Goal: Information Seeking & Learning: Learn about a topic

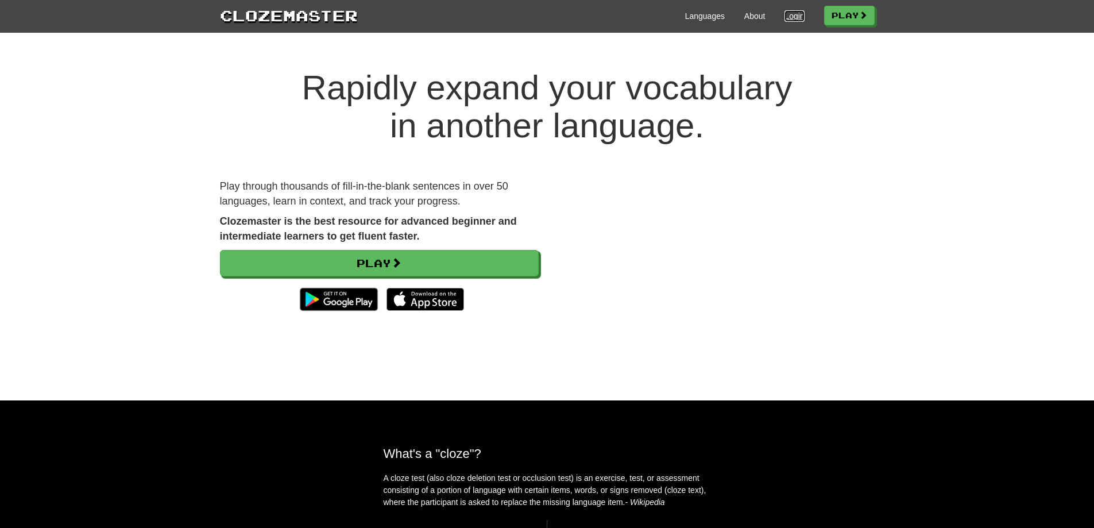
click at [786, 16] on link "Login" at bounding box center [795, 15] width 20 height 11
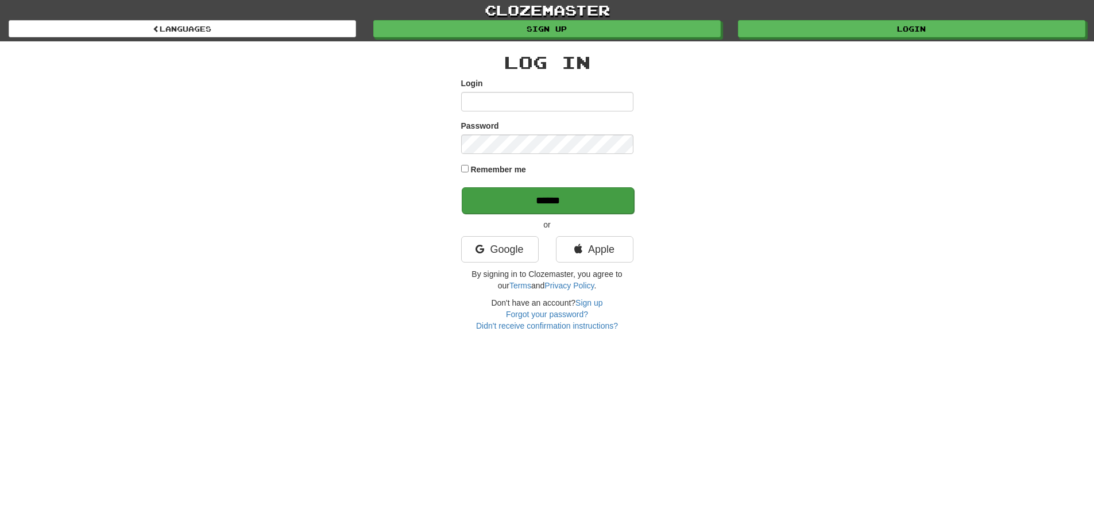
type input "**********"
click at [612, 189] on input "******" at bounding box center [548, 200] width 172 height 26
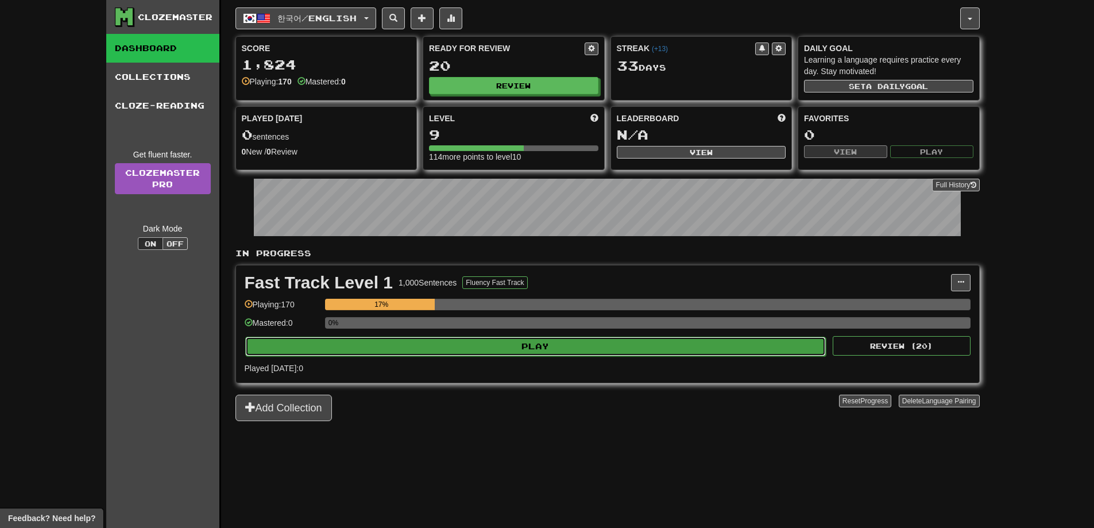
click at [421, 338] on button "Play" at bounding box center [535, 347] width 581 height 20
select select "**"
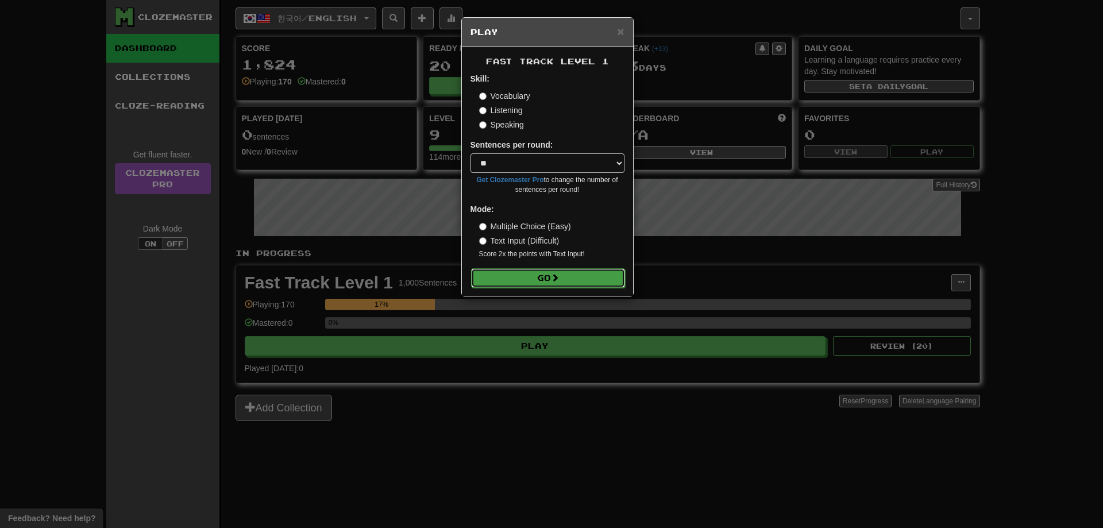
click at [473, 284] on button "Go" at bounding box center [548, 278] width 154 height 20
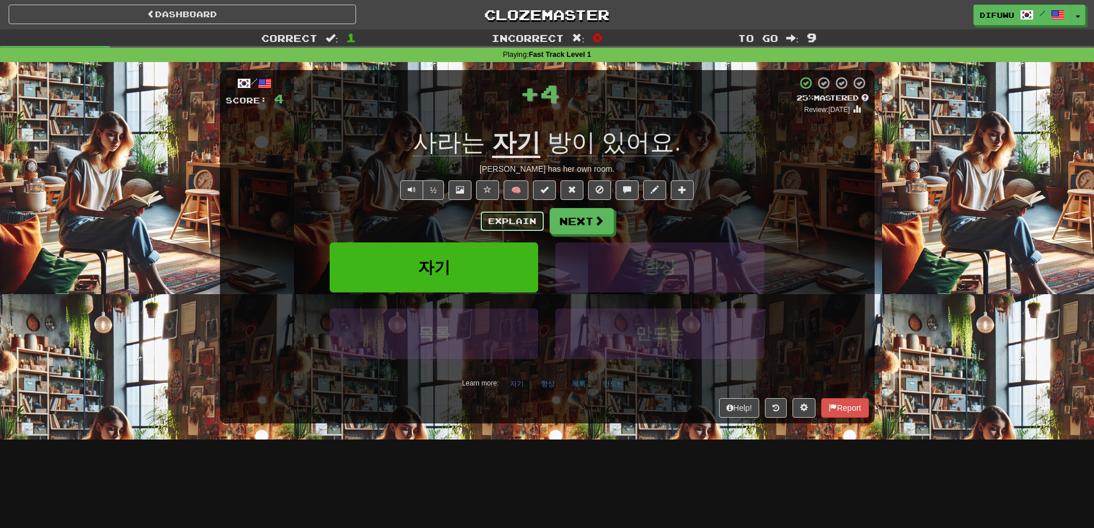
click at [517, 222] on button "Explain" at bounding box center [512, 221] width 63 height 20
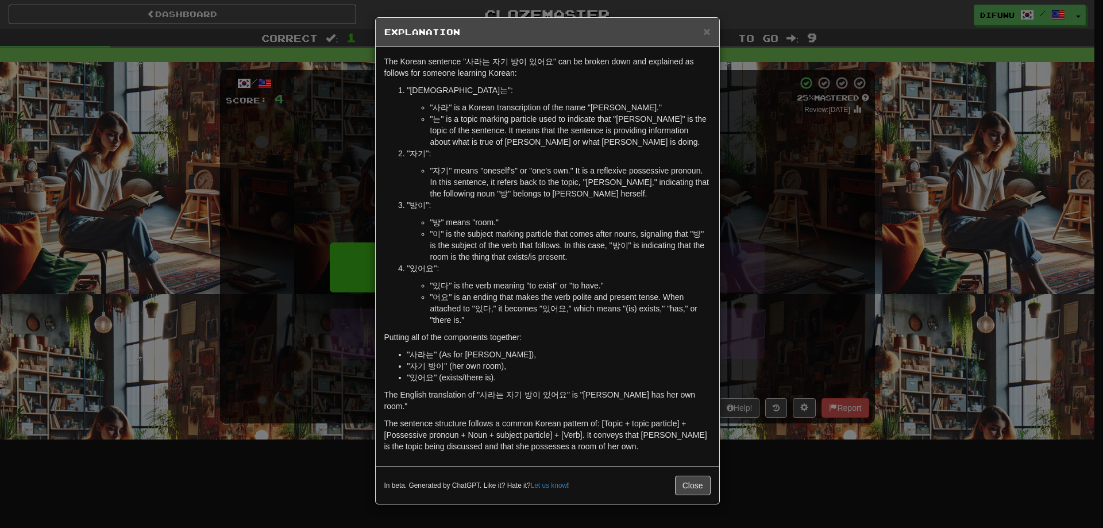
click at [768, 155] on div "× Explanation The Korean sentence "사라는 자기 방이 있어요" can be broken down and explai…" at bounding box center [551, 264] width 1103 height 528
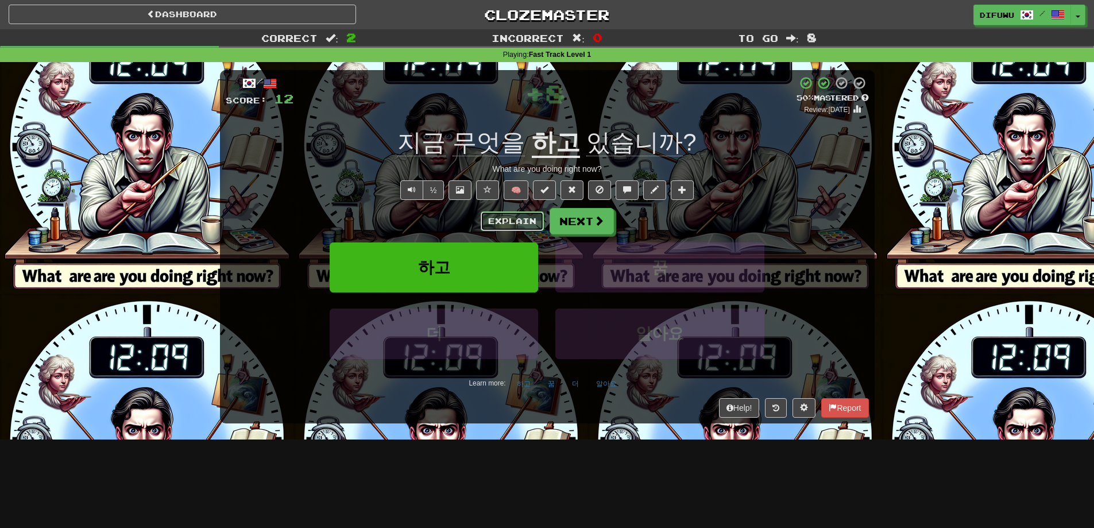
click at [501, 221] on button "Explain" at bounding box center [512, 221] width 63 height 20
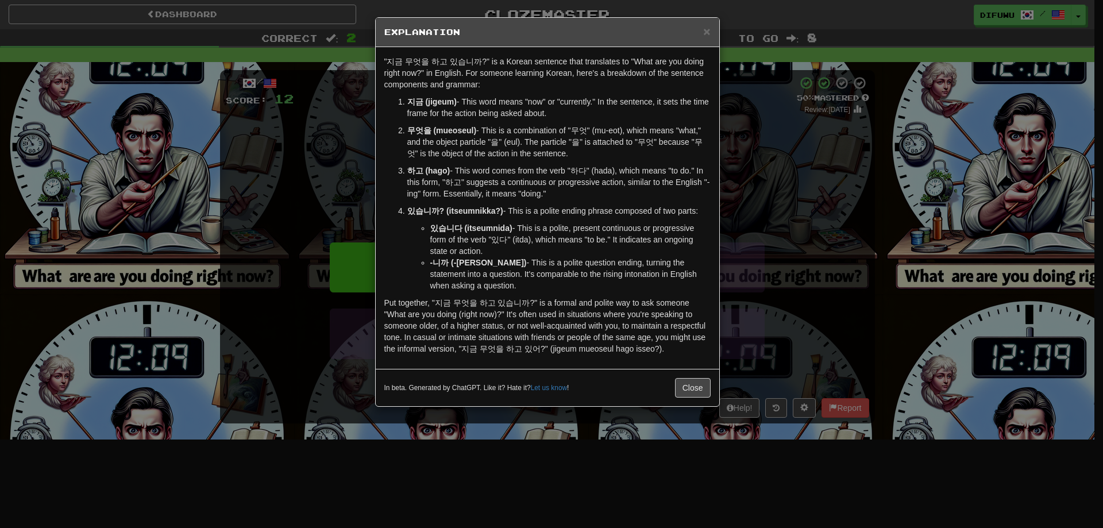
click at [773, 176] on div "× Explanation "지금 무엇을 하고 있습니까?" is a Korean sentence that translates to "What a…" at bounding box center [551, 264] width 1103 height 528
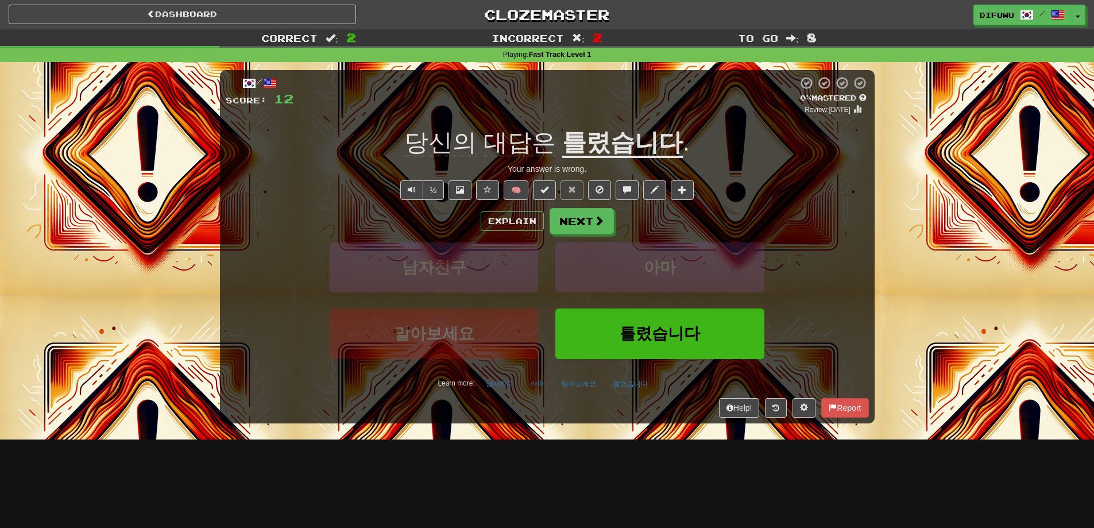
click at [496, 208] on div "Explain Next" at bounding box center [547, 221] width 643 height 26
click at [493, 214] on button "Explain" at bounding box center [512, 221] width 63 height 20
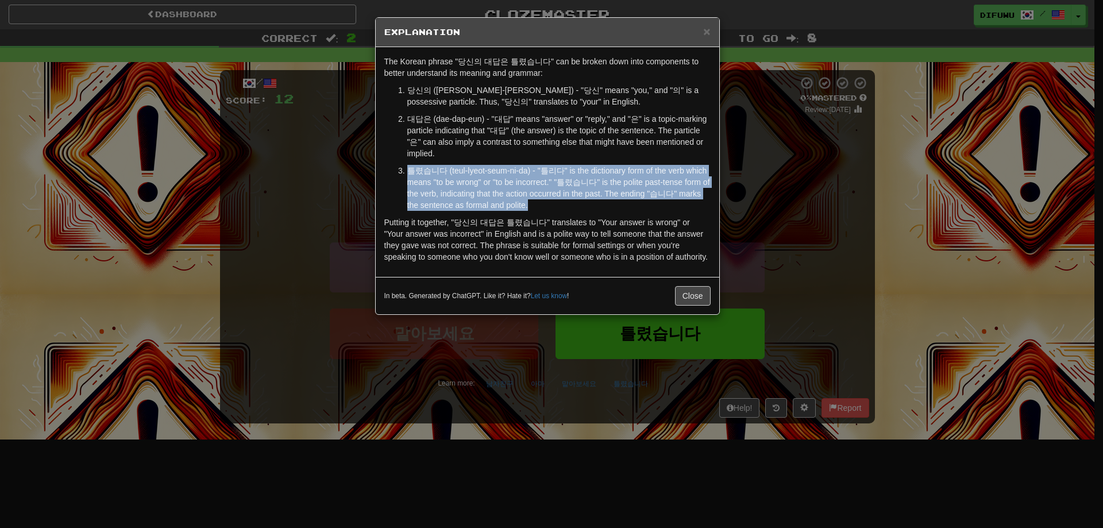
drag, startPoint x: 589, startPoint y: 203, endPoint x: 611, endPoint y: 163, distance: 45.7
click at [611, 163] on ol "당신의 (dang-shin-eui) - "당신" means "you," and "의" is a possessive particle. Thus,…" at bounding box center [547, 147] width 326 height 126
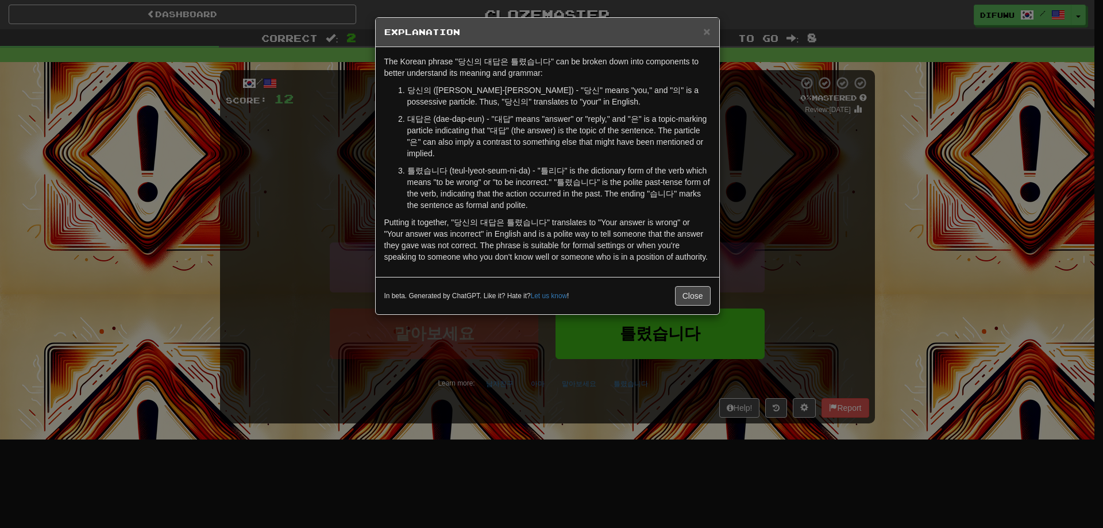
click at [611, 163] on ol "당신의 (dang-shin-eui) - "당신" means "you," and "의" is a possessive particle. Thus,…" at bounding box center [547, 147] width 326 height 126
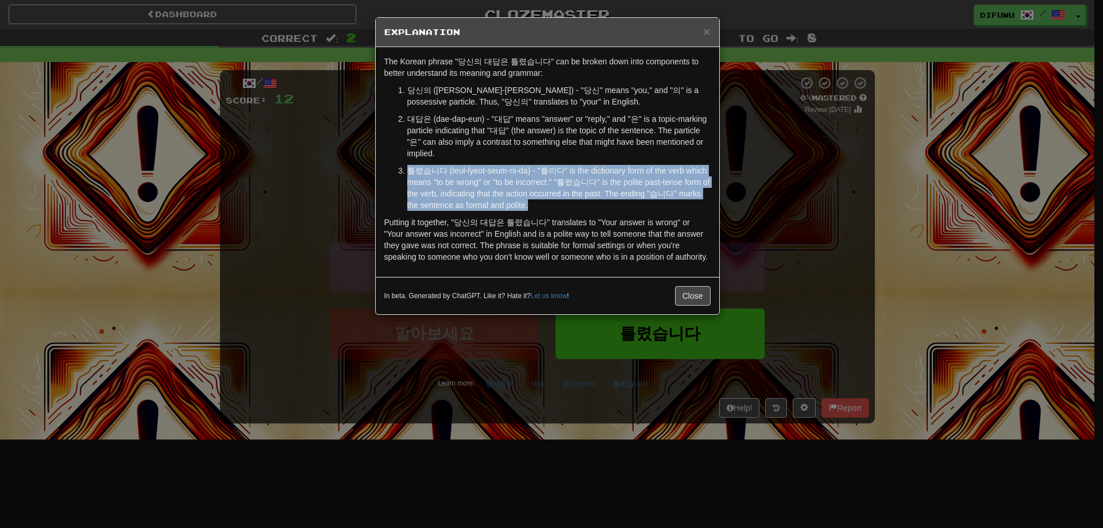
drag, startPoint x: 613, startPoint y: 159, endPoint x: 605, endPoint y: 202, distance: 44.4
click at [605, 202] on ol "당신의 (dang-shin-eui) - "당신" means "you," and "의" is a possessive particle. Thus,…" at bounding box center [547, 147] width 326 height 126
click at [605, 202] on p "틀렸습니다 (teul-lyeot-seum-ni-da) - "틀리다" is the dictionary form of the verb which …" at bounding box center [558, 188] width 303 height 46
drag, startPoint x: 583, startPoint y: 204, endPoint x: 608, endPoint y: 152, distance: 58.3
click at [608, 152] on ol "당신의 (dang-shin-eui) - "당신" means "you," and "의" is a possessive particle. Thus,…" at bounding box center [547, 147] width 326 height 126
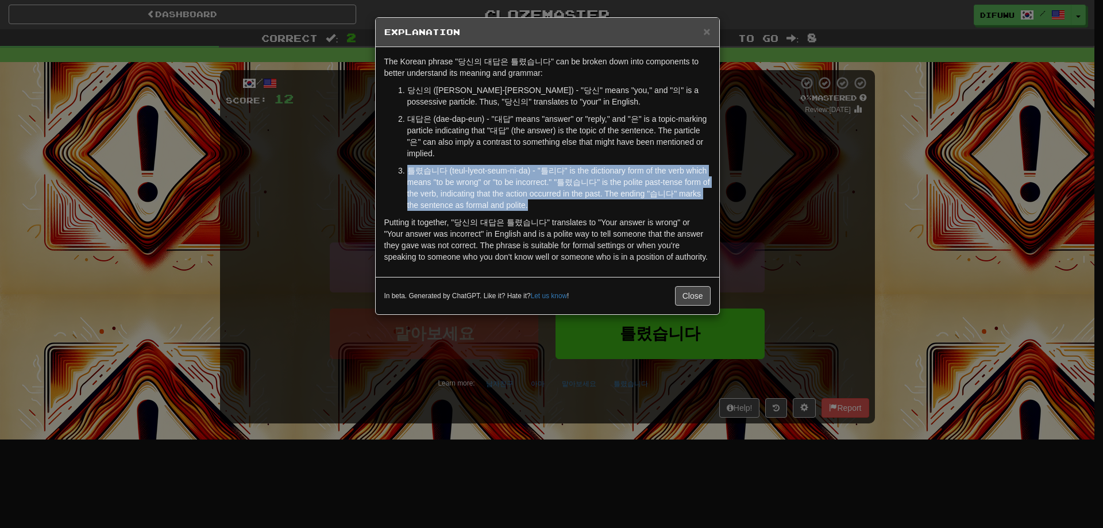
click at [608, 152] on p "대답은 (dae-dap-eun) - "대답" means "answer" or "reply," and "은" is a topic-marking …" at bounding box center [558, 136] width 303 height 46
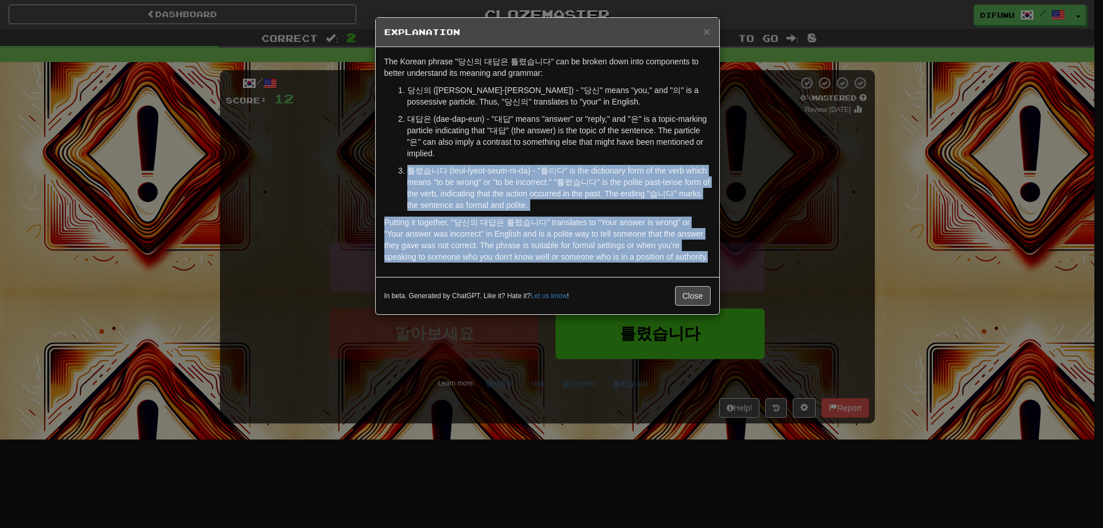
drag, startPoint x: 609, startPoint y: 149, endPoint x: 712, endPoint y: 258, distance: 149.9
click at [712, 258] on div "The Korean phrase "당신의 대답은 틀렸습니다" can be broken down into components to better …" at bounding box center [547, 162] width 343 height 230
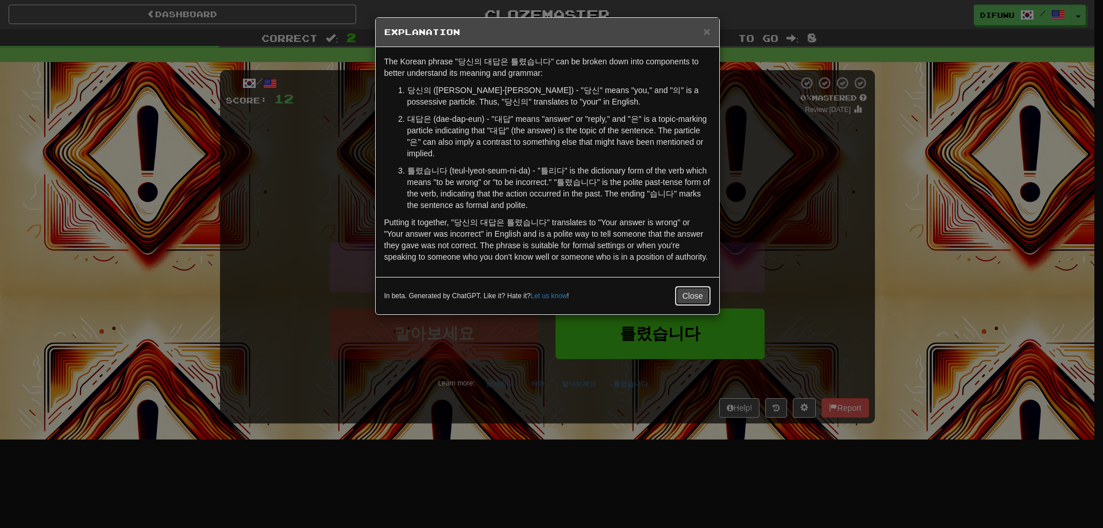
click at [690, 295] on button "Close" at bounding box center [693, 296] width 36 height 20
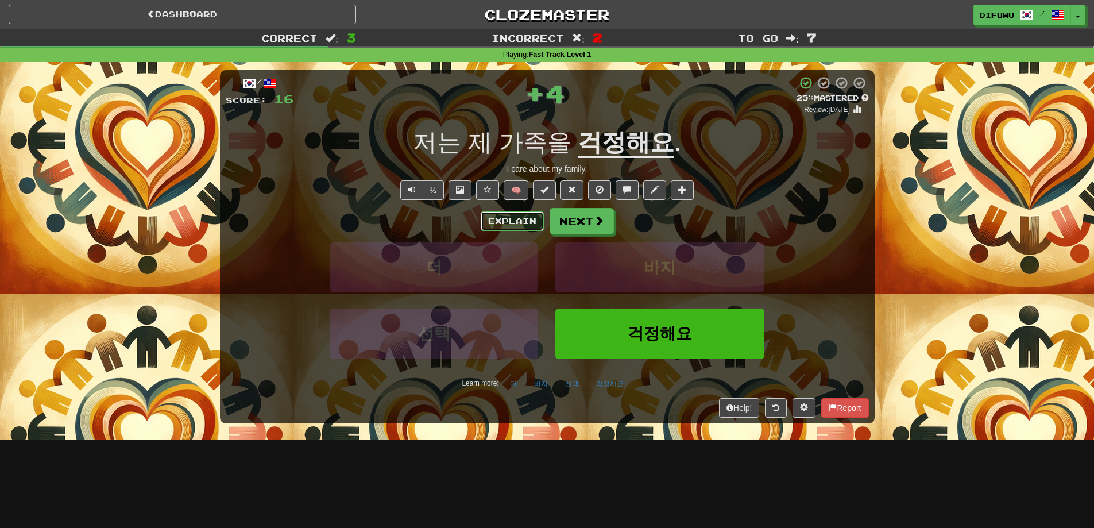
click at [520, 229] on button "Explain" at bounding box center [512, 221] width 63 height 20
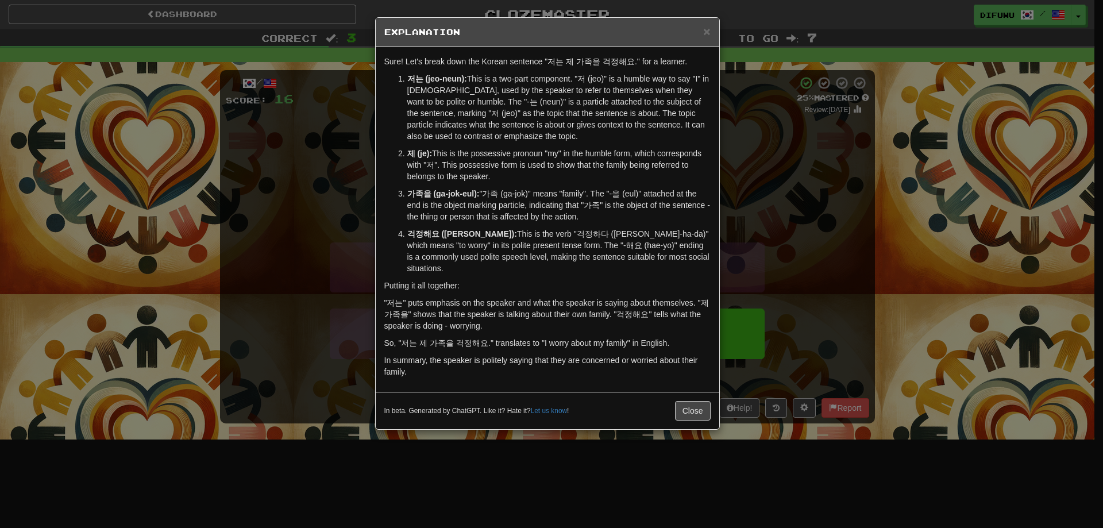
click at [752, 246] on div "× Explanation Sure! Let's break down the Korean sentence "저는 제 가족을 걱정해요." for a…" at bounding box center [551, 264] width 1103 height 528
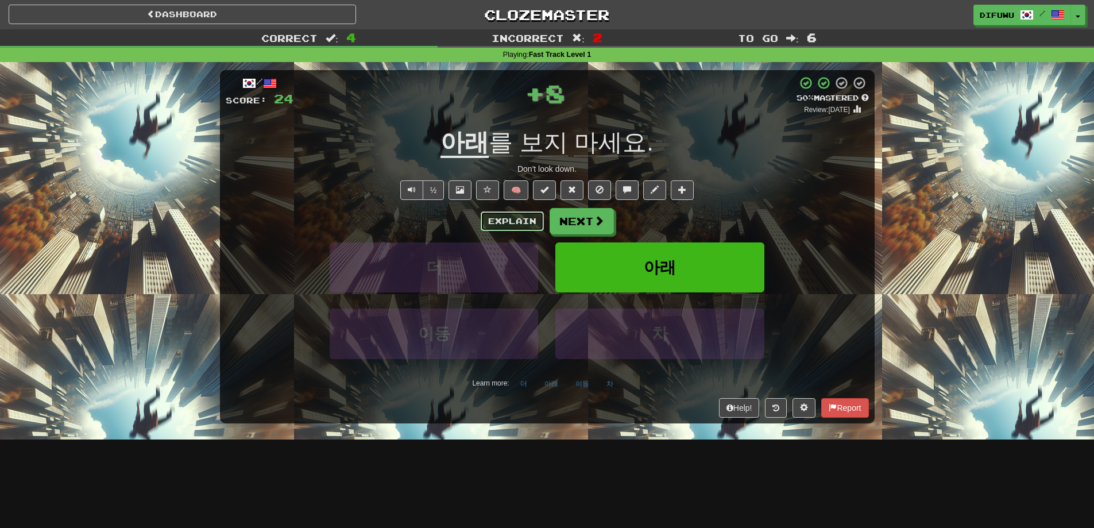
click at [520, 223] on button "Explain" at bounding box center [512, 221] width 63 height 20
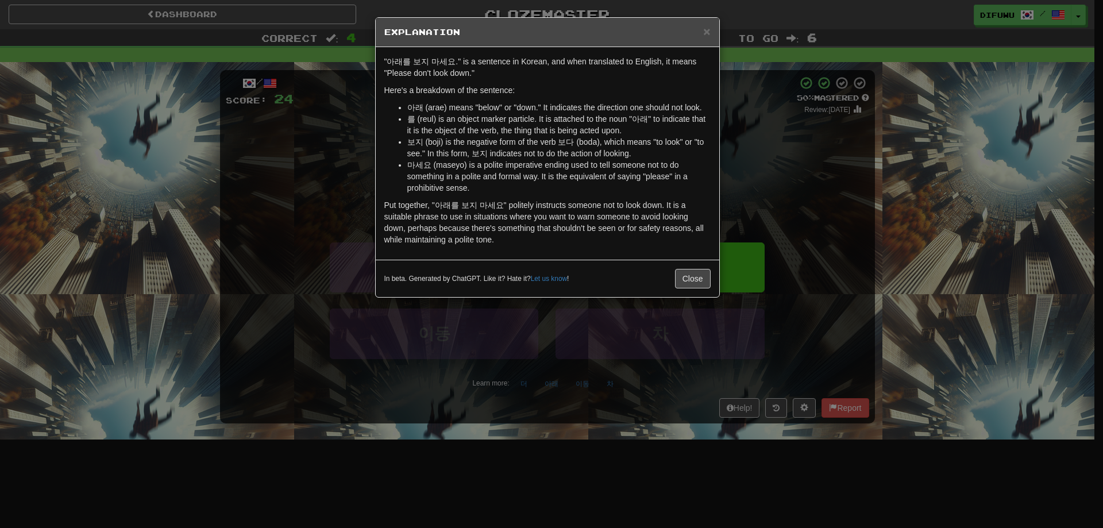
click at [756, 165] on div "× Explanation "아래를 보지 마세요." is a sentence in Korean, and when translated to Eng…" at bounding box center [551, 264] width 1103 height 528
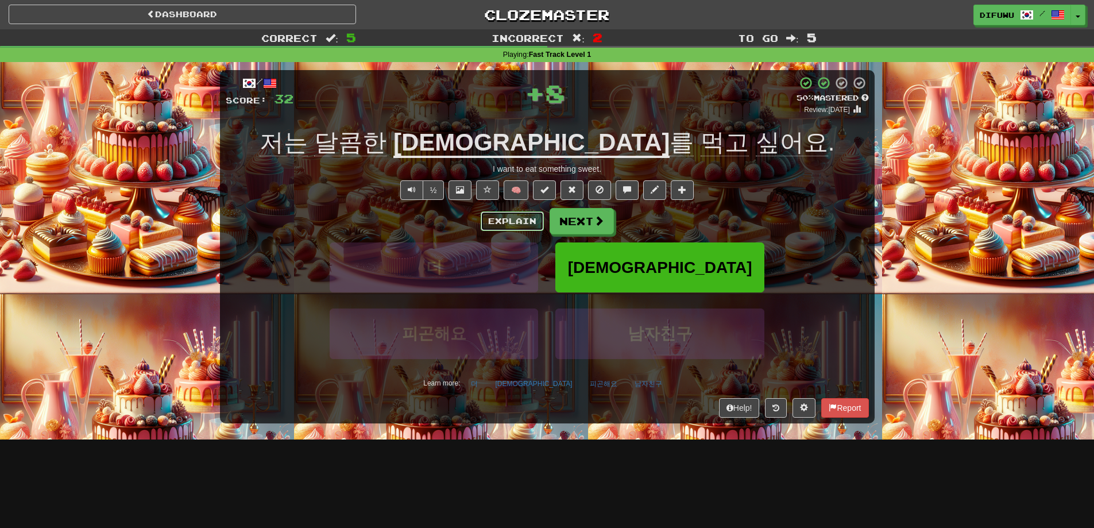
click at [501, 226] on button "Explain" at bounding box center [512, 221] width 63 height 20
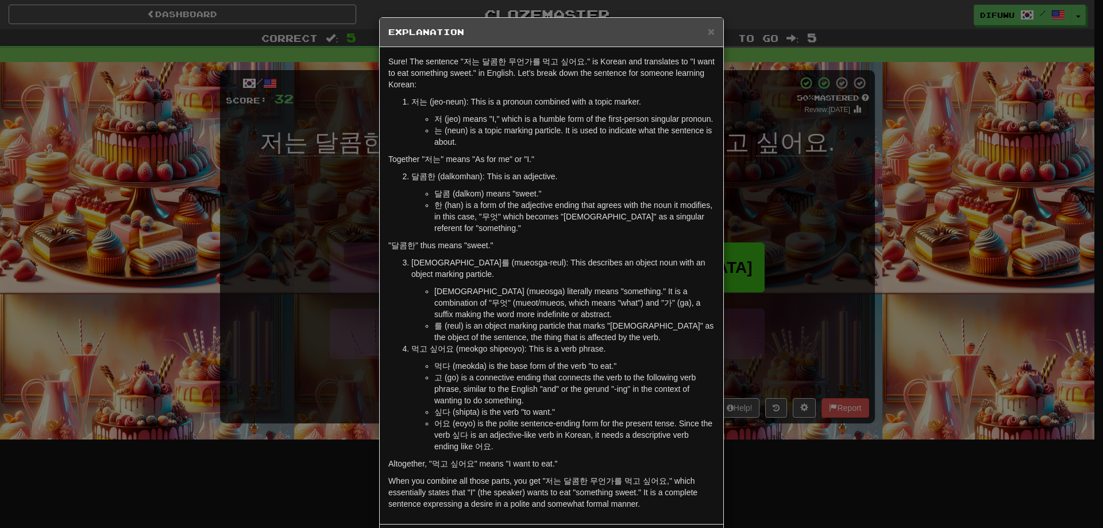
click at [811, 344] on div "× Explanation Sure! The sentence "저는 달콤한 무언가를 먹고 싶어요." is Korean and translates…" at bounding box center [551, 264] width 1103 height 528
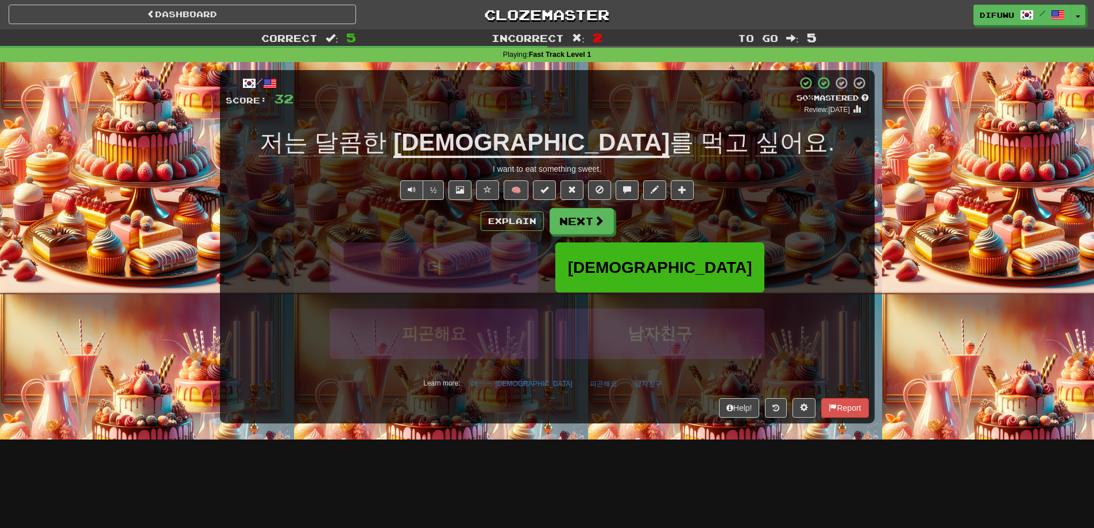
click at [560, 171] on div "I want to eat something sweet." at bounding box center [547, 168] width 643 height 11
click at [797, 171] on div "I want to eat something sweet." at bounding box center [547, 168] width 643 height 11
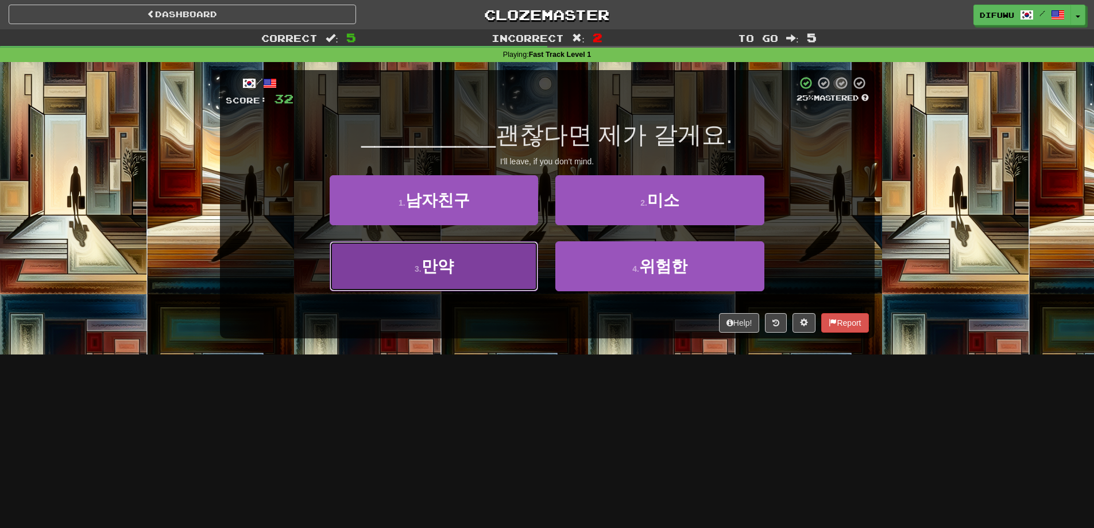
click at [497, 272] on button "3 . 만약" at bounding box center [434, 266] width 208 height 50
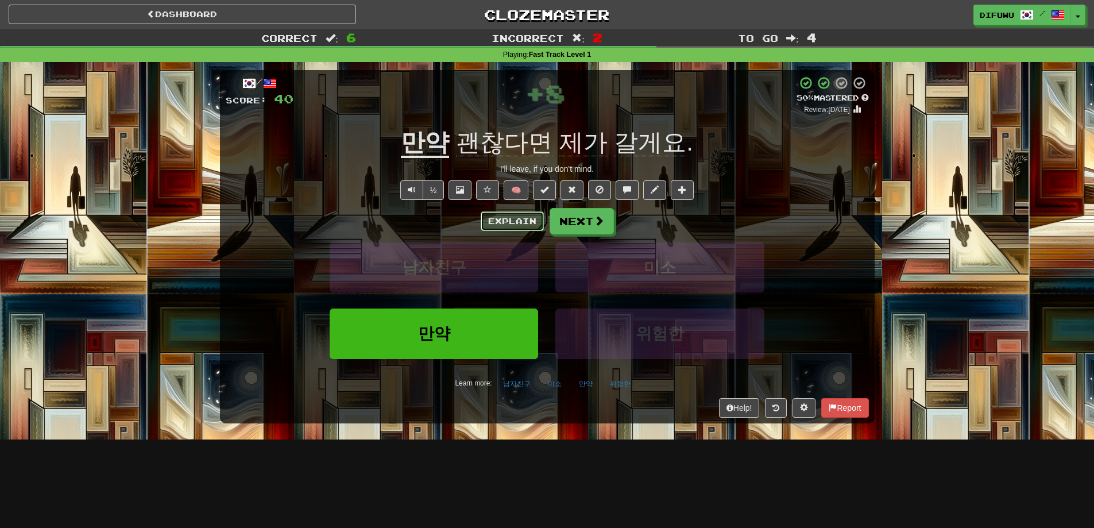
click at [503, 222] on button "Explain" at bounding box center [512, 221] width 63 height 20
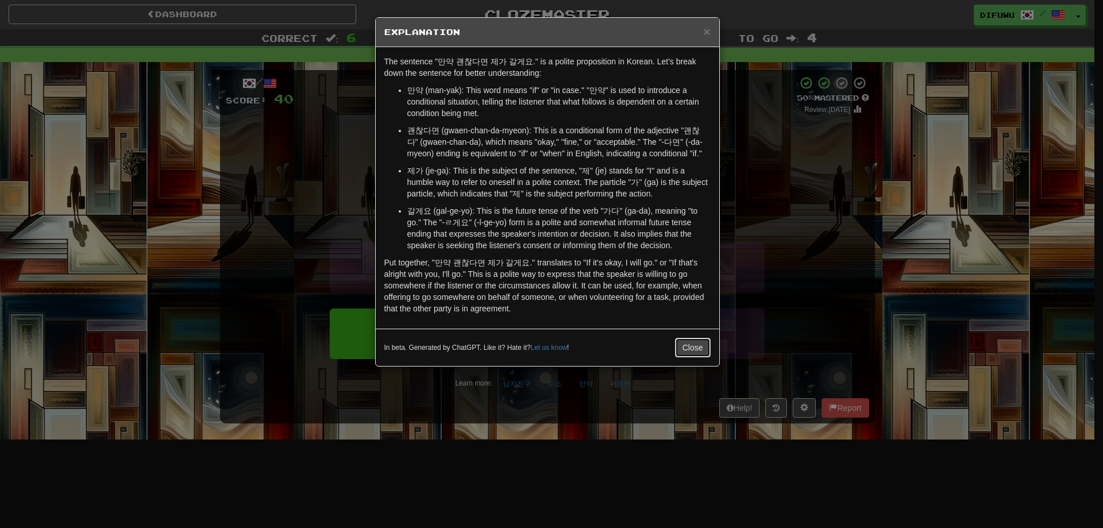
click at [689, 342] on button "Close" at bounding box center [693, 348] width 36 height 20
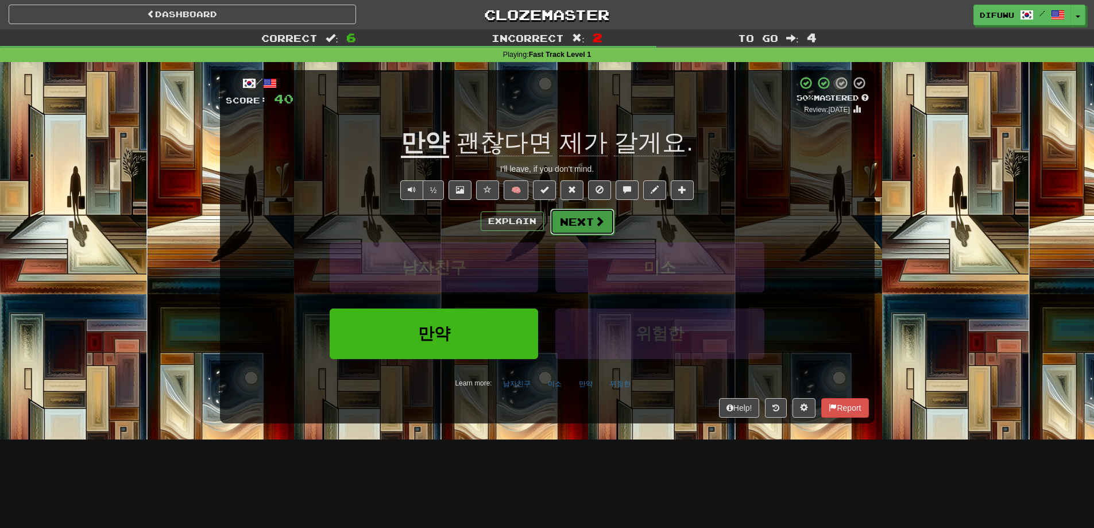
click at [607, 225] on button "Next" at bounding box center [582, 221] width 64 height 26
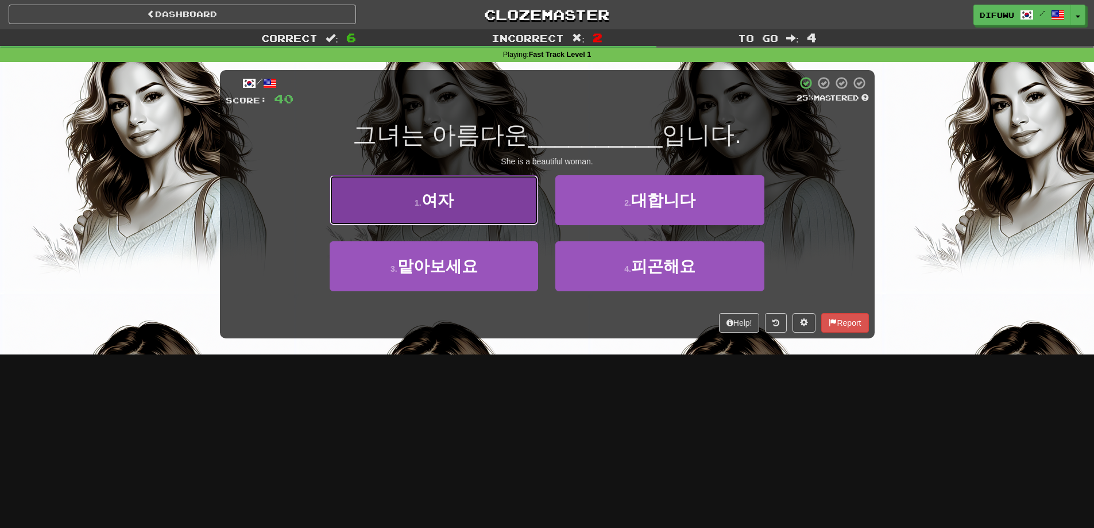
click at [509, 206] on button "1 . 여자" at bounding box center [434, 200] width 208 height 50
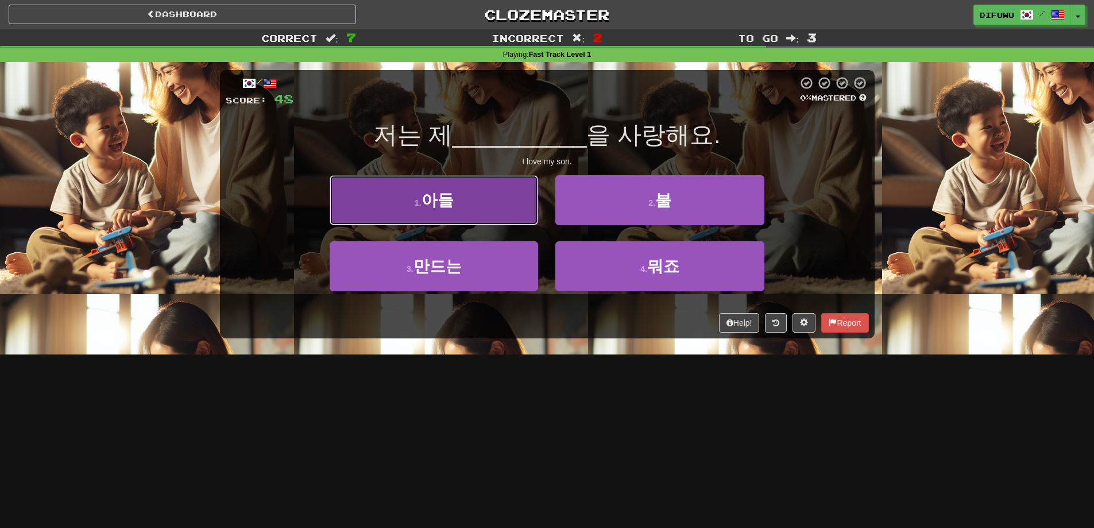
click at [513, 210] on button "1 . 아들" at bounding box center [434, 200] width 208 height 50
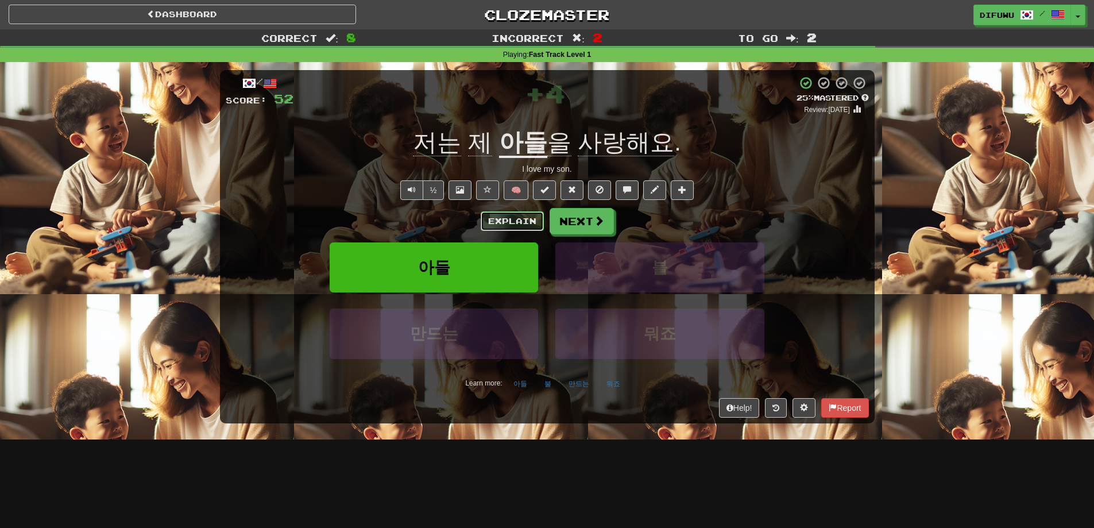
click at [511, 218] on button "Explain" at bounding box center [512, 221] width 63 height 20
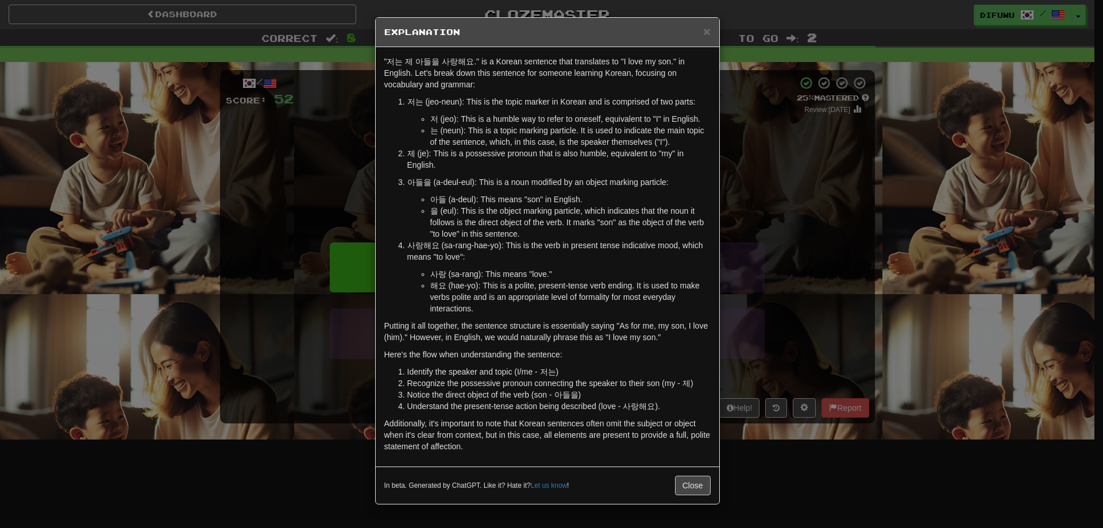
click at [844, 210] on div "× Explanation "저는 제 아들을 사랑해요." is a Korean sentence that translates to "I love …" at bounding box center [551, 264] width 1103 height 528
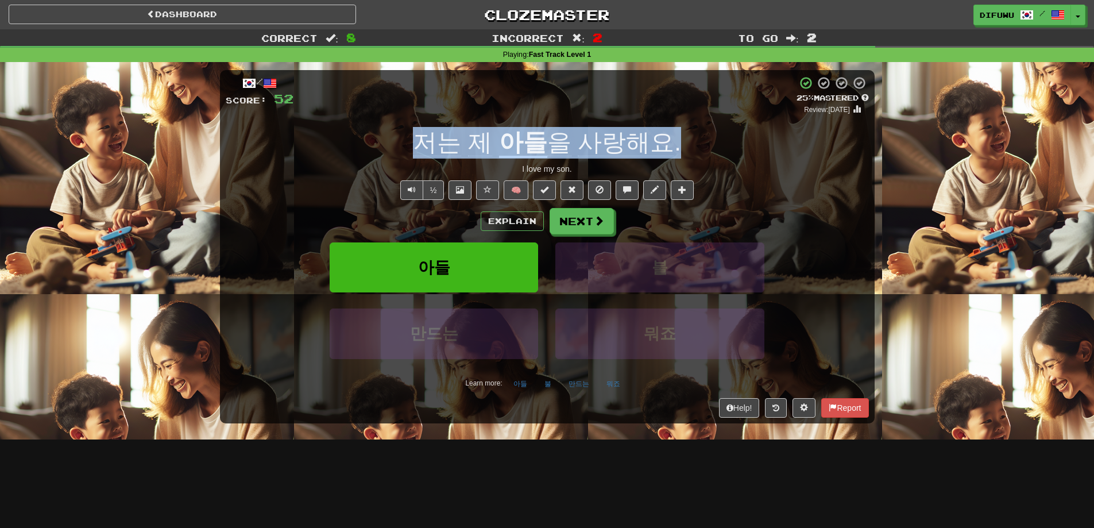
drag, startPoint x: 701, startPoint y: 153, endPoint x: 371, endPoint y: 138, distance: 330.0
click at [371, 138] on div "저는 제 아들 을 사랑해요 ." at bounding box center [547, 143] width 643 height 32
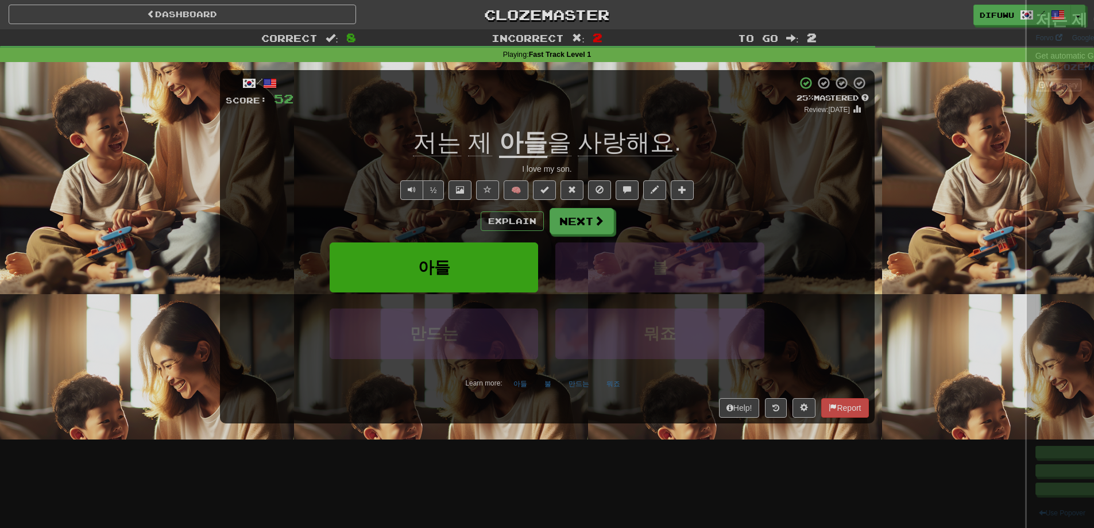
click at [371, 138] on div at bounding box center [547, 264] width 1094 height 528
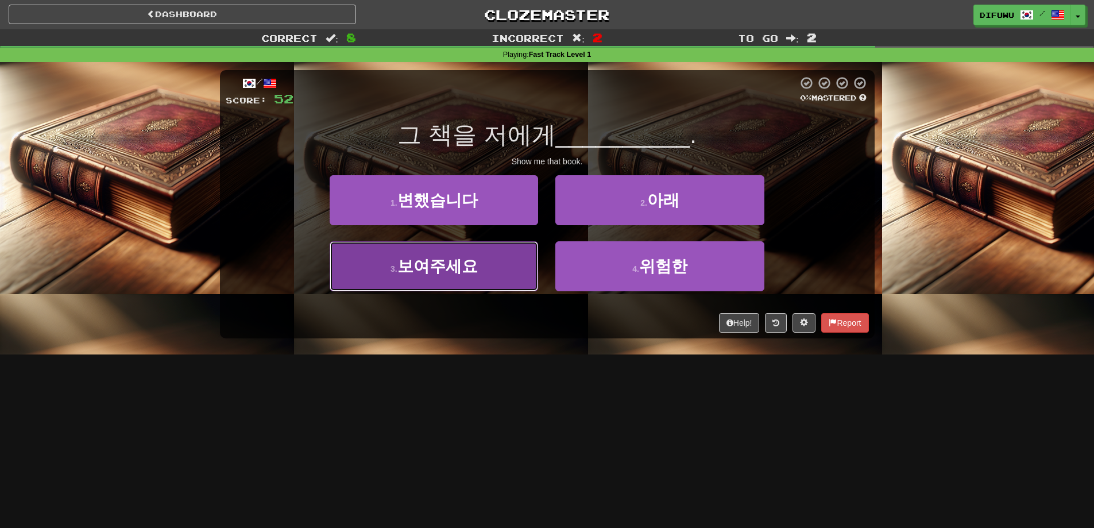
click at [494, 270] on button "3 . 보여주세요" at bounding box center [434, 266] width 208 height 50
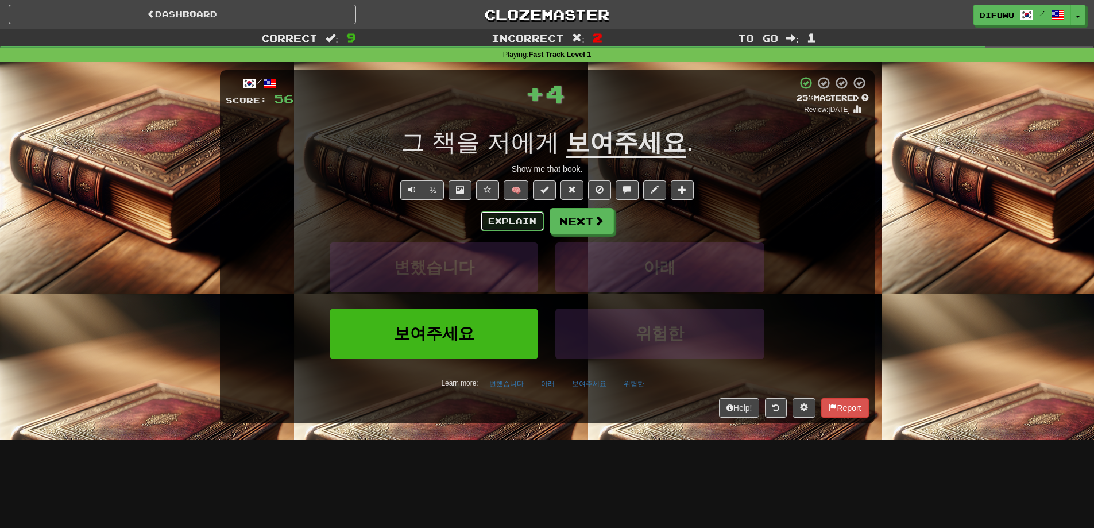
click at [520, 224] on button "Explain" at bounding box center [512, 221] width 63 height 20
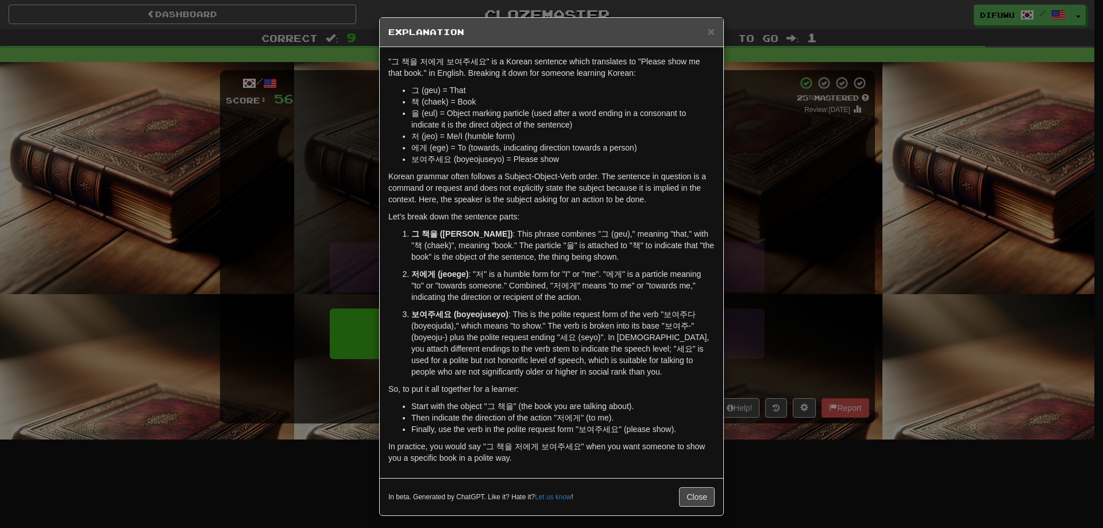
click at [801, 376] on div "× Explanation "그 책을 저에게 보여주세요" is a Korean sentence which translates to "Please…" at bounding box center [551, 264] width 1103 height 528
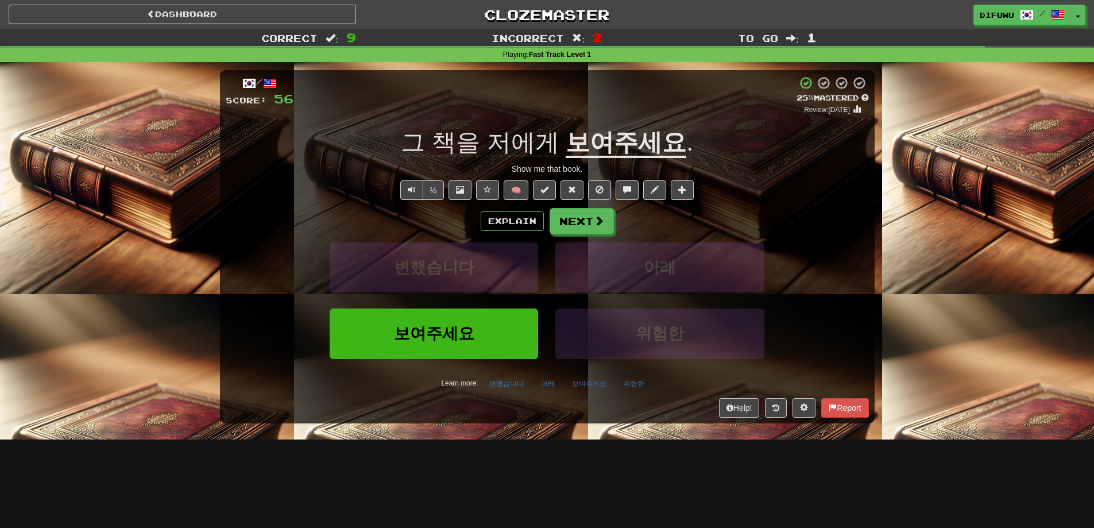
click at [831, 258] on div "변했습니다 아래" at bounding box center [547, 275] width 678 height 66
click at [597, 219] on span at bounding box center [599, 221] width 10 height 10
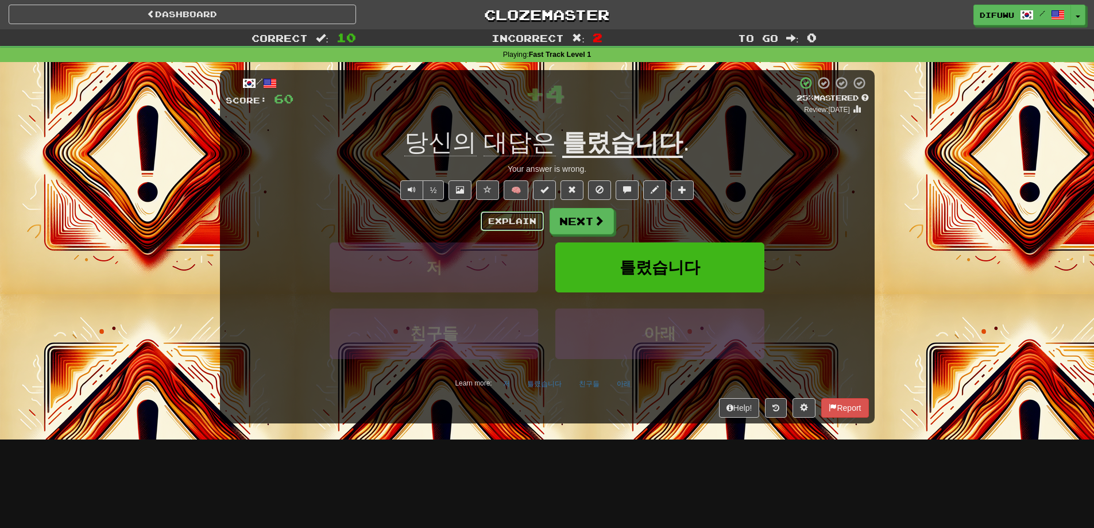
click at [518, 222] on button "Explain" at bounding box center [512, 221] width 63 height 20
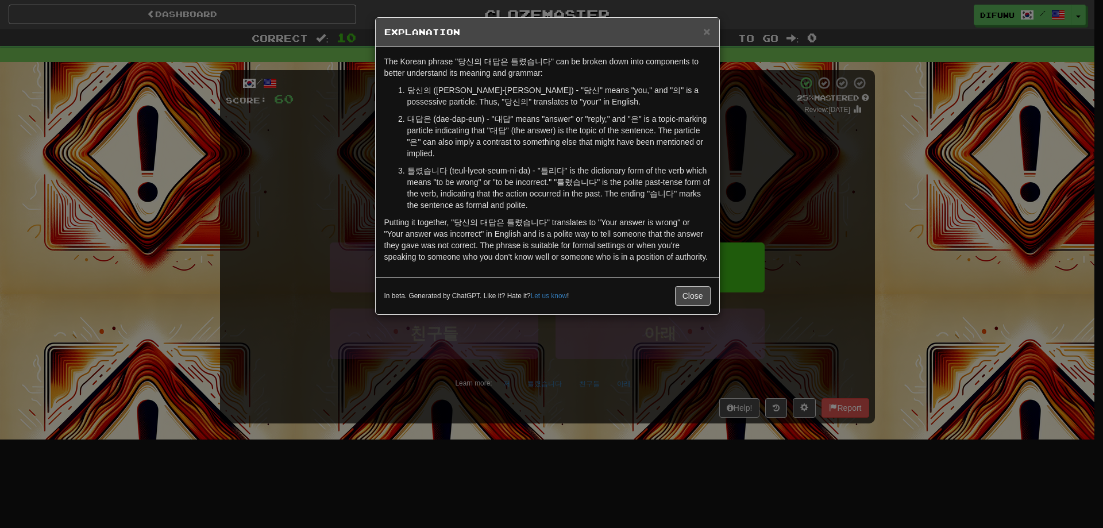
click at [731, 234] on div "× Explanation The Korean phrase "당신의 대답은 틀렸습니다" can be broken down into compone…" at bounding box center [551, 264] width 1103 height 528
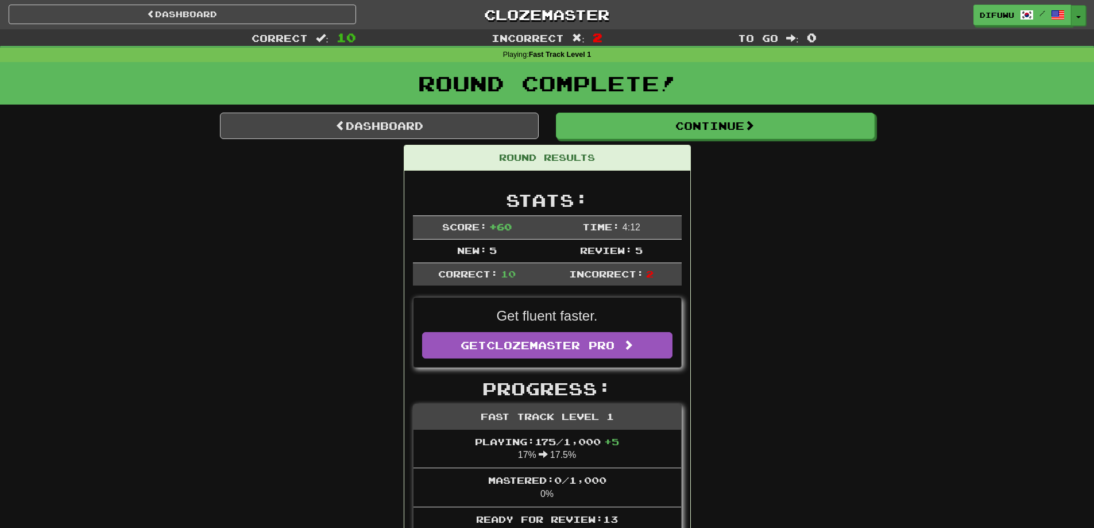
click at [1080, 11] on button "Toggle Dropdown" at bounding box center [1078, 15] width 15 height 21
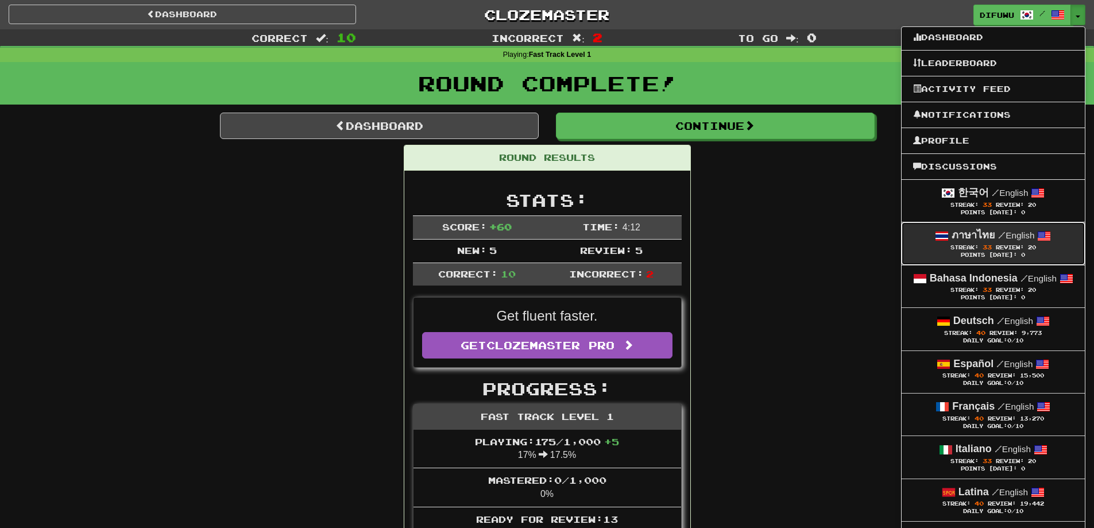
click at [1003, 237] on span "/" at bounding box center [1001, 235] width 7 height 10
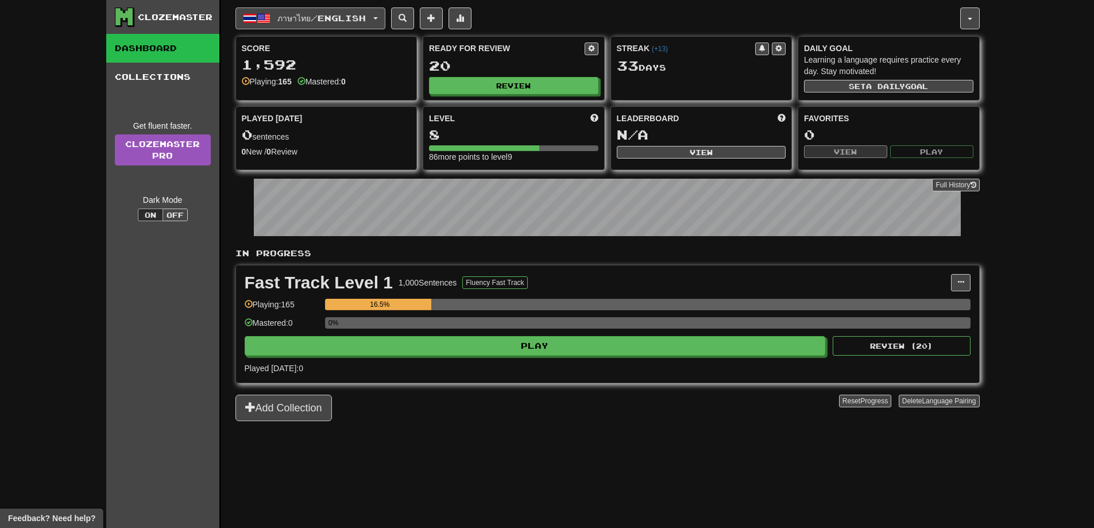
click at [385, 13] on button "ภาษาไทย / English" at bounding box center [310, 18] width 150 height 22
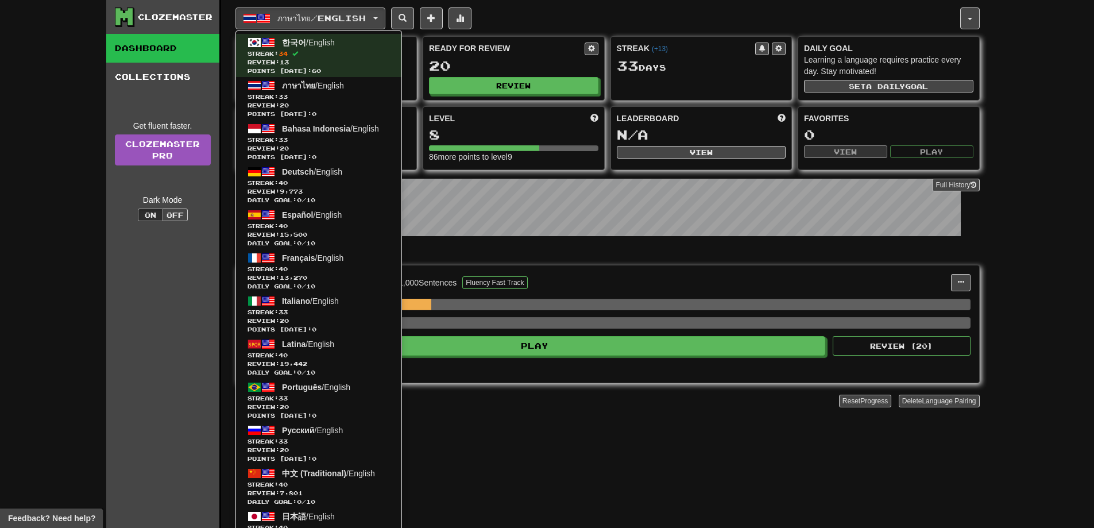
click at [511, 402] on div "Add Collection" at bounding box center [537, 408] width 604 height 26
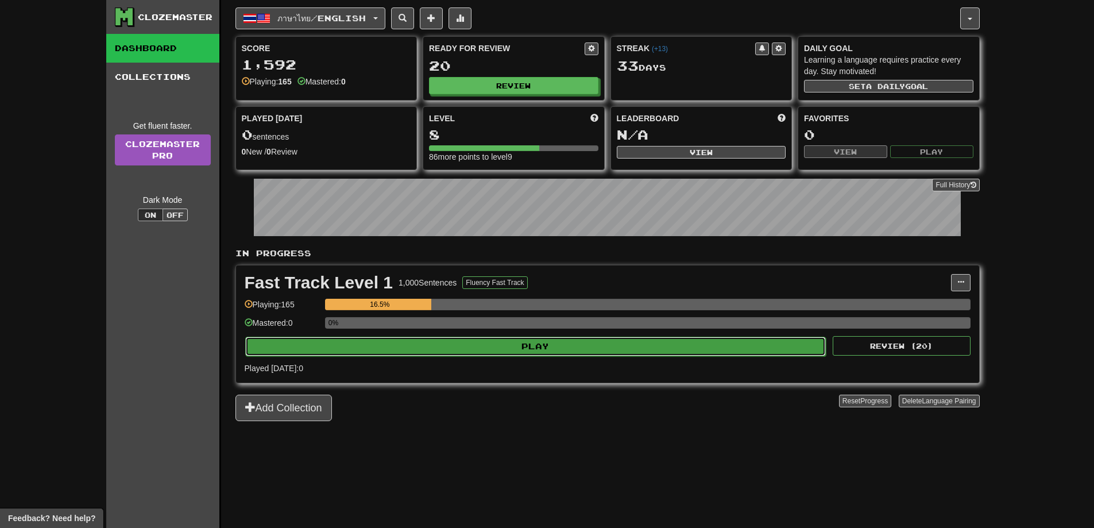
click at [502, 347] on button "Play" at bounding box center [535, 347] width 581 height 20
select select "**"
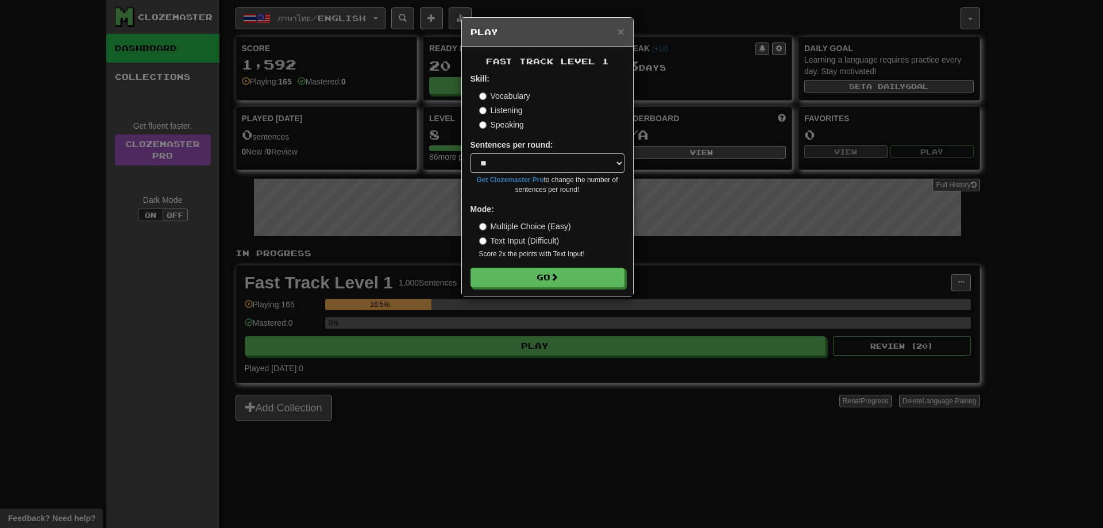
click at [501, 288] on div "Fast Track Level 1 Skill: Vocabulary Listening Speaking Sentences per round: * …" at bounding box center [547, 171] width 171 height 249
click at [505, 277] on button "Go" at bounding box center [548, 278] width 154 height 20
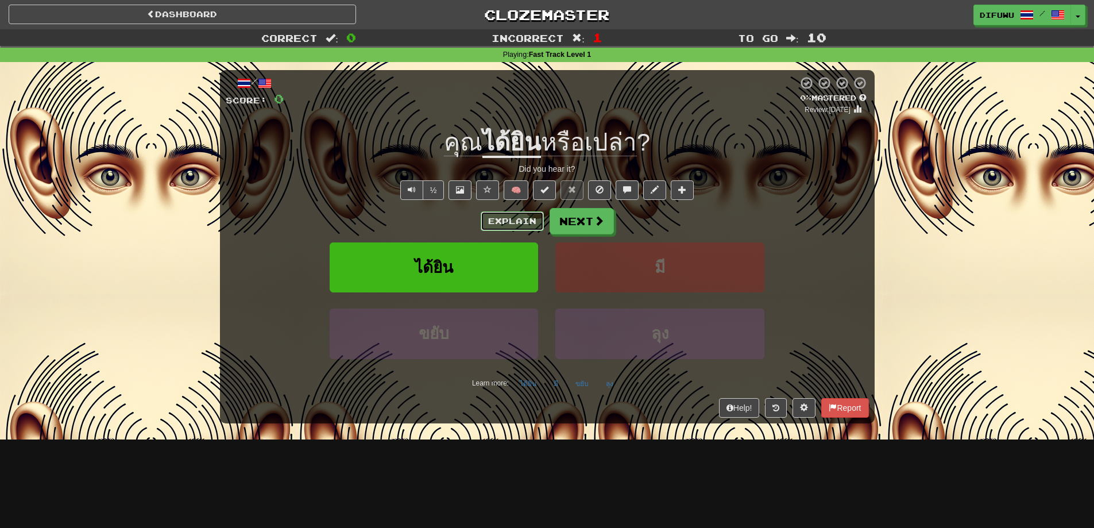
click at [513, 223] on button "Explain" at bounding box center [512, 221] width 63 height 20
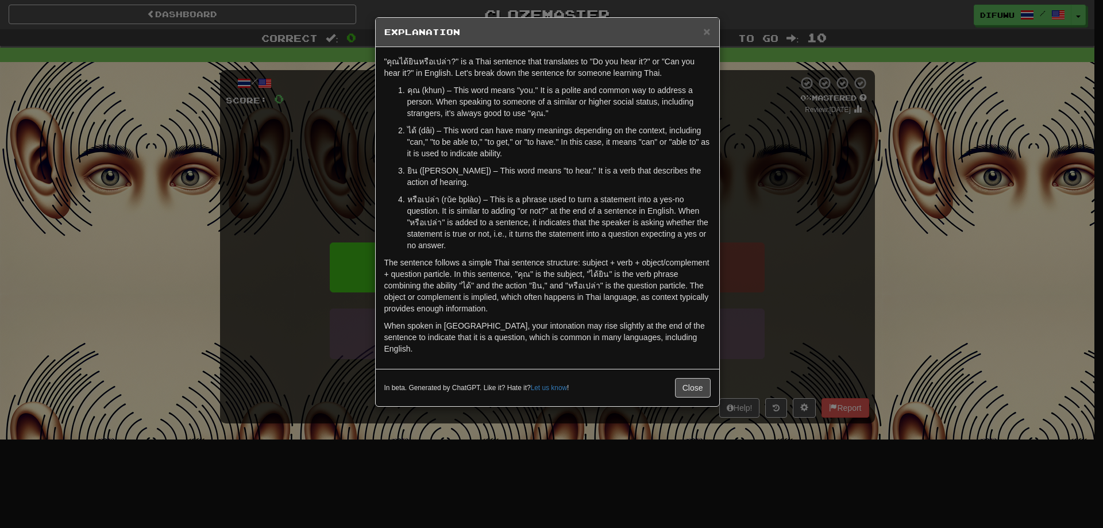
click at [848, 275] on div "× Explanation "คุณได้ยินหรือเปล่า?" is a Thai sentence that translates to "Do y…" at bounding box center [551, 264] width 1103 height 528
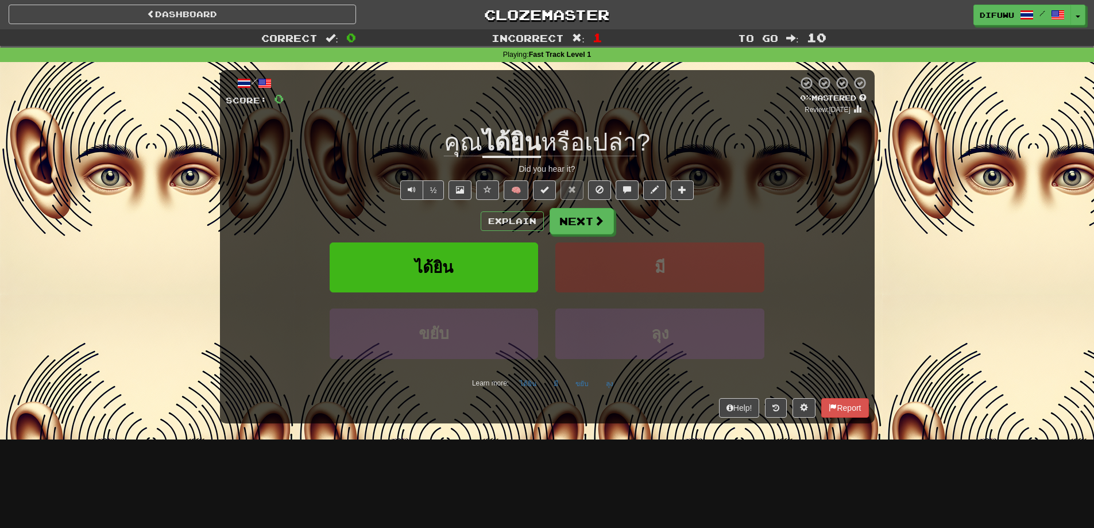
click at [852, 218] on div "Explain Next" at bounding box center [547, 221] width 643 height 26
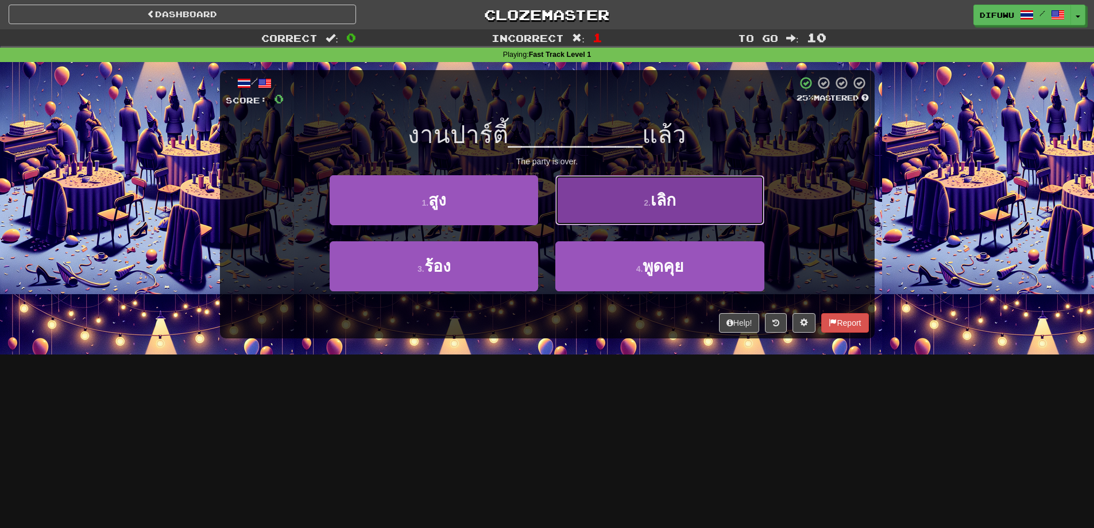
click at [596, 197] on button "2 . เลิก" at bounding box center [659, 200] width 208 height 50
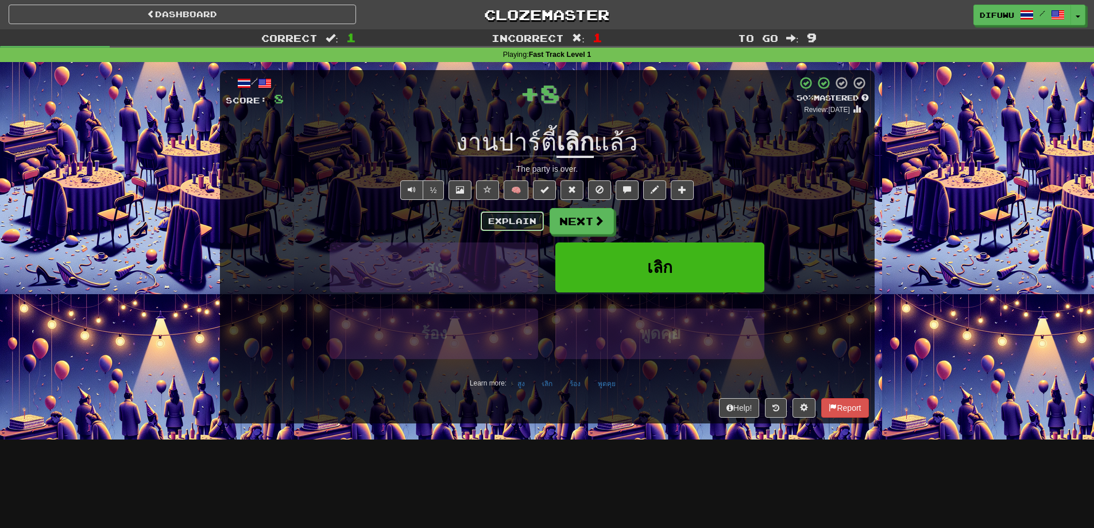
click at [511, 223] on button "Explain" at bounding box center [512, 221] width 63 height 20
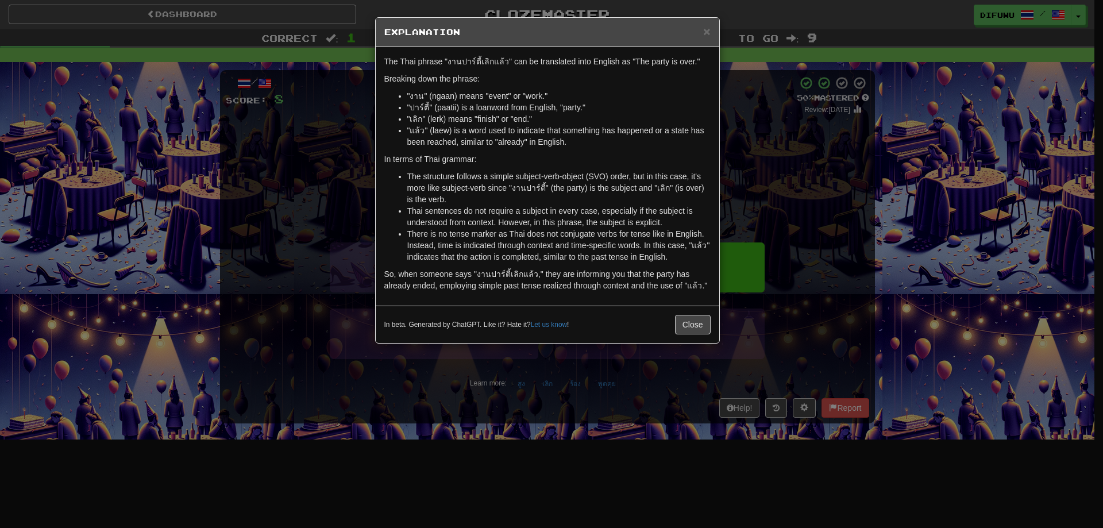
click at [789, 187] on div "× Explanation The Thai phrase "งานปาร์ตี้เลิกแล้ว" can be translated into Engli…" at bounding box center [551, 264] width 1103 height 528
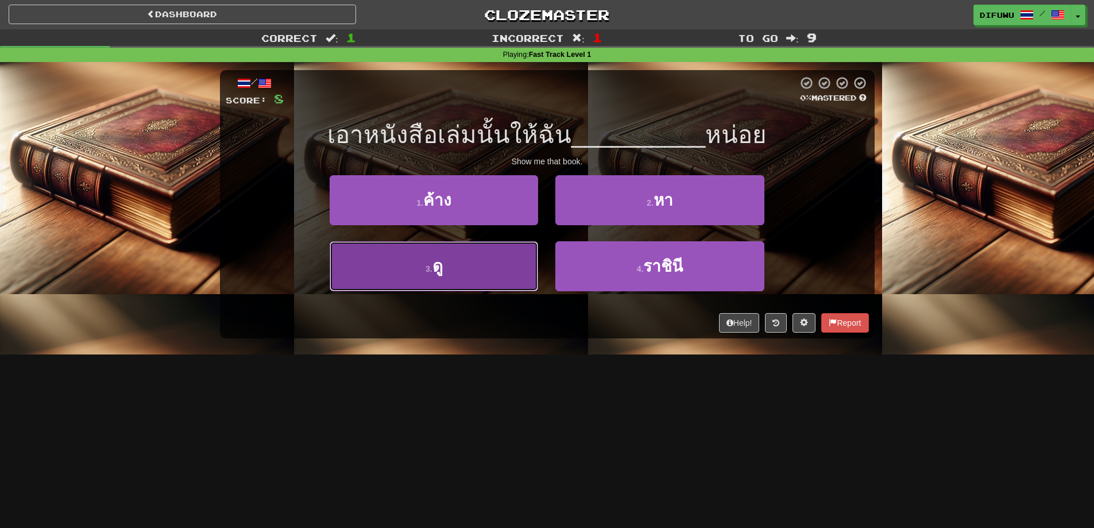
click at [479, 249] on button "3 . ดู" at bounding box center [434, 266] width 208 height 50
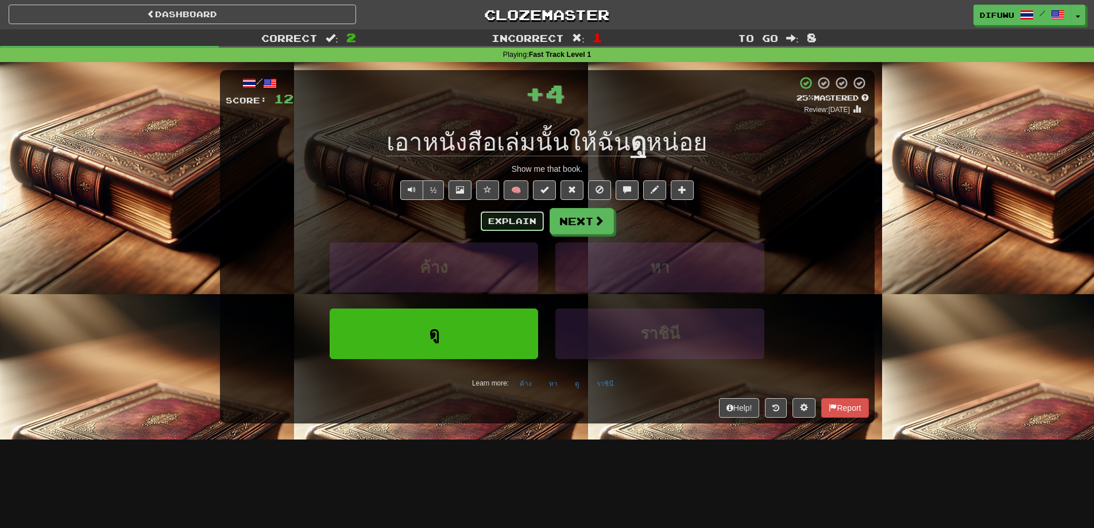
click at [501, 215] on button "Explain" at bounding box center [512, 221] width 63 height 20
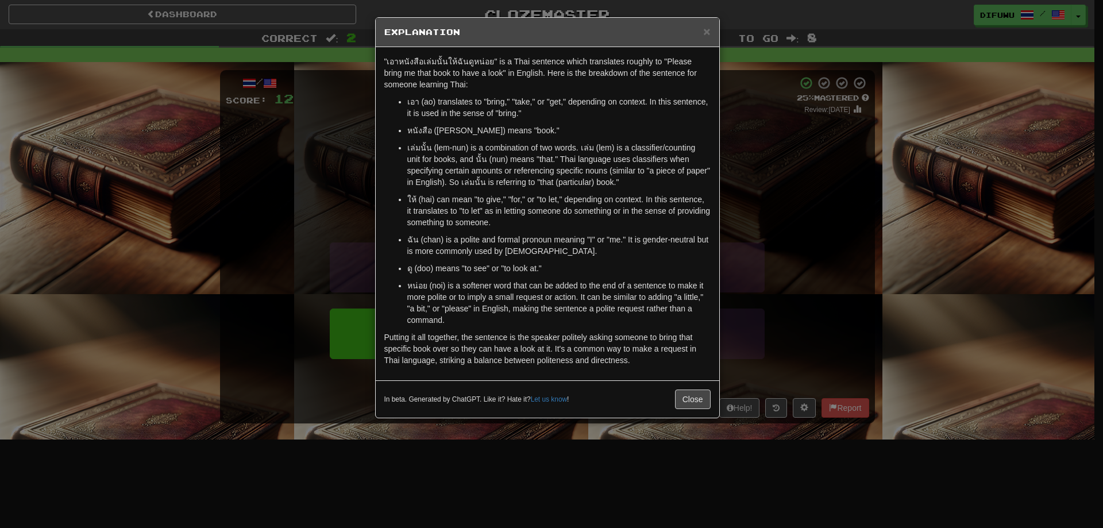
click at [738, 250] on div "× Explanation "เอาหนังสือเล่มนั้นให้ฉันดูหน่อย" is a Thai sentence which transl…" at bounding box center [551, 264] width 1103 height 528
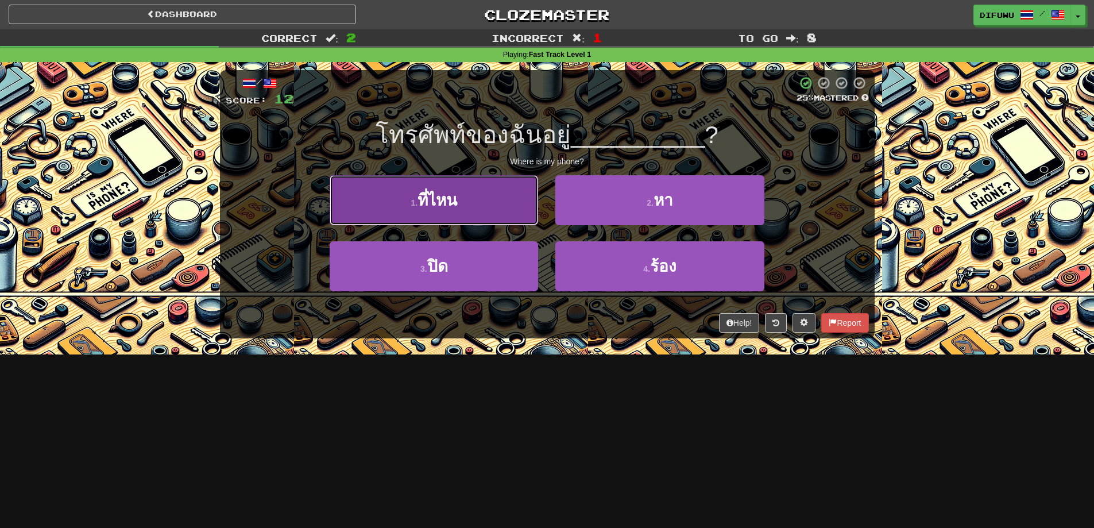
click at [495, 214] on button "1 . ที่ไหน" at bounding box center [434, 200] width 208 height 50
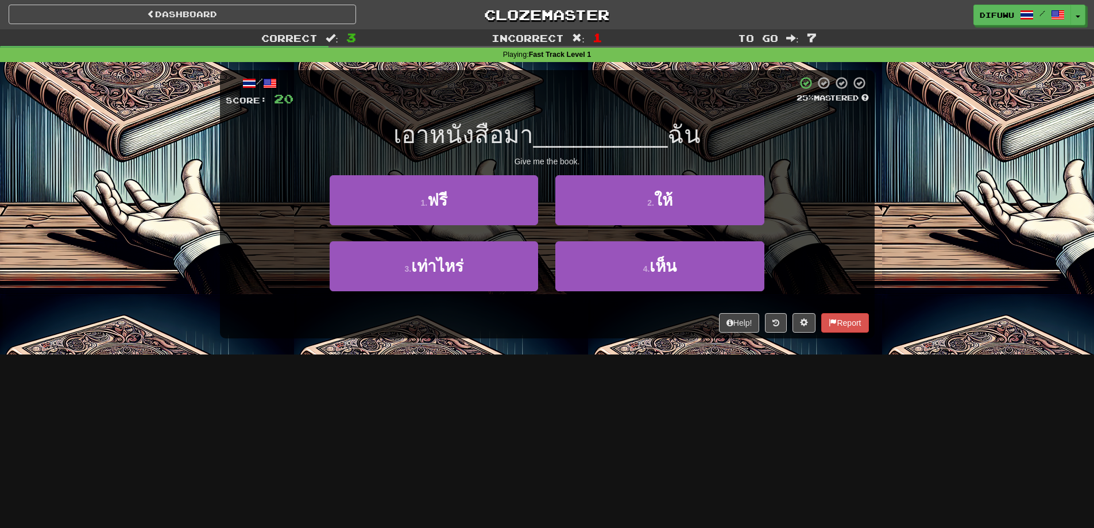
click at [548, 300] on div "4 . เห็น" at bounding box center [660, 274] width 226 height 66
click at [548, 289] on div "4 . เห็น" at bounding box center [660, 274] width 226 height 66
click at [547, 236] on div "2 . ให้" at bounding box center [660, 208] width 226 height 66
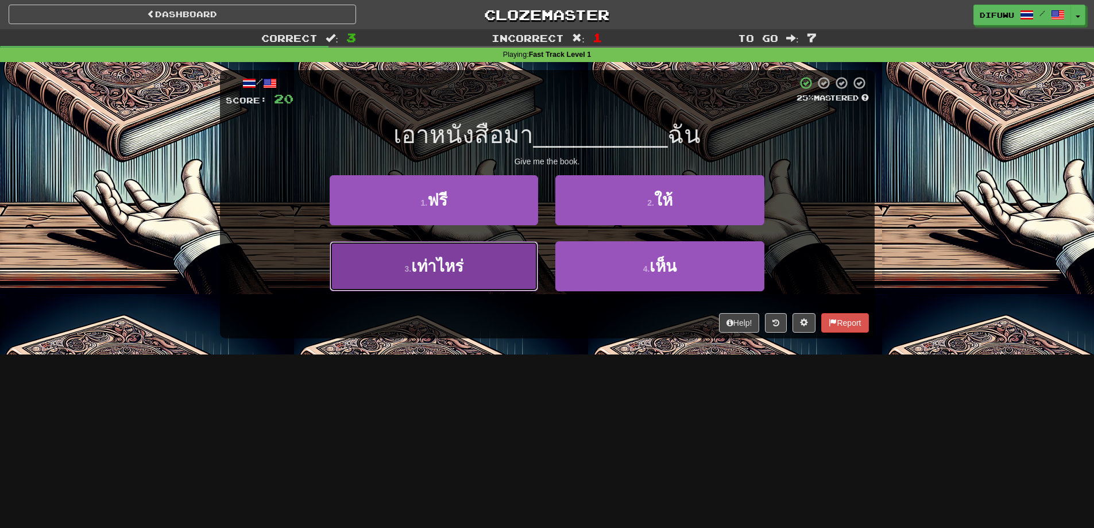
click at [495, 267] on button "3 . เท่าไหร่" at bounding box center [434, 266] width 208 height 50
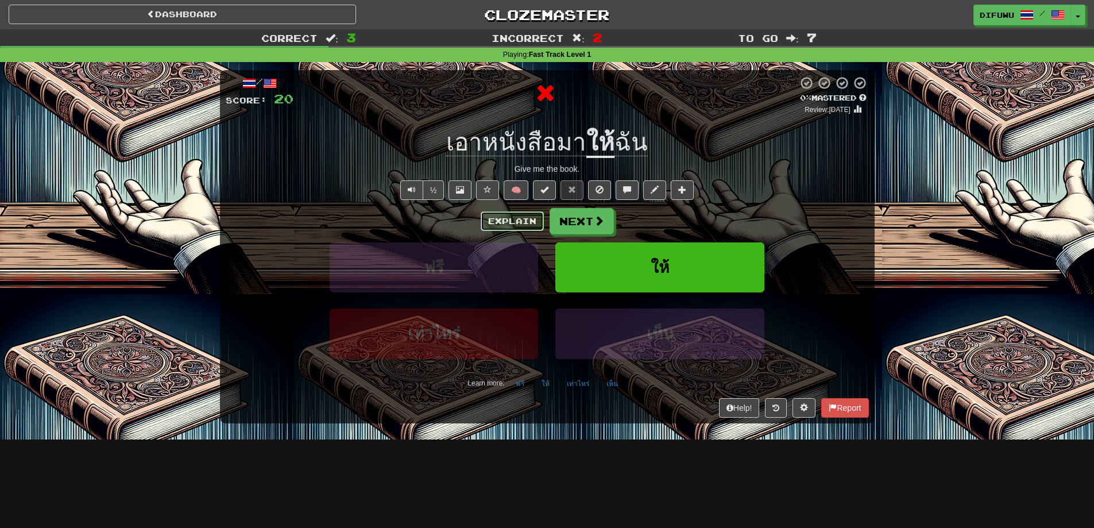
click at [492, 218] on button "Explain" at bounding box center [512, 221] width 63 height 20
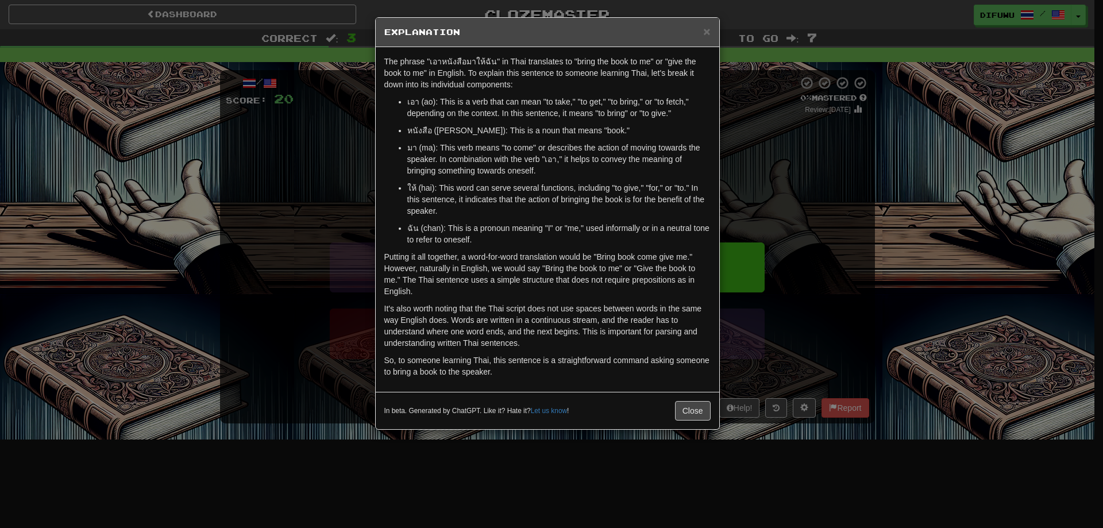
click at [685, 187] on p "ให้ (hai): This word can serve several functions, including "to give," "for," o…" at bounding box center [558, 199] width 303 height 34
click at [723, 163] on div "× Explanation The phrase "เอาหนังสือมาให้ฉัน" in Thai translates to "bring the …" at bounding box center [551, 264] width 1103 height 528
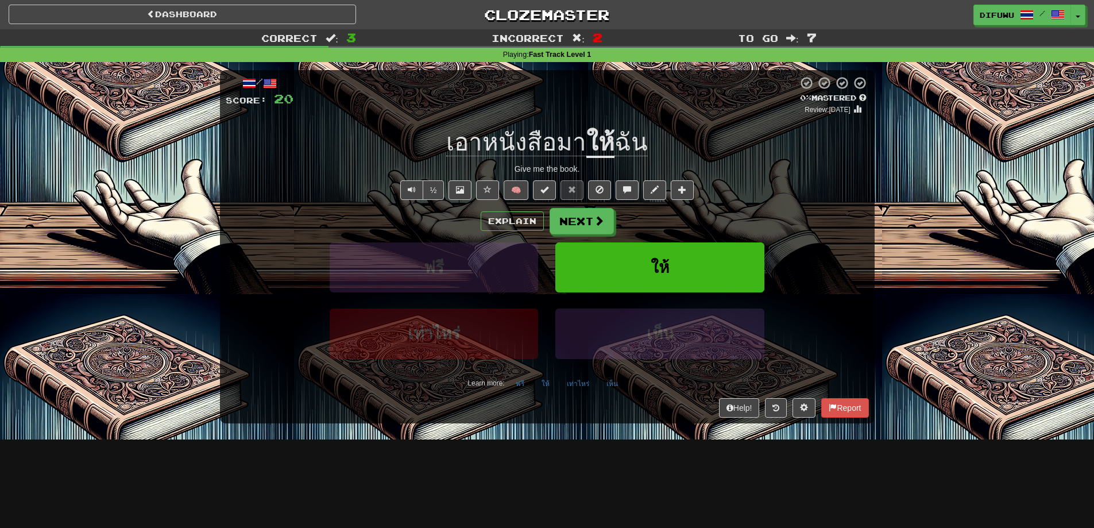
click at [801, 195] on div "½ 🧠" at bounding box center [547, 190] width 643 height 20
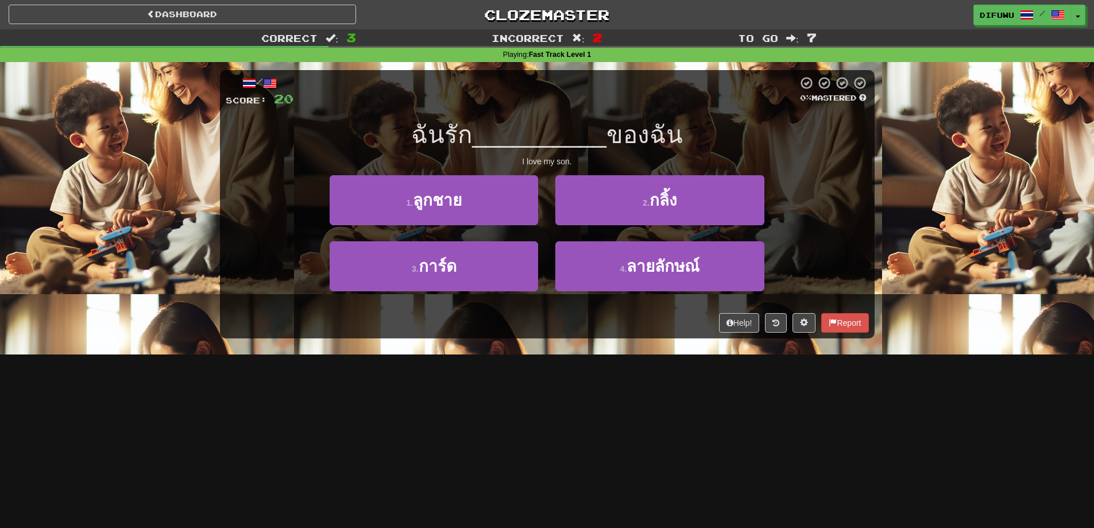
click at [546, 235] on div "1 . ลูกชาย" at bounding box center [434, 208] width 226 height 66
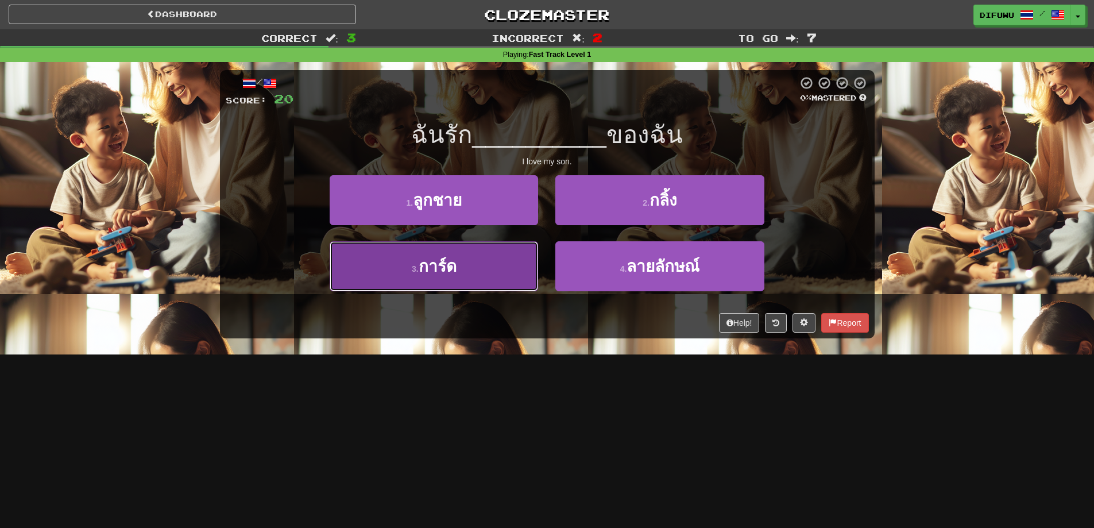
click at [509, 270] on button "3 . การ์ด" at bounding box center [434, 266] width 208 height 50
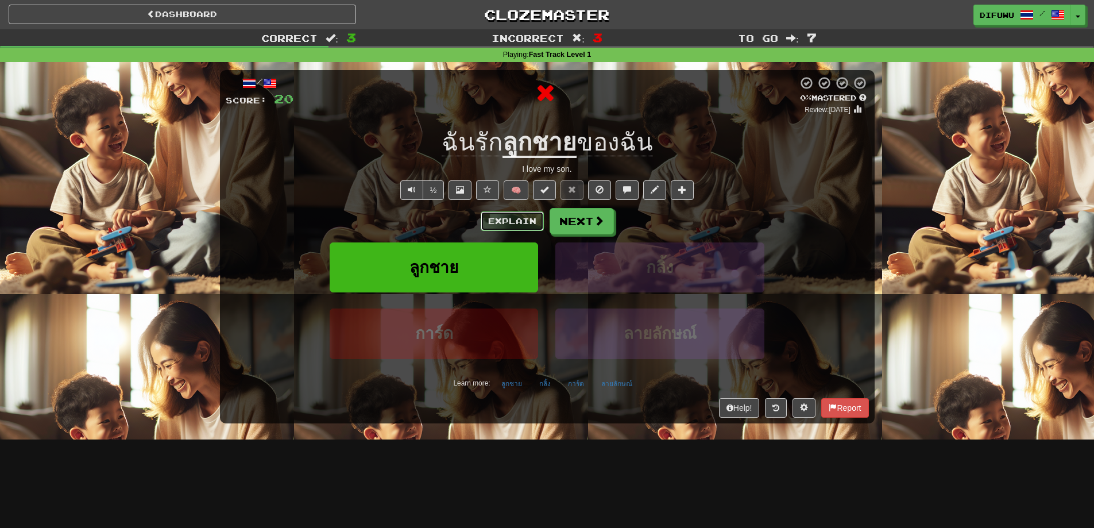
click at [509, 224] on button "Explain" at bounding box center [512, 221] width 63 height 20
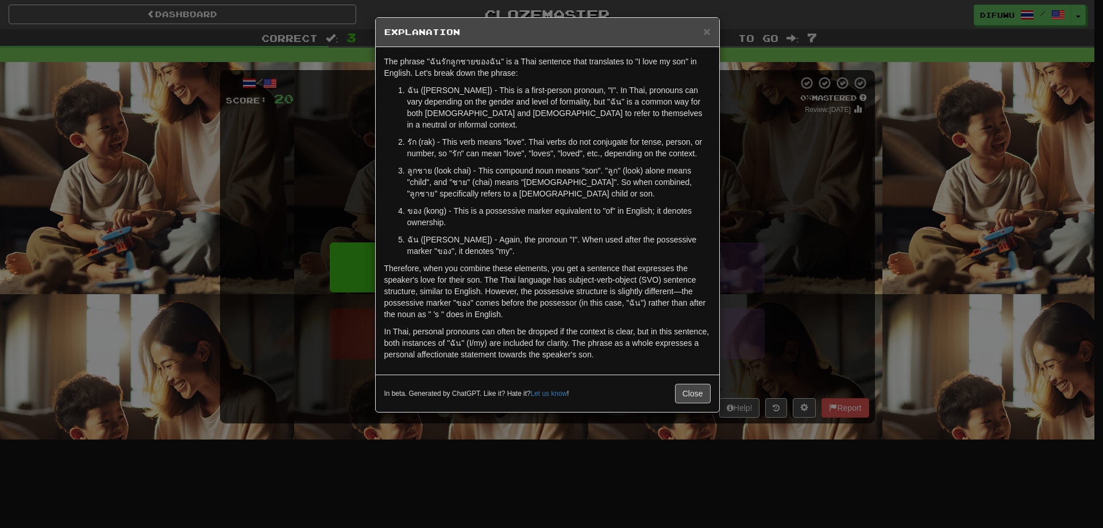
click at [744, 177] on div "× Explanation The phrase "ฉันรักลูกชายของฉัน" is a Thai sentence that translate…" at bounding box center [551, 264] width 1103 height 528
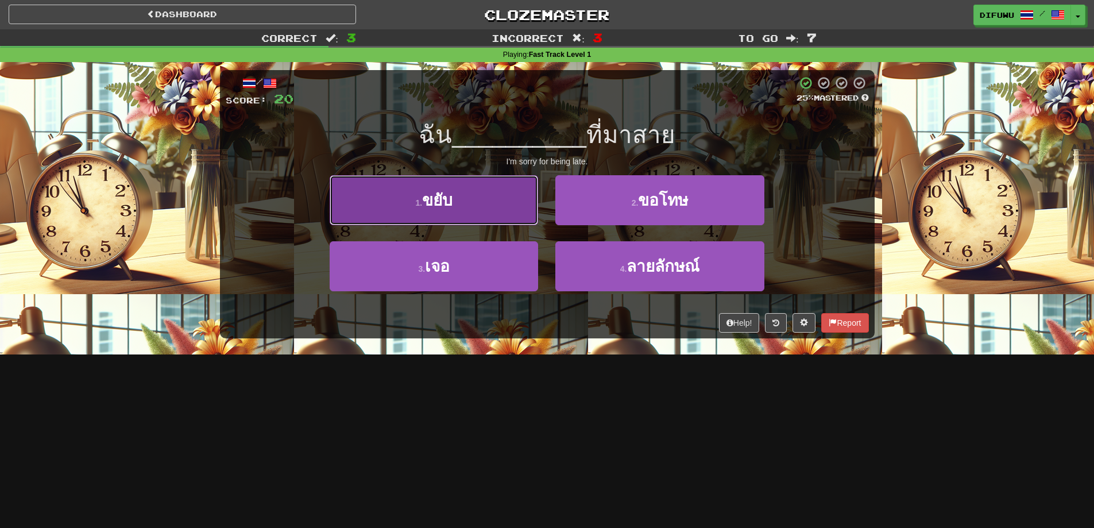
click at [498, 214] on button "1 . ขยับ" at bounding box center [434, 200] width 208 height 50
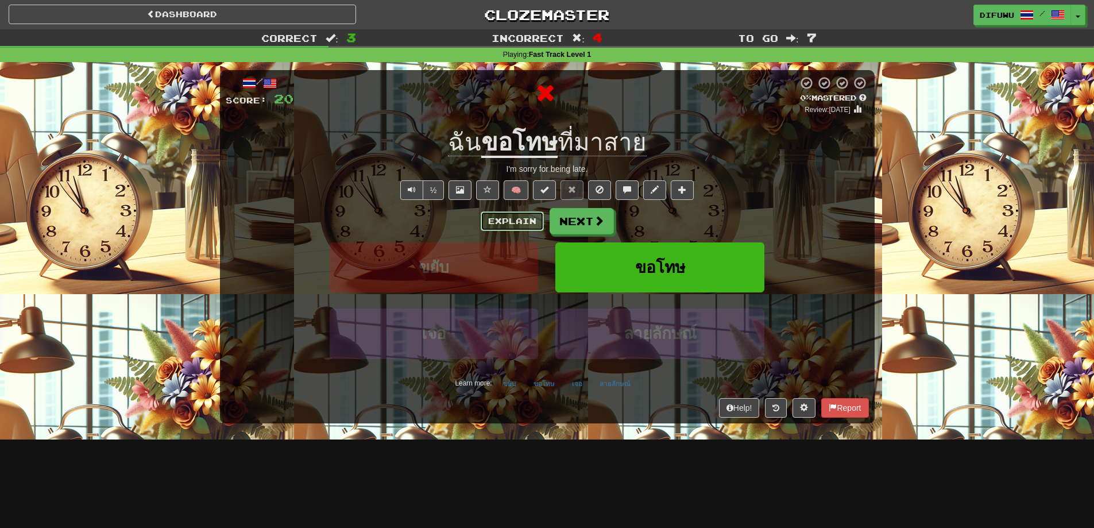
click at [511, 219] on button "Explain" at bounding box center [512, 221] width 63 height 20
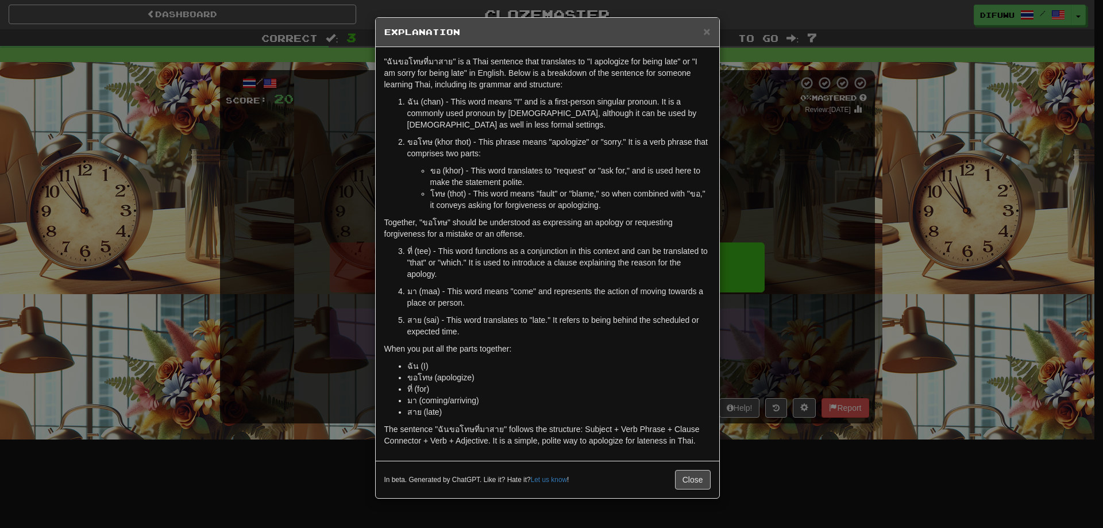
drag, startPoint x: 879, startPoint y: 204, endPoint x: 829, endPoint y: 193, distance: 51.8
click at [829, 193] on div "× Explanation "ฉันขอโทษที่มาสาย" is a Thai sentence that translates to "I apolo…" at bounding box center [551, 264] width 1103 height 528
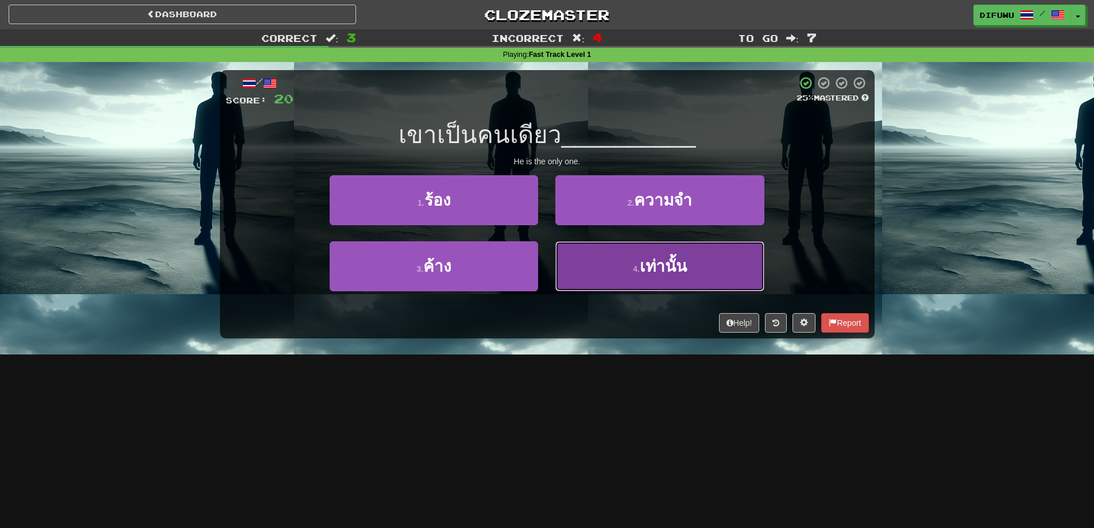
click at [654, 287] on button "4 . เท่านั้น" at bounding box center [659, 266] width 208 height 50
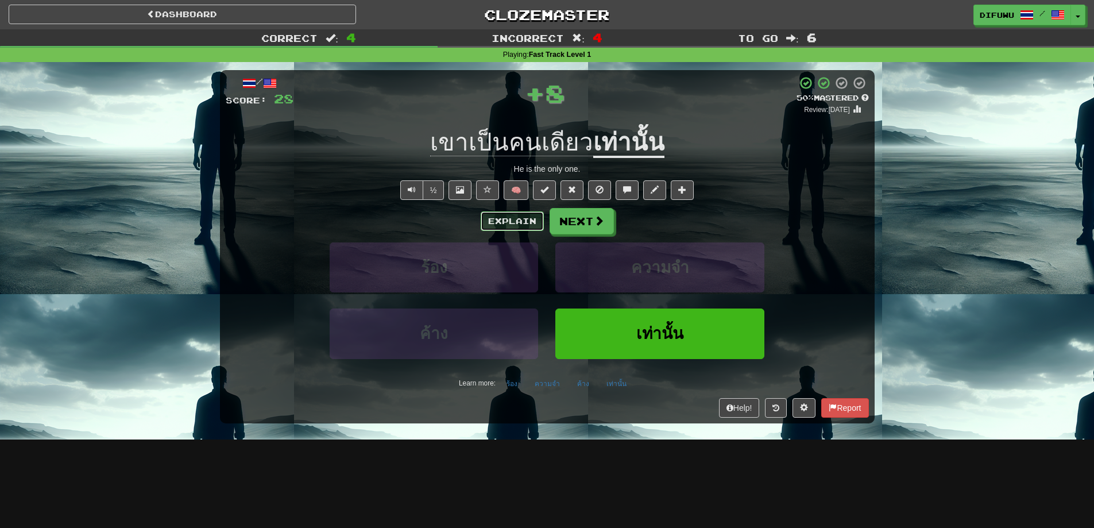
click at [522, 218] on button "Explain" at bounding box center [512, 221] width 63 height 20
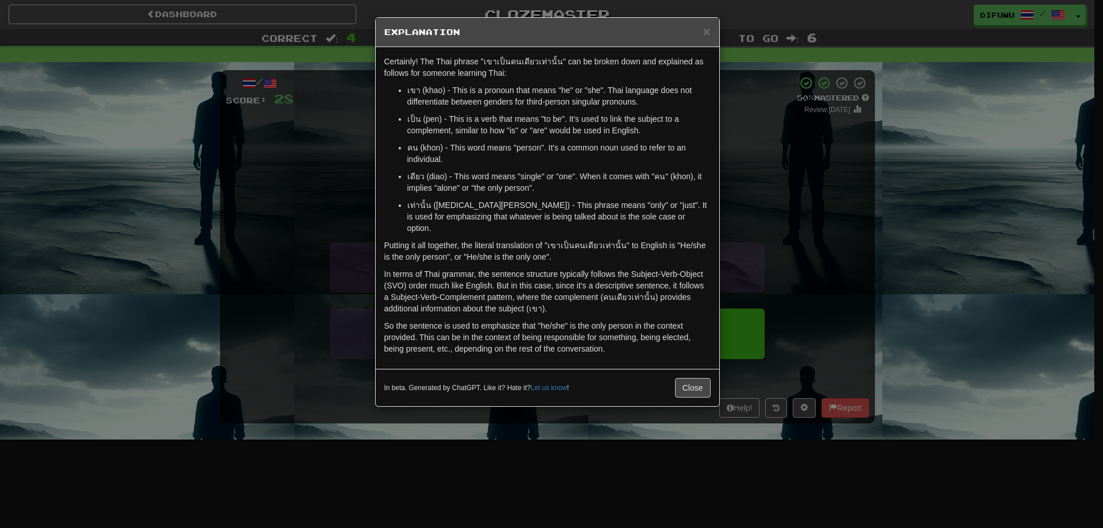
click at [816, 273] on div "× Explanation Certainly! The Thai phrase "เขาเป็นคนเดียวเท่านั้น" can be broken…" at bounding box center [551, 264] width 1103 height 528
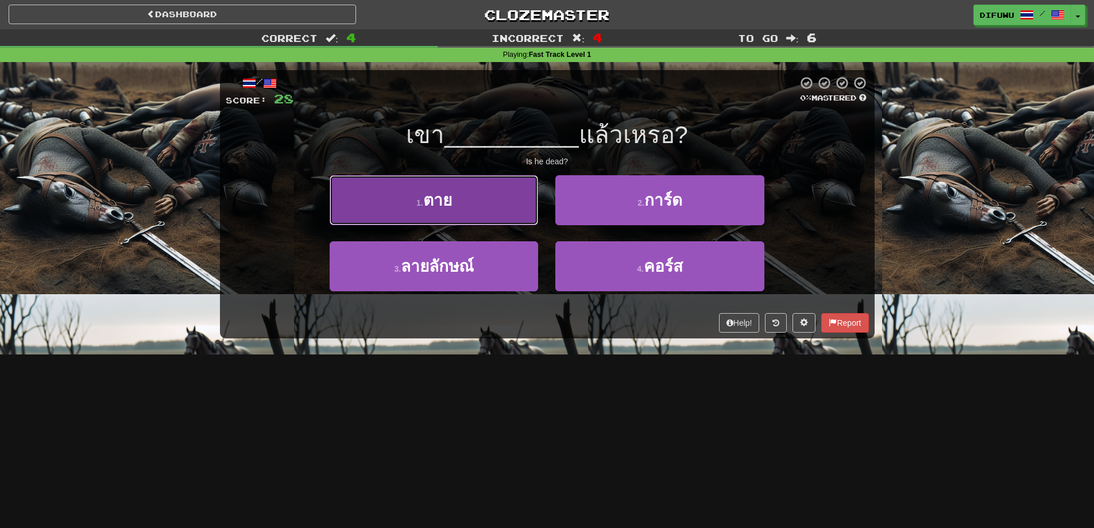
click at [510, 215] on button "1 . ตาย" at bounding box center [434, 200] width 208 height 50
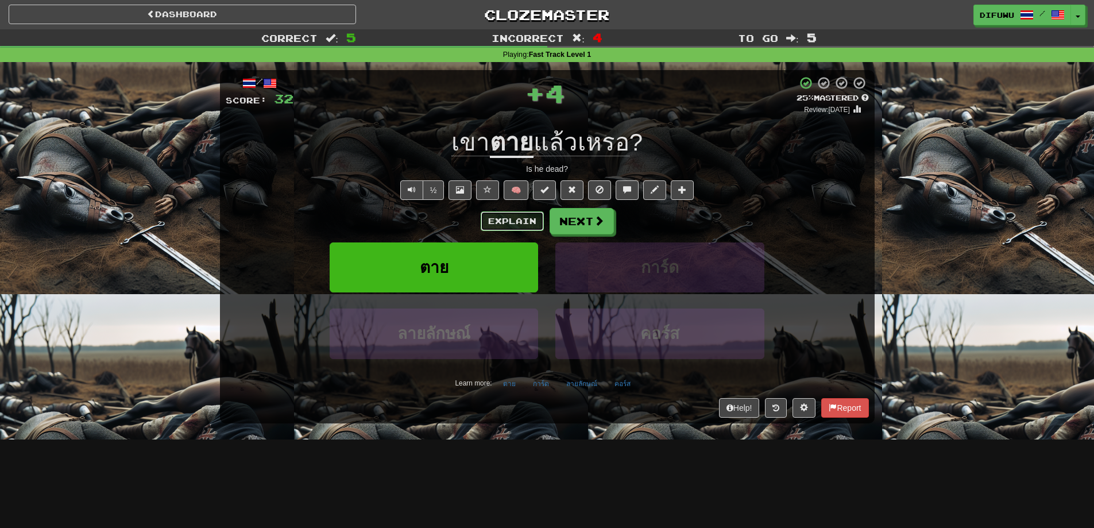
click at [511, 216] on button "Explain" at bounding box center [512, 221] width 63 height 20
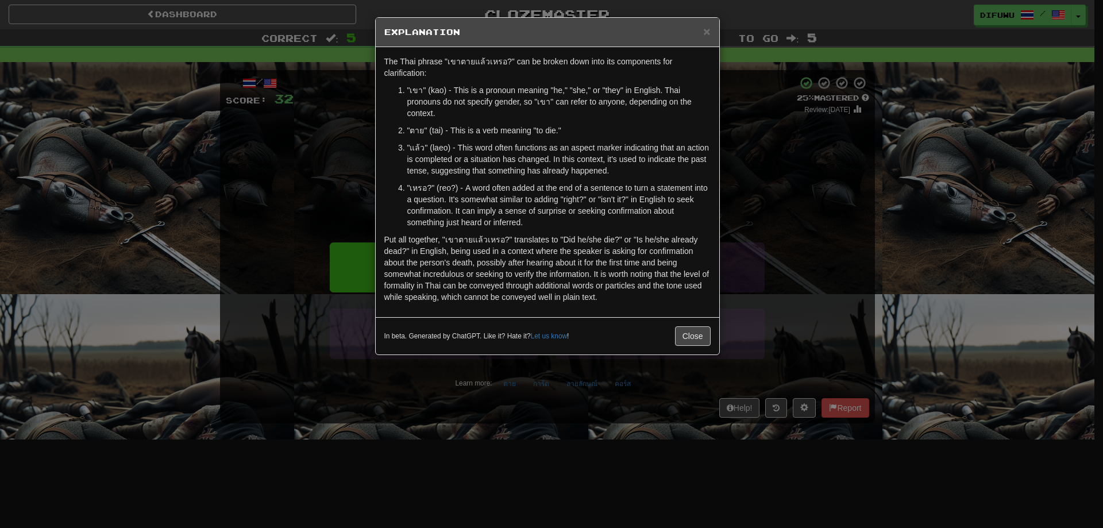
click at [789, 224] on div "× Explanation The Thai phrase "เขาตายแล้วเหรอ?" can be broken down into its com…" at bounding box center [551, 264] width 1103 height 528
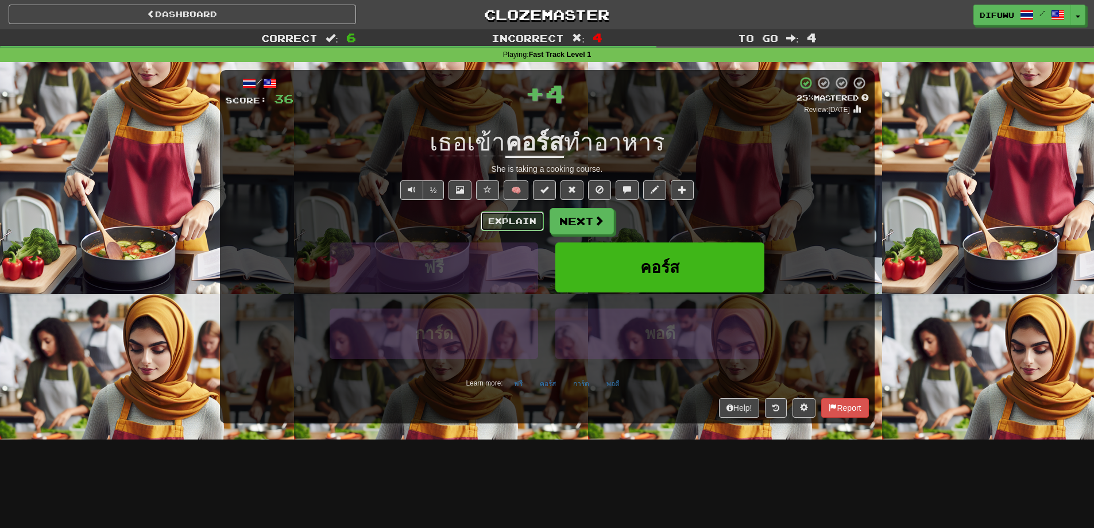
click at [505, 213] on button "Explain" at bounding box center [512, 221] width 63 height 20
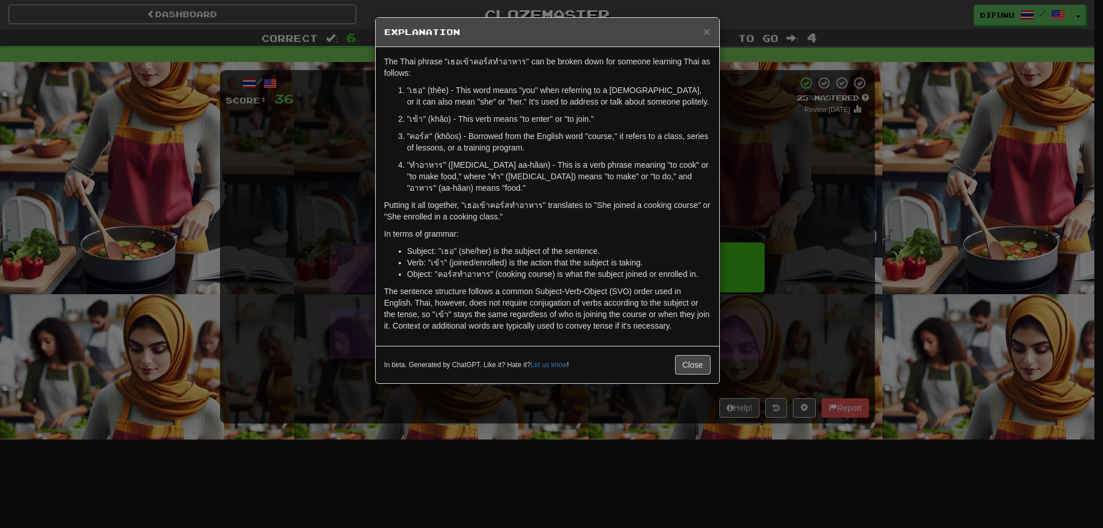
click at [831, 189] on div "× Explanation The Thai phrase "เธอเข้าคอร์สทำอาหาร" can be broken down for some…" at bounding box center [551, 264] width 1103 height 528
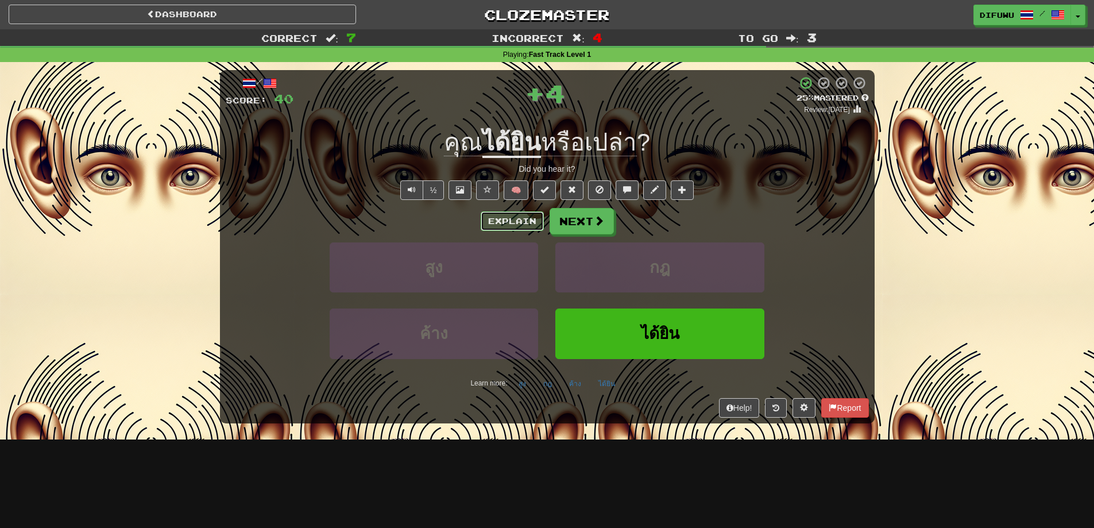
click at [528, 218] on button "Explain" at bounding box center [512, 221] width 63 height 20
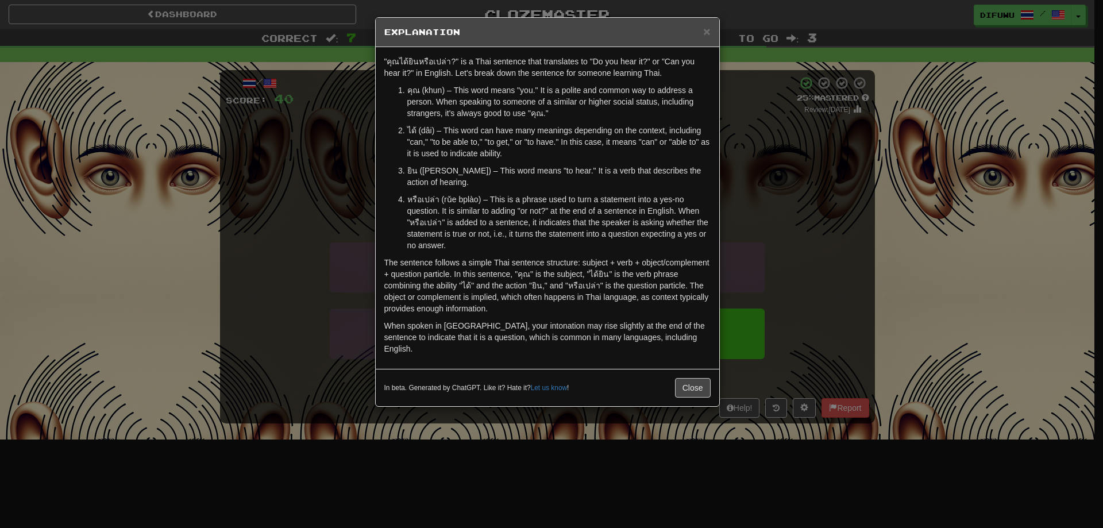
click at [769, 252] on div "× Explanation "คุณได้ยินหรือเปล่า?" is a Thai sentence that translates to "Do y…" at bounding box center [551, 264] width 1103 height 528
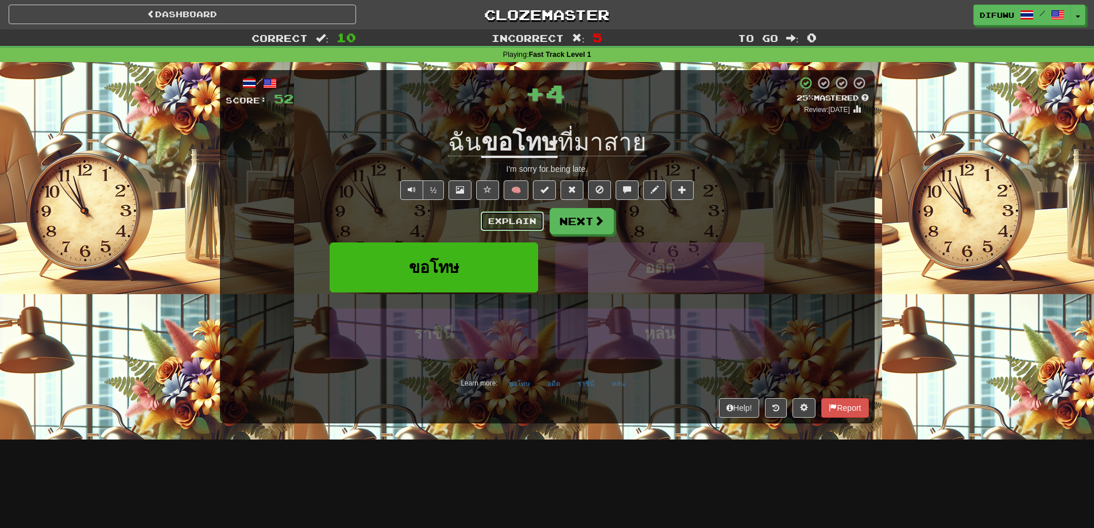
click at [512, 224] on button "Explain" at bounding box center [512, 221] width 63 height 20
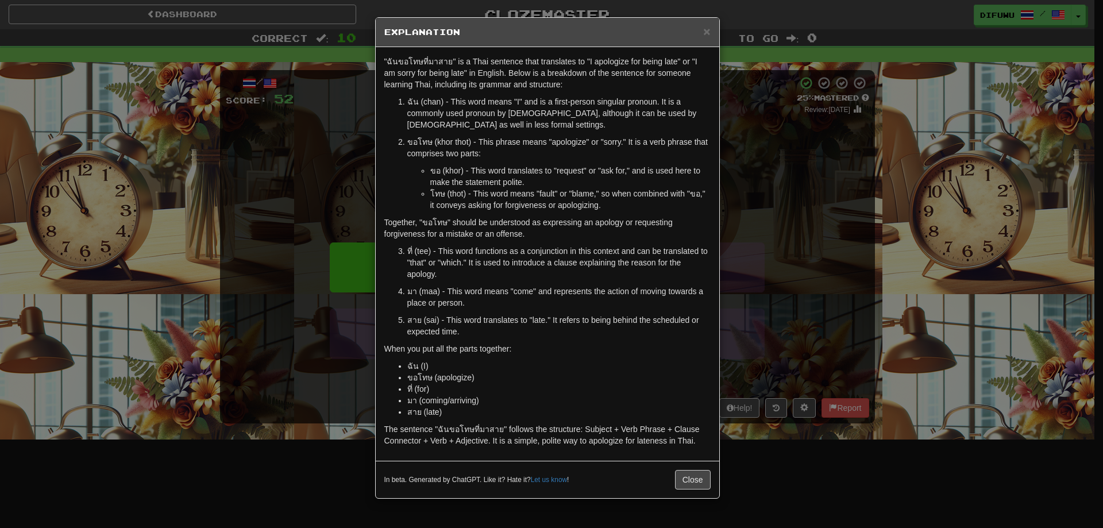
click at [795, 381] on div "× Explanation "ฉันขอโทษที่มาสาย" is a Thai sentence that translates to "I apolo…" at bounding box center [551, 264] width 1103 height 528
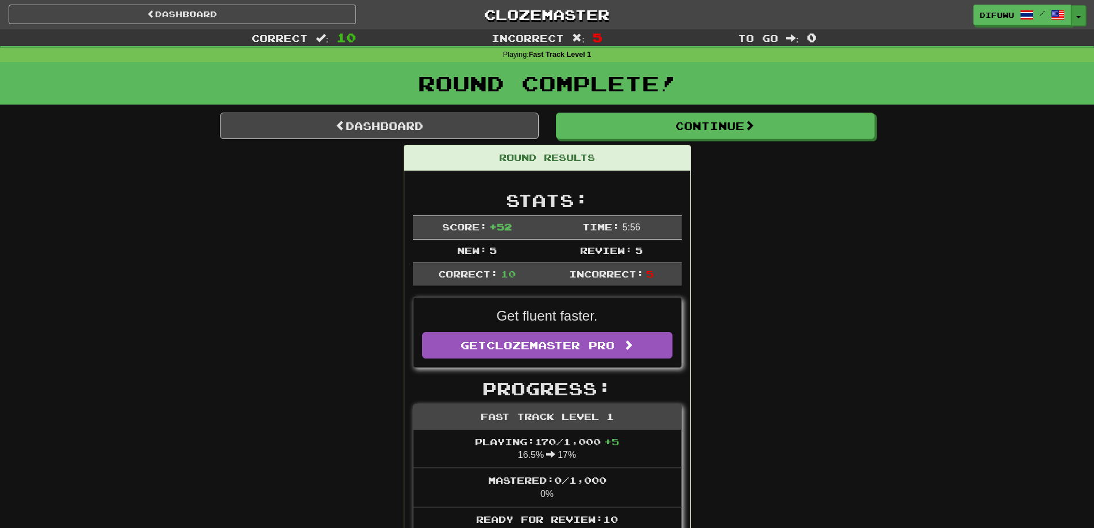
click at [1076, 9] on button "Toggle Dropdown" at bounding box center [1078, 15] width 15 height 21
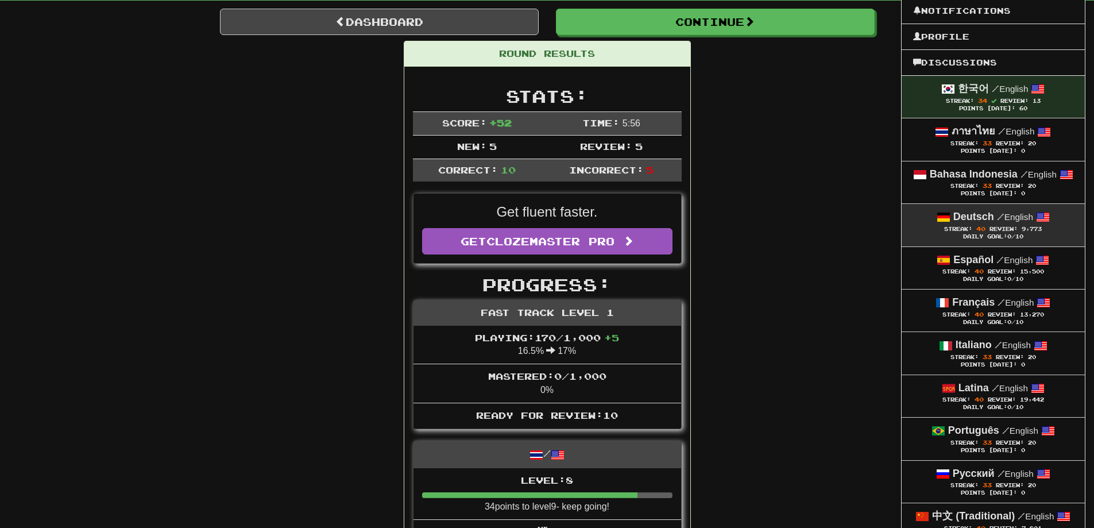
scroll to position [115, 0]
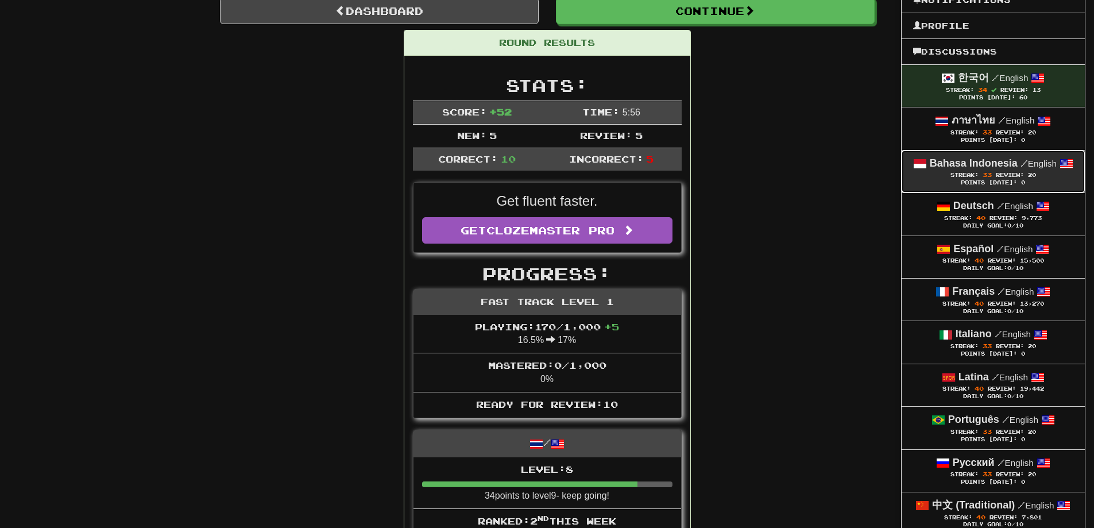
click at [990, 180] on div "Points Today: 0" at bounding box center [993, 182] width 160 height 7
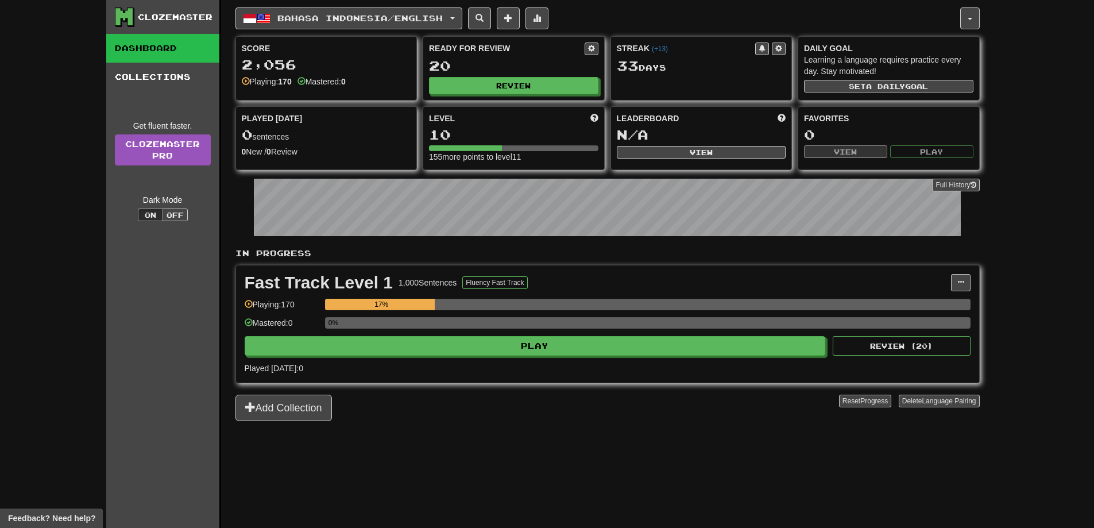
click at [640, 335] on div "0%" at bounding box center [648, 326] width 646 height 19
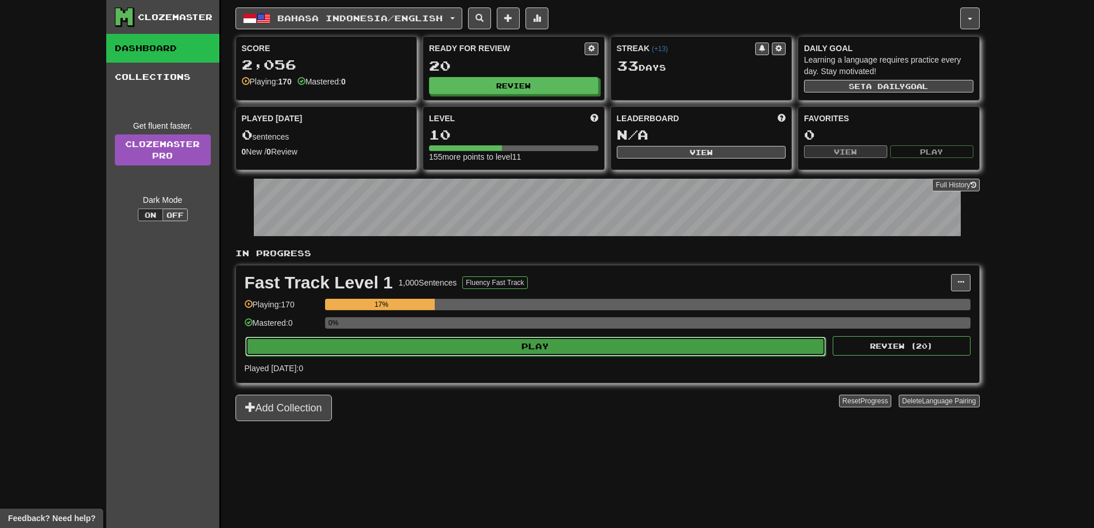
click at [637, 342] on button "Play" at bounding box center [535, 347] width 581 height 20
select select "**"
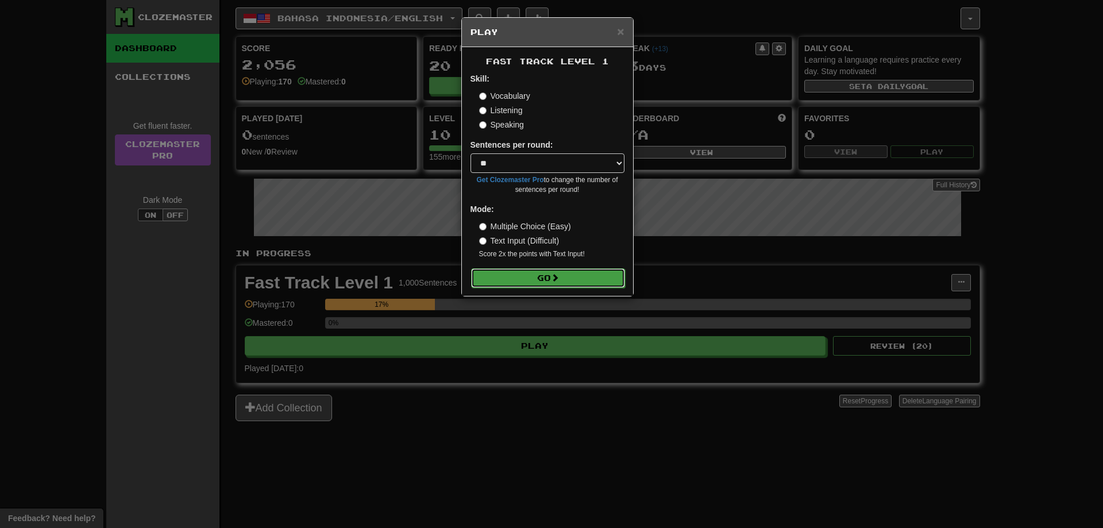
click at [499, 269] on button "Go" at bounding box center [548, 278] width 154 height 20
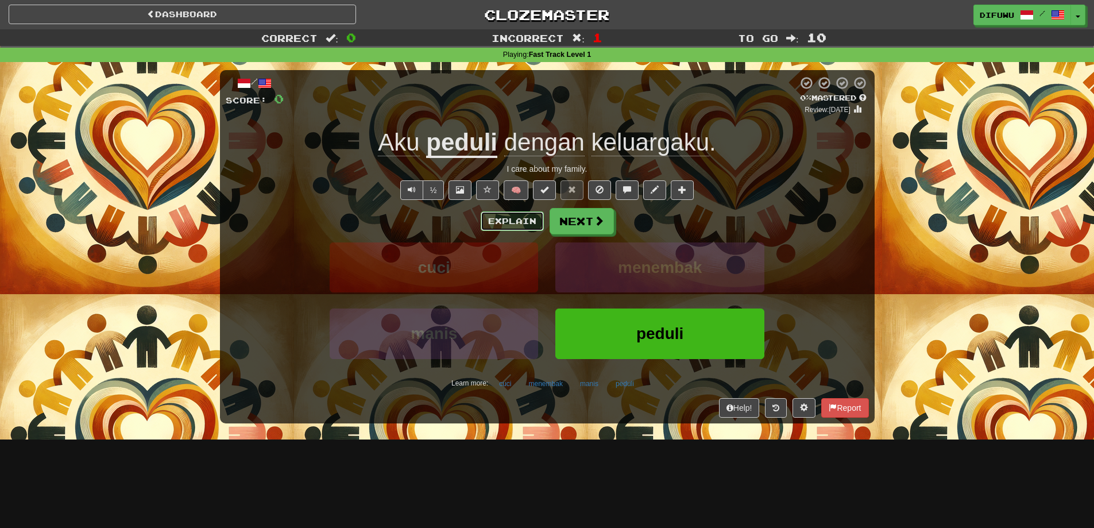
click at [507, 229] on button "Explain" at bounding box center [512, 221] width 63 height 20
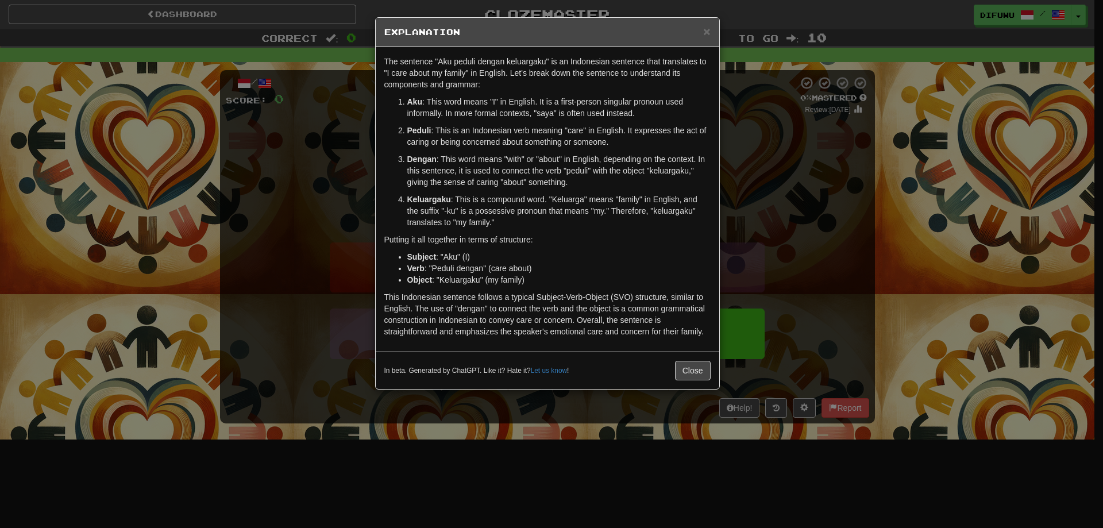
click at [827, 195] on div "× Explanation The sentence "Aku peduli dengan keluargaku" is an Indonesian sent…" at bounding box center [551, 264] width 1103 height 528
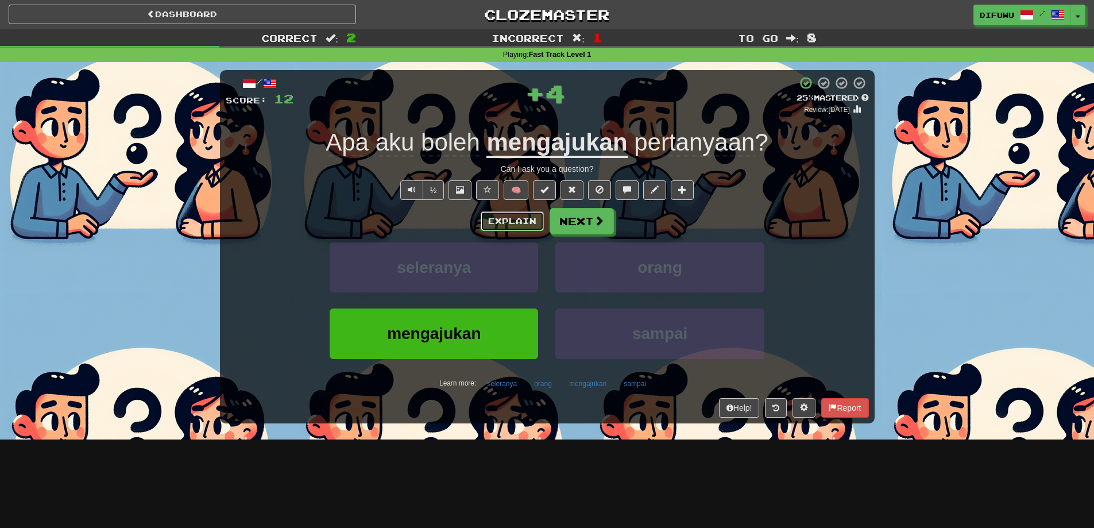
click at [505, 220] on button "Explain" at bounding box center [512, 221] width 63 height 20
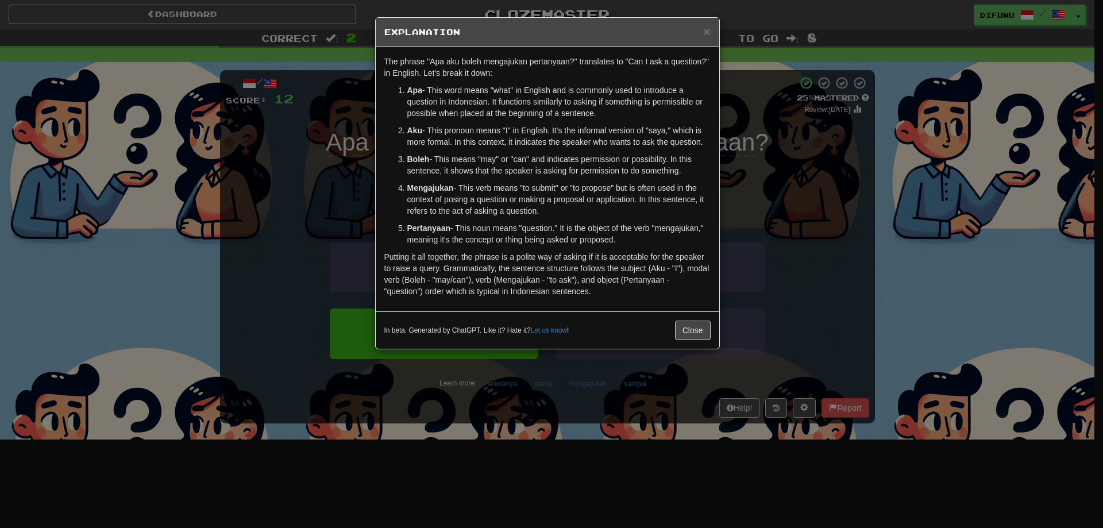
click at [790, 246] on div "× Explanation The phrase "Apa aku boleh mengajukan pertanyaan?" translates to "…" at bounding box center [551, 264] width 1103 height 528
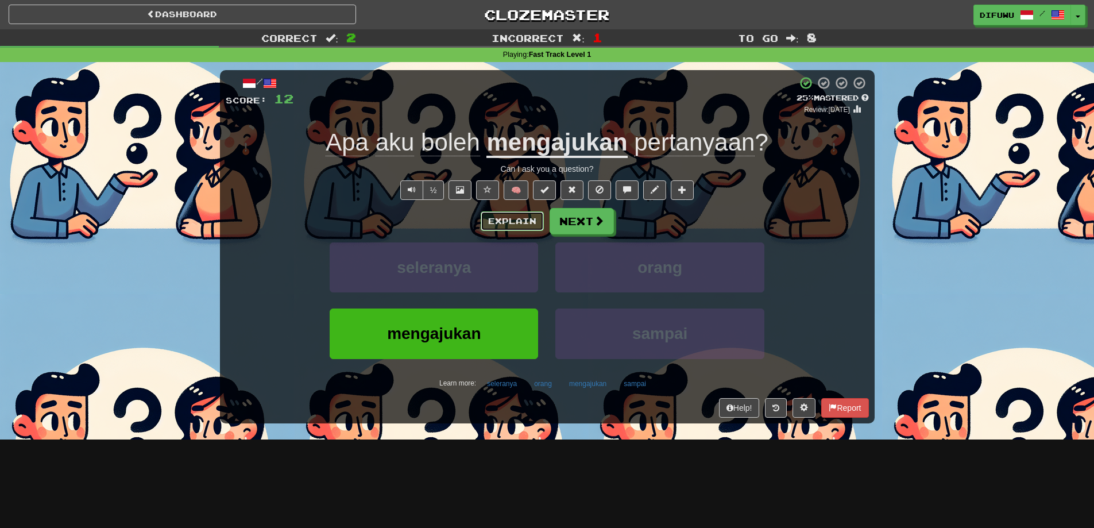
click at [520, 222] on button "Explain" at bounding box center [512, 221] width 63 height 20
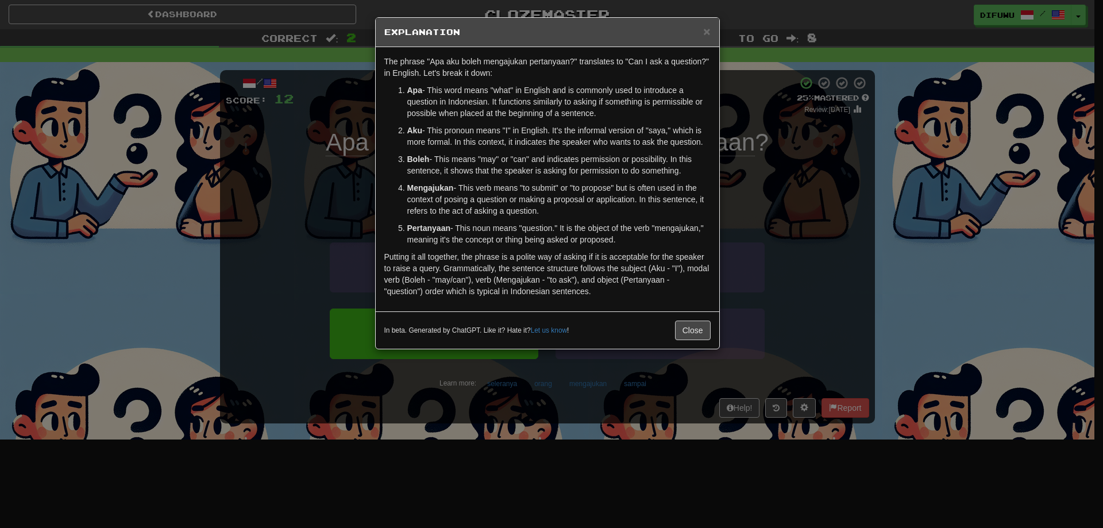
click at [792, 240] on div "× Explanation The phrase "Apa aku boleh mengajukan pertanyaan?" translates to "…" at bounding box center [551, 264] width 1103 height 528
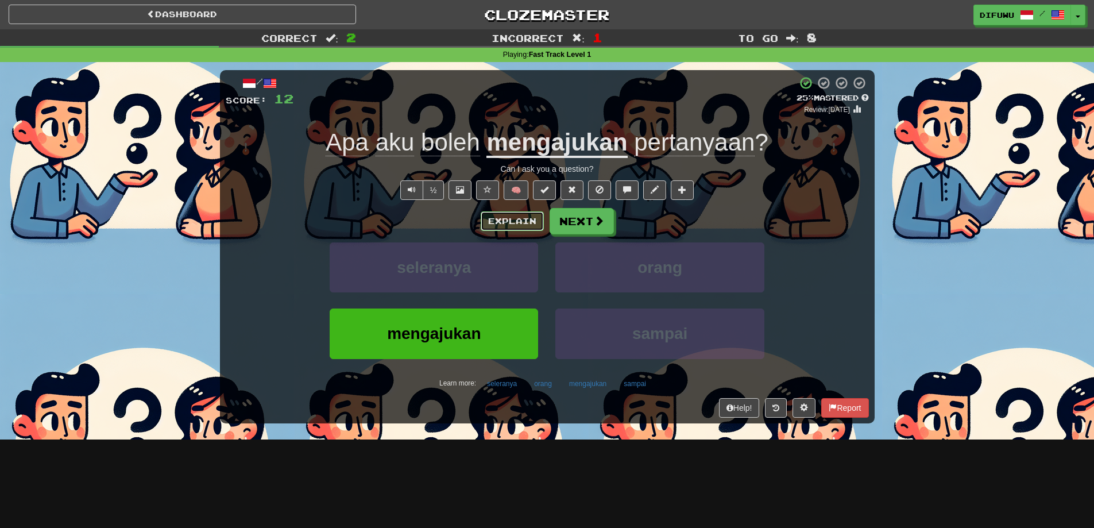
click at [522, 216] on button "Explain" at bounding box center [512, 221] width 63 height 20
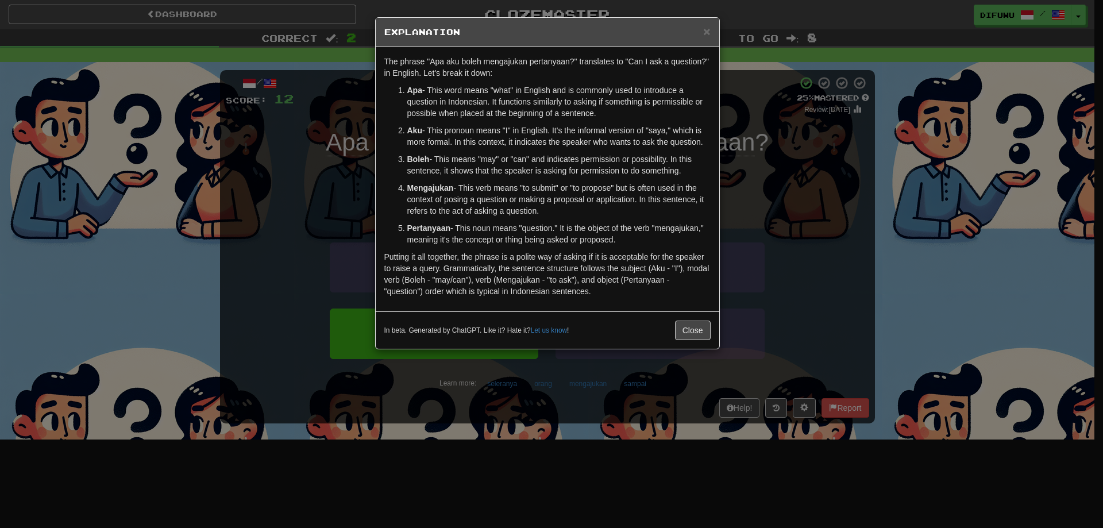
click at [827, 227] on div "× Explanation The phrase "Apa aku boleh mengajukan pertanyaan?" translates to "…" at bounding box center [551, 264] width 1103 height 528
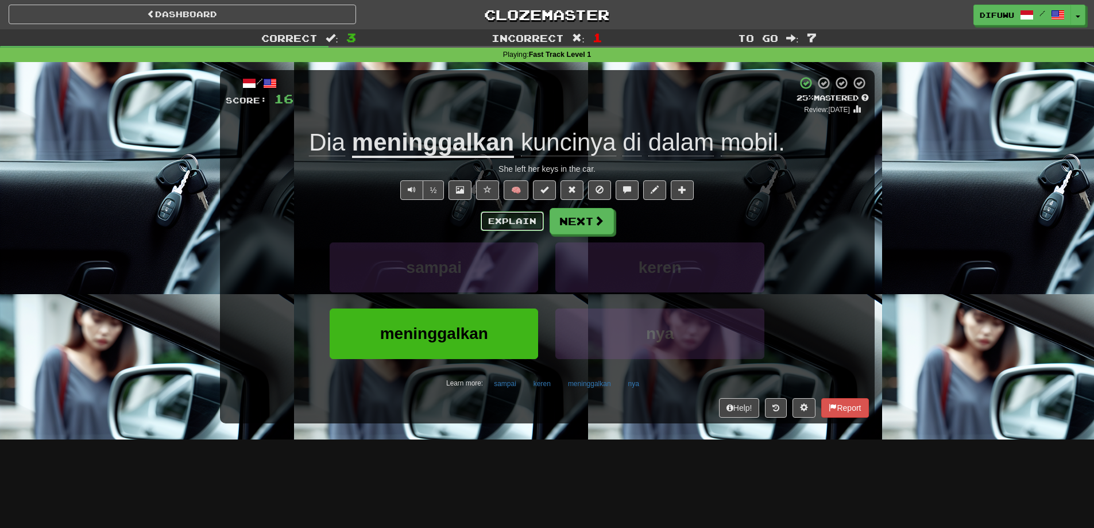
click at [505, 217] on button "Explain" at bounding box center [512, 221] width 63 height 20
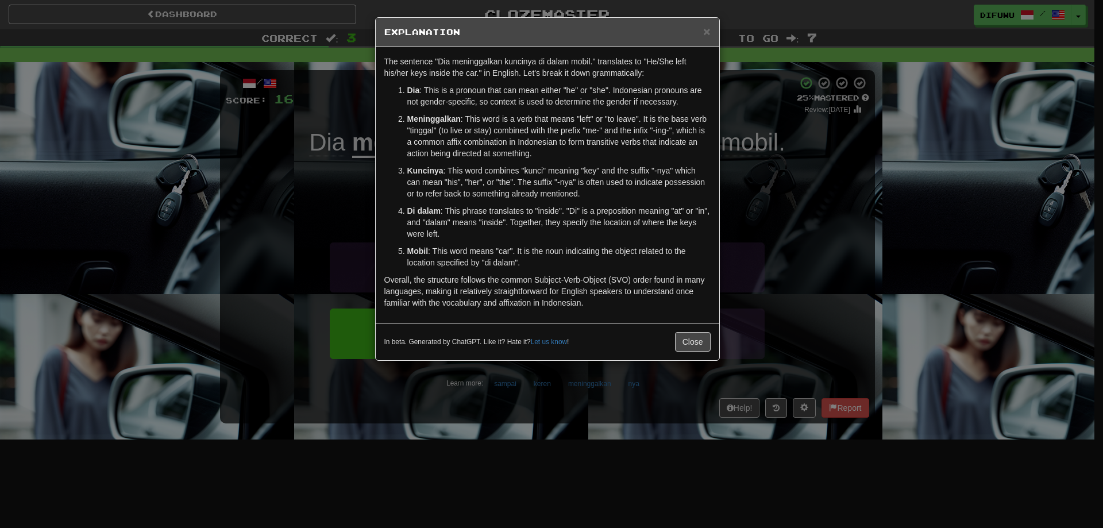
click at [820, 199] on div "× Explanation The sentence "Dia meninggalkan kuncinya di dalam mobil." translat…" at bounding box center [551, 264] width 1103 height 528
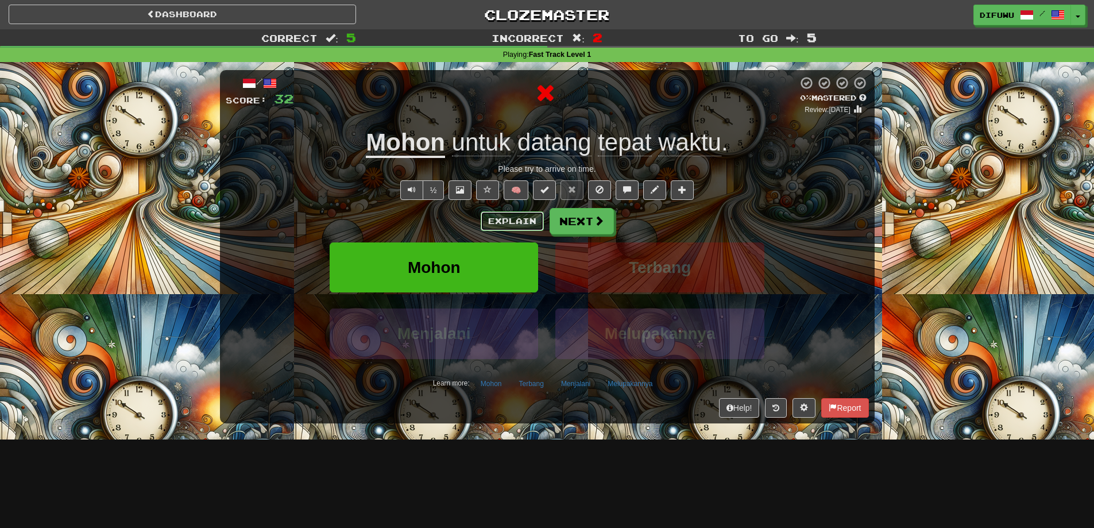
click at [500, 220] on button "Explain" at bounding box center [512, 221] width 63 height 20
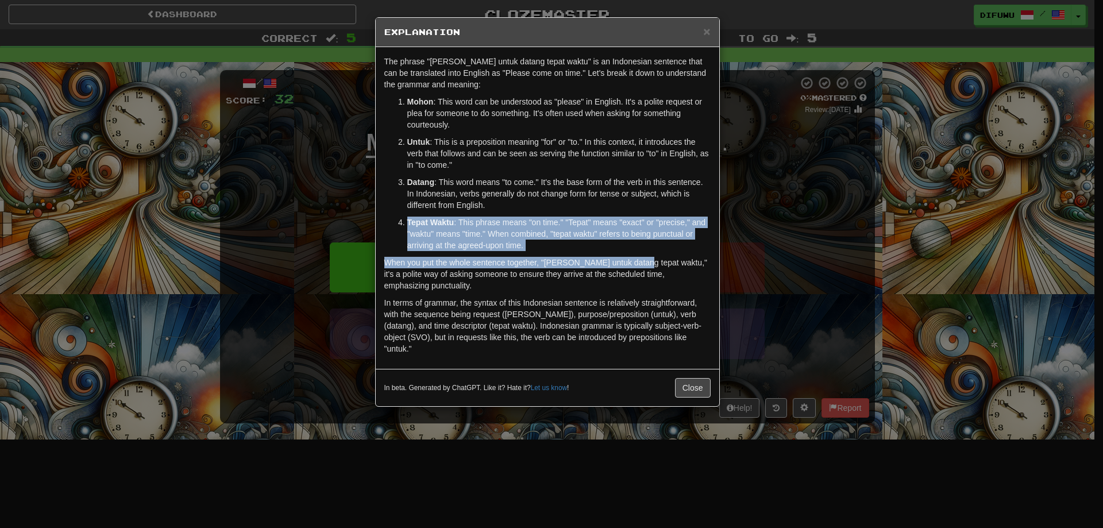
drag, startPoint x: 640, startPoint y: 251, endPoint x: 662, endPoint y: 214, distance: 43.5
click at [662, 214] on div "The phrase "Mohon untuk datang tepat waktu" is an Indonesian sentence that can …" at bounding box center [547, 208] width 343 height 322
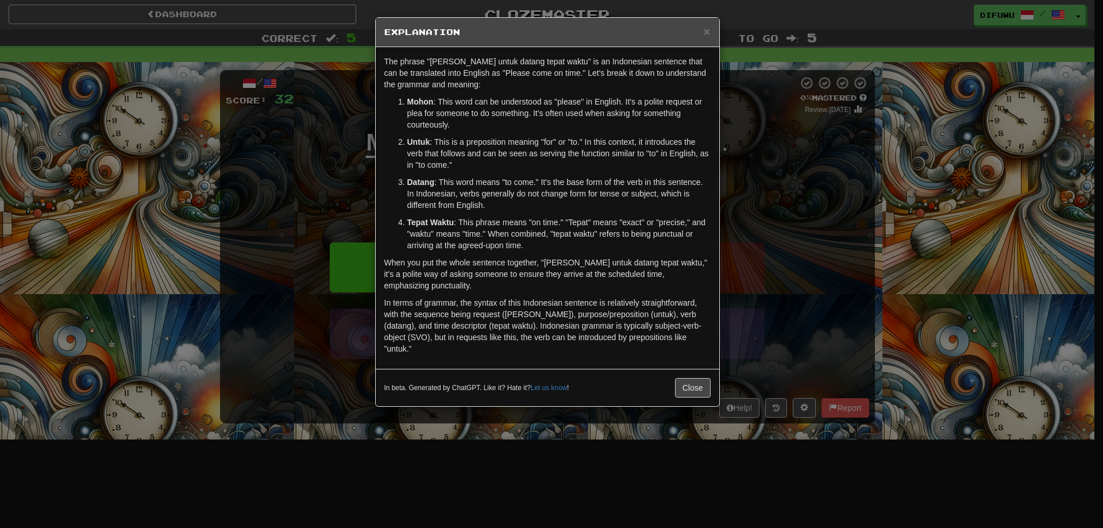
click at [662, 214] on ol "Mohon : This word can be understood as "please" in English. It's a polite reque…" at bounding box center [547, 173] width 326 height 155
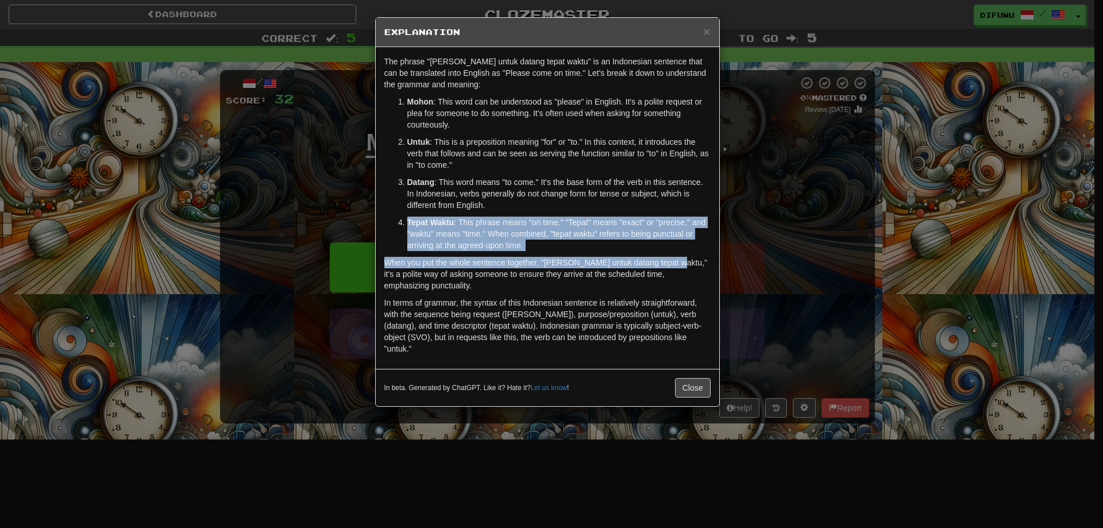
drag, startPoint x: 664, startPoint y: 213, endPoint x: 669, endPoint y: 251, distance: 38.8
click at [669, 251] on div "The phrase "Mohon untuk datang tepat waktu" is an Indonesian sentence that can …" at bounding box center [547, 208] width 343 height 322
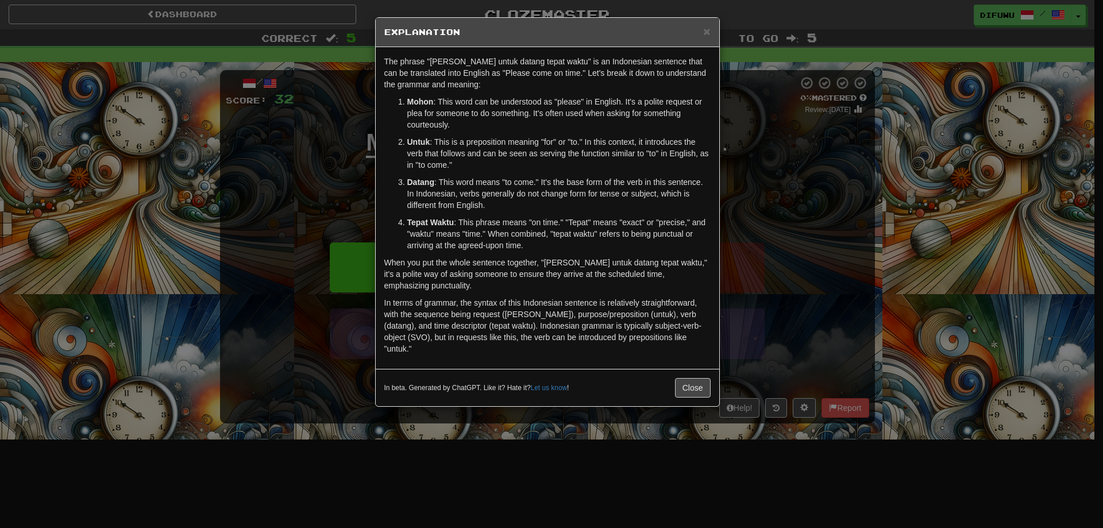
click at [674, 247] on p "Tepat Waktu : This phrase means "on time." "Tepat" means "exact" or "precise," …" at bounding box center [558, 234] width 303 height 34
click at [812, 256] on div "× Explanation The phrase "Mohon untuk datang tepat waktu" is an Indonesian sent…" at bounding box center [551, 264] width 1103 height 528
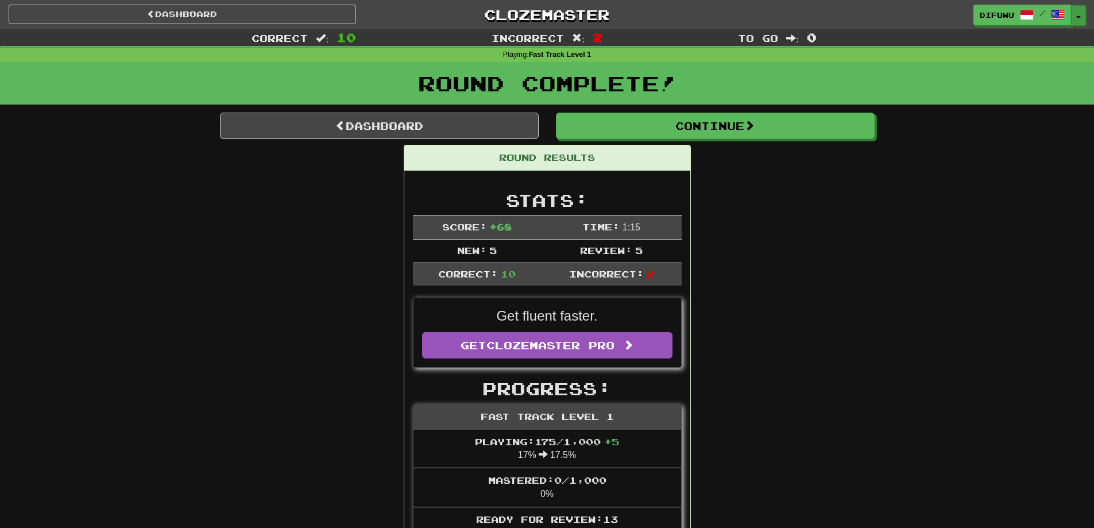
click at [1072, 21] on button "Toggle Dropdown" at bounding box center [1078, 15] width 15 height 21
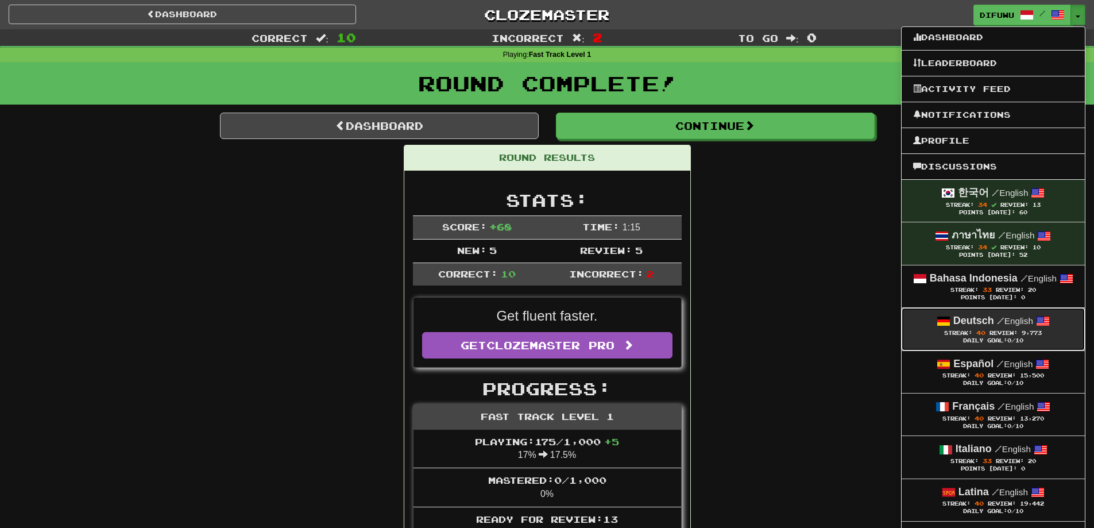
click at [999, 326] on span "/" at bounding box center [1000, 320] width 7 height 10
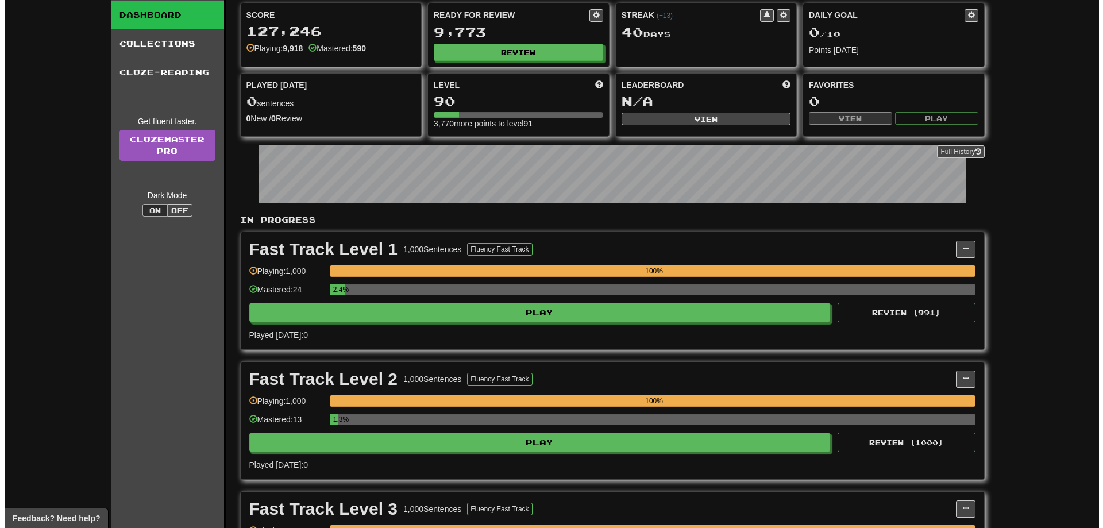
scroll to position [402, 0]
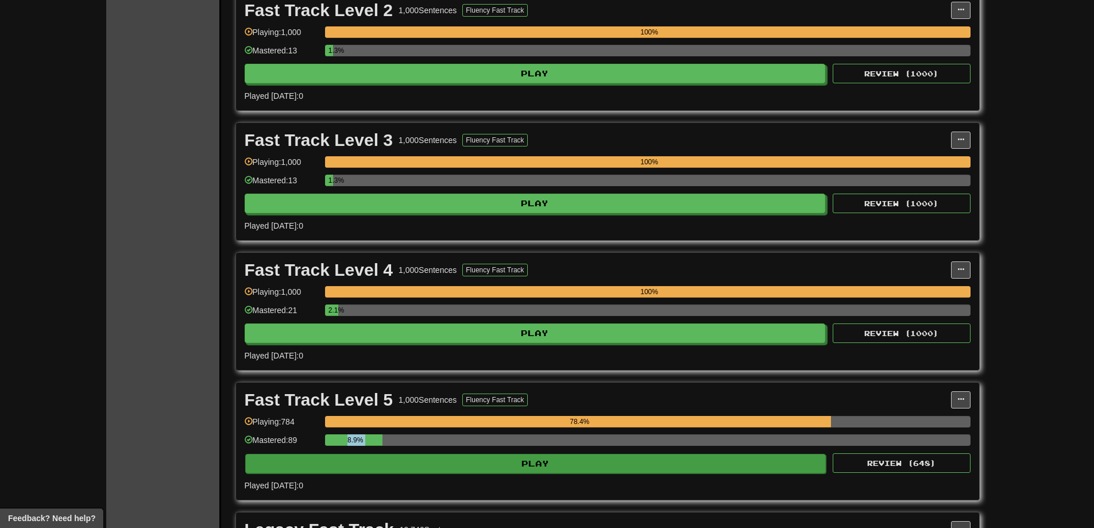
click at [647, 453] on div "Fast Track Level 5 1,000 Sentences Fluency Fast Track Manage Sentences Unpin fr…" at bounding box center [607, 441] width 743 height 117
click at [644, 459] on button "Play" at bounding box center [535, 464] width 581 height 20
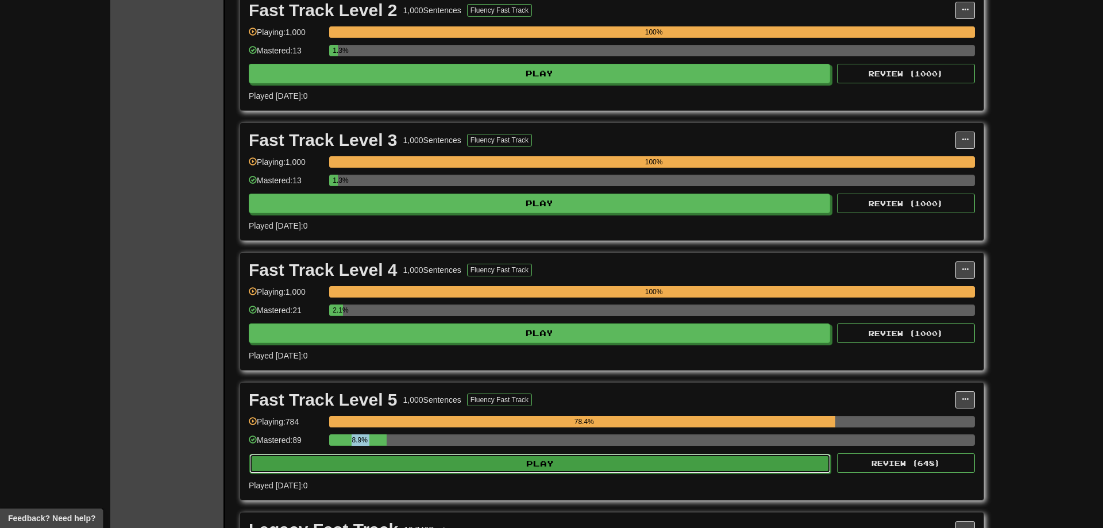
select select "**"
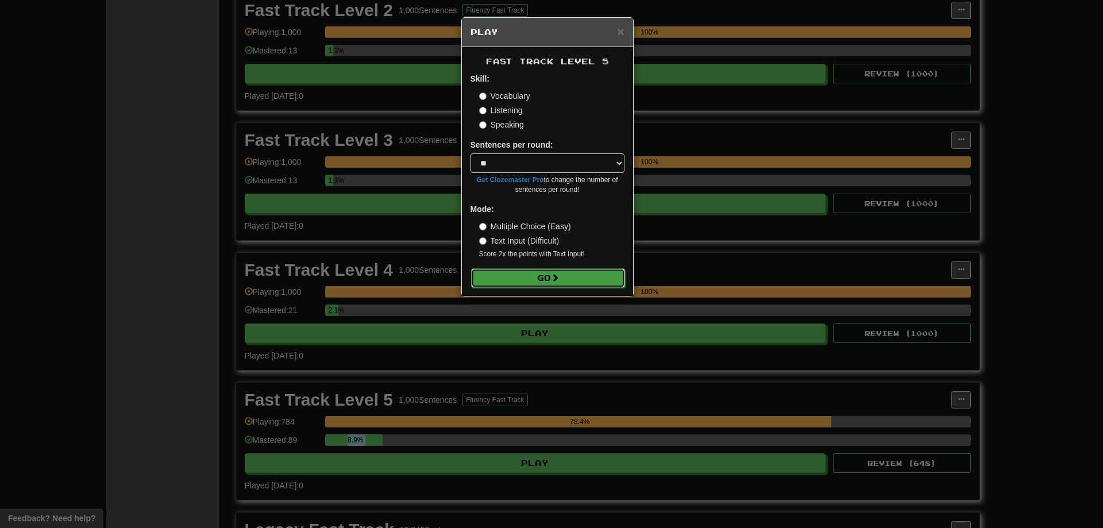
click at [569, 285] on button "Go" at bounding box center [548, 278] width 154 height 20
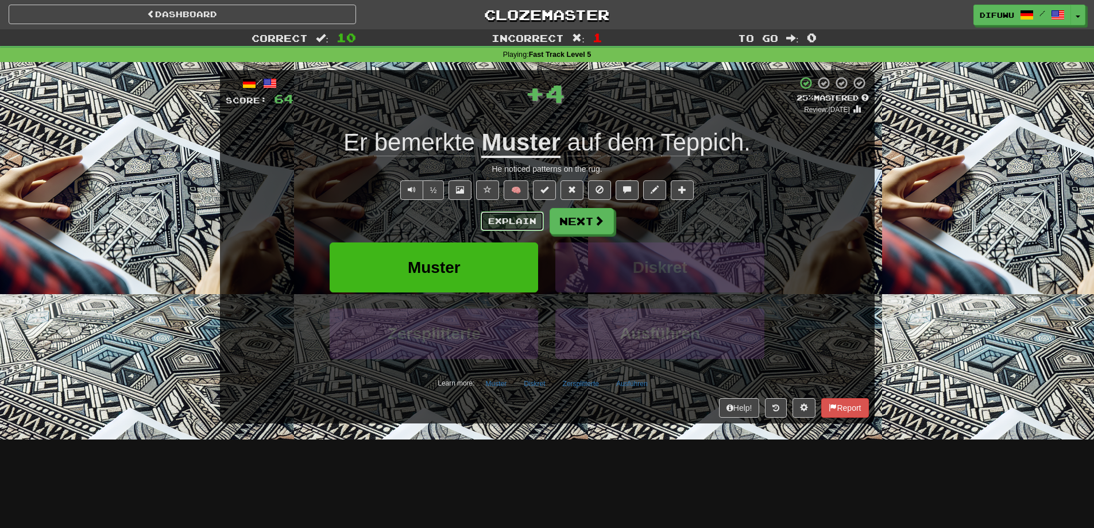
click at [528, 223] on button "Explain" at bounding box center [512, 221] width 63 height 20
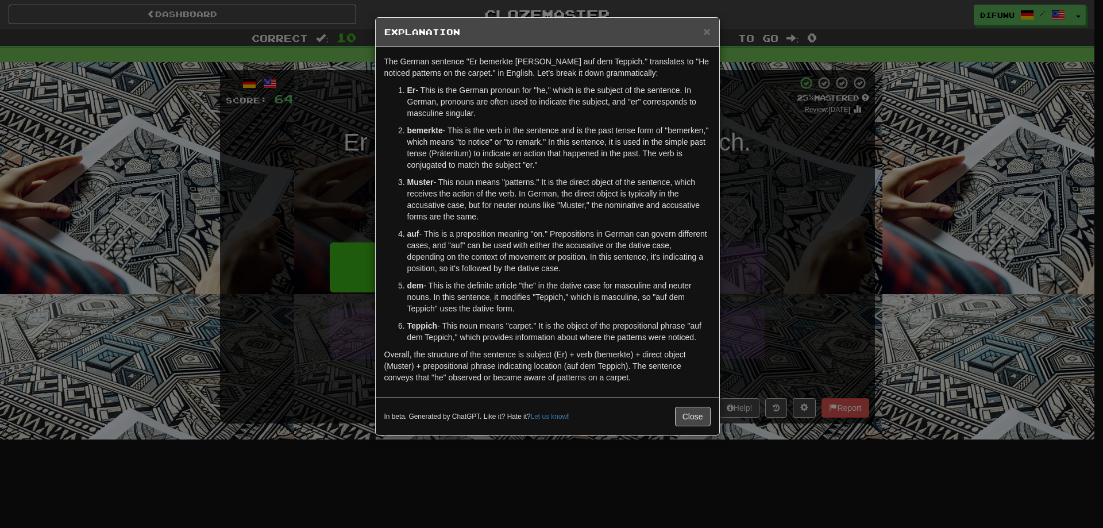
click at [774, 321] on div "× Explanation The German sentence "Er bemerkte [PERSON_NAME] auf dem Teppich." …" at bounding box center [551, 264] width 1103 height 528
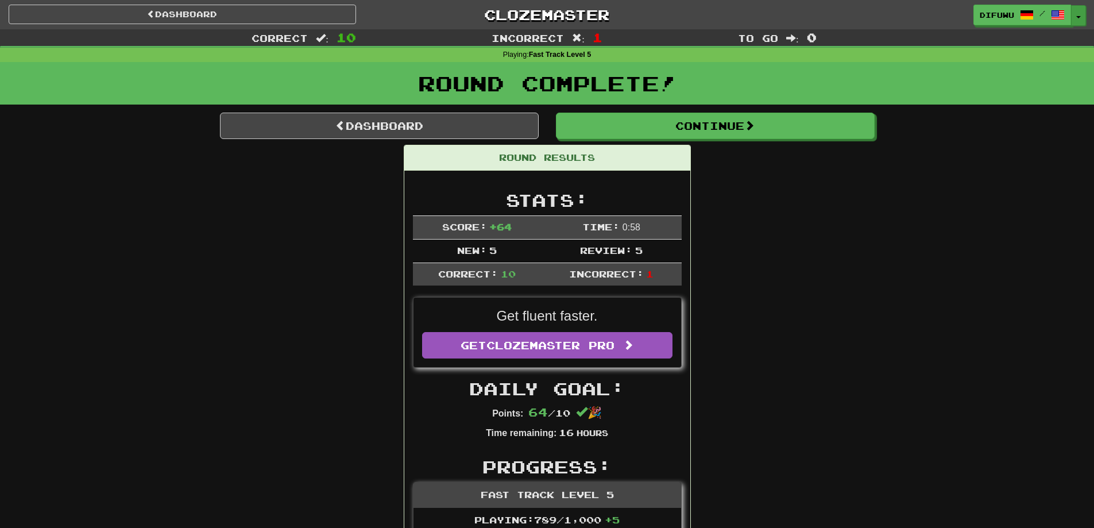
click at [1080, 18] on span "button" at bounding box center [1078, 17] width 5 height 2
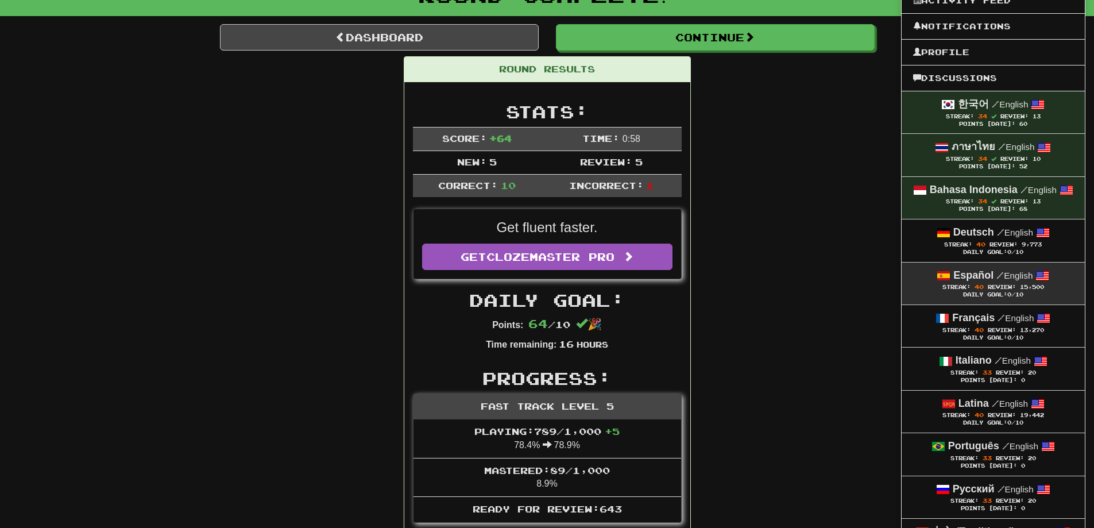
scroll to position [115, 0]
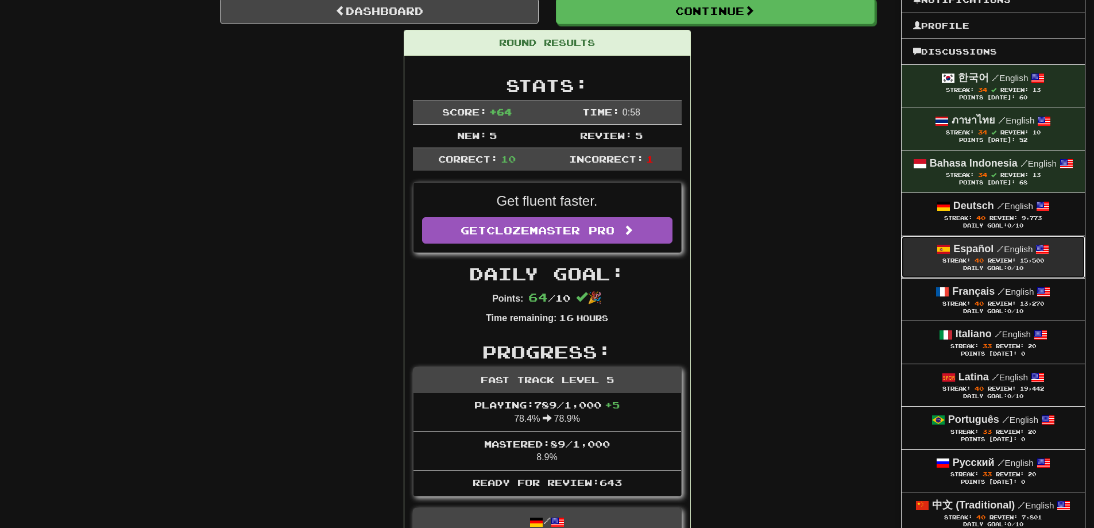
click at [985, 269] on div "Daily Goal: 0 /10" at bounding box center [993, 268] width 160 height 7
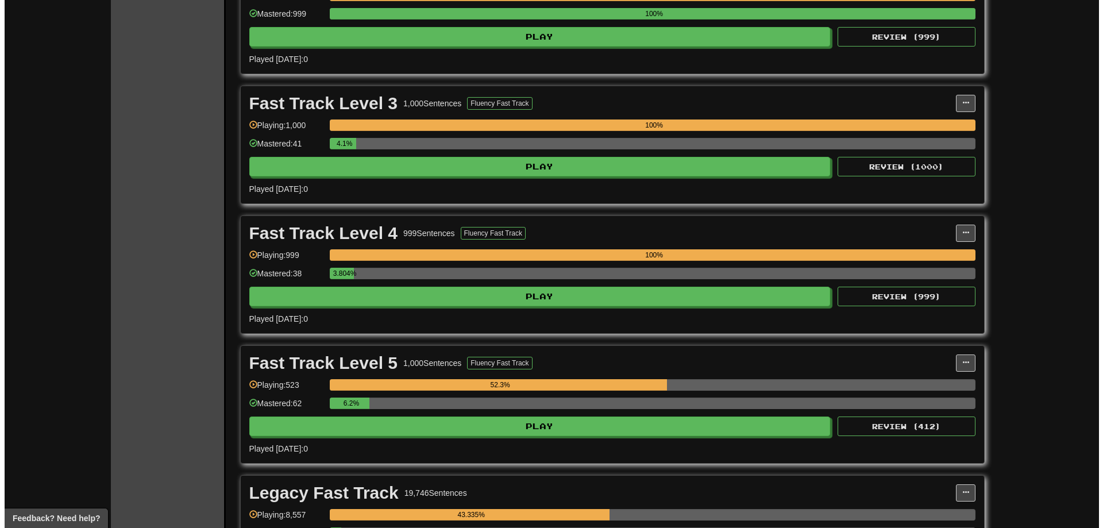
scroll to position [459, 0]
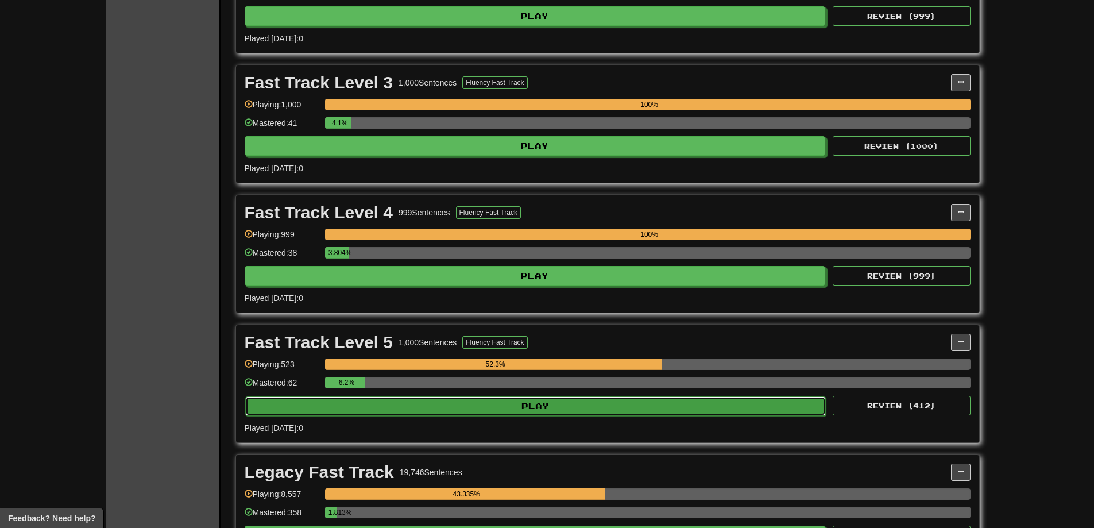
click at [604, 399] on button "Play" at bounding box center [535, 406] width 581 height 20
select select "**"
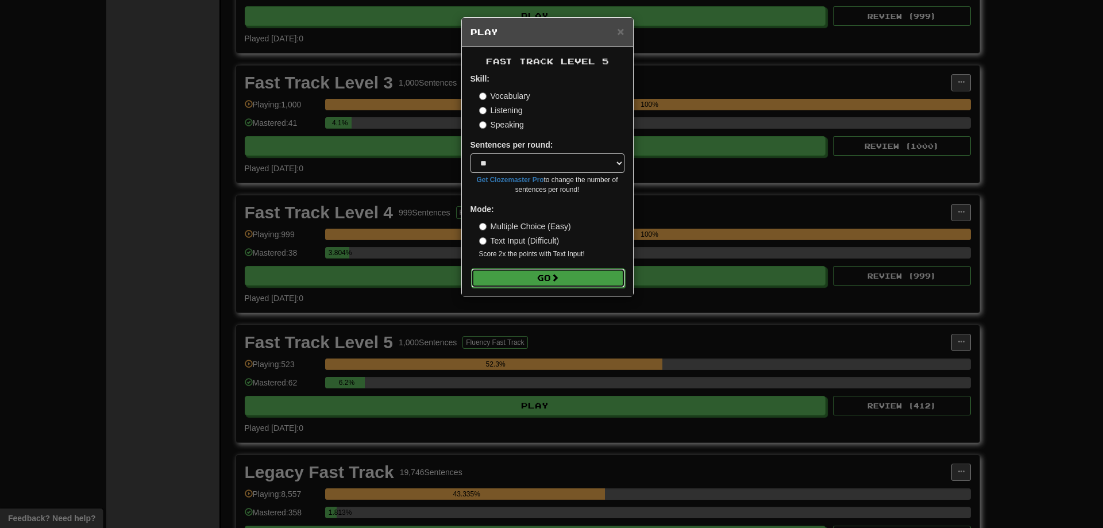
click at [564, 280] on button "Go" at bounding box center [548, 278] width 154 height 20
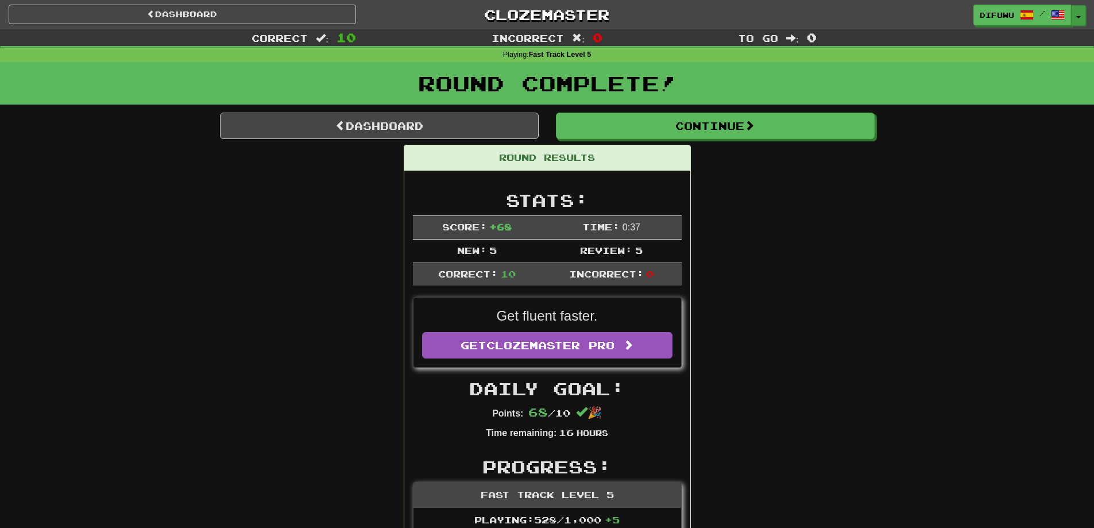
click at [1078, 13] on button "Toggle Dropdown" at bounding box center [1078, 15] width 15 height 21
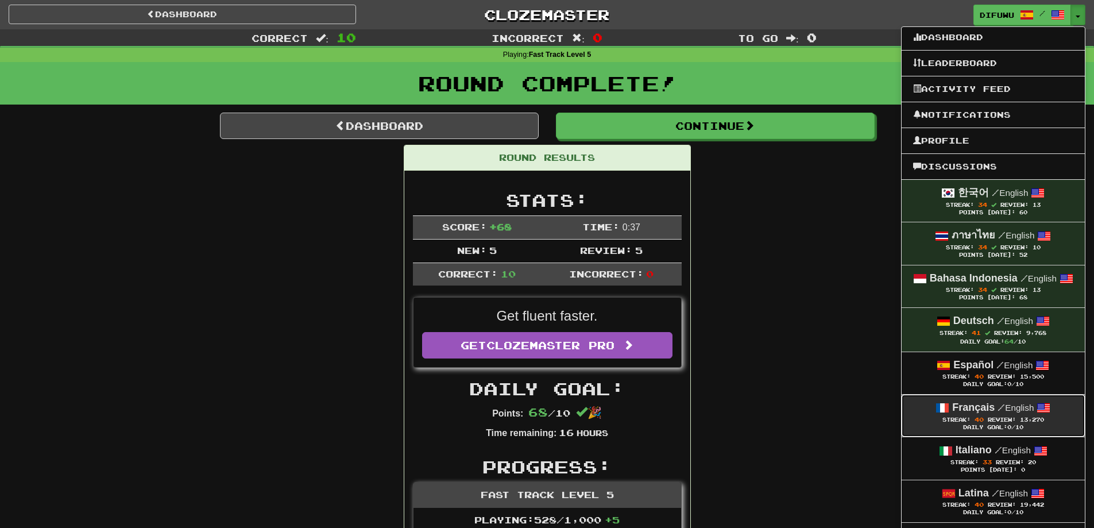
click at [1005, 419] on span "Review:" at bounding box center [1002, 419] width 28 height 6
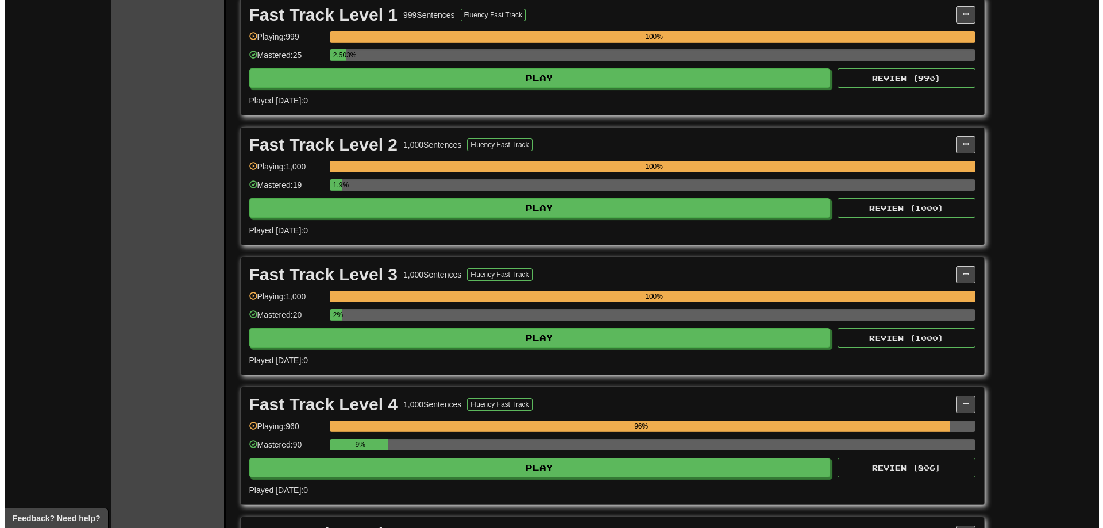
scroll to position [402, 0]
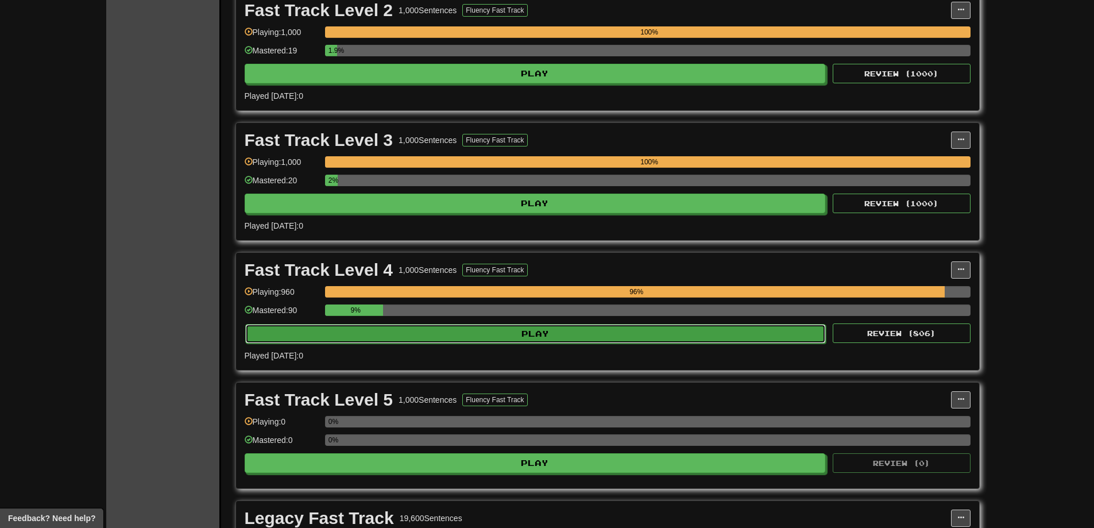
click at [605, 339] on button "Play" at bounding box center [535, 334] width 581 height 20
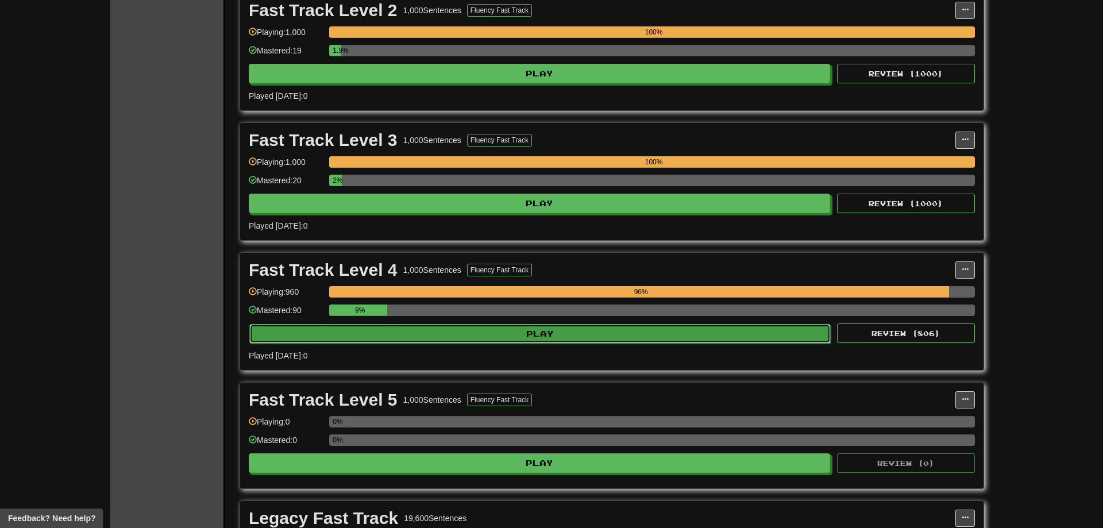
select select "**"
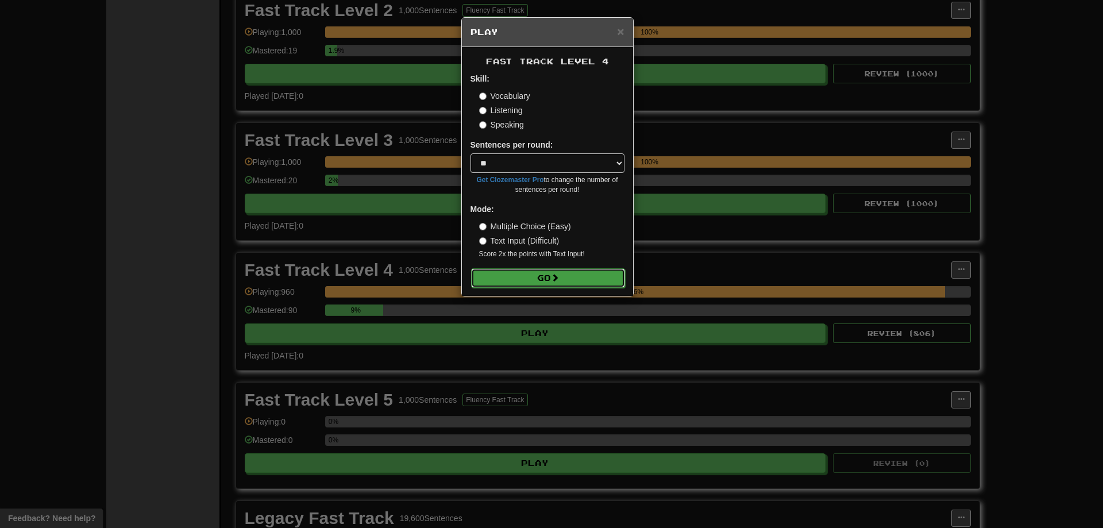
click at [547, 271] on button "Go" at bounding box center [548, 278] width 154 height 20
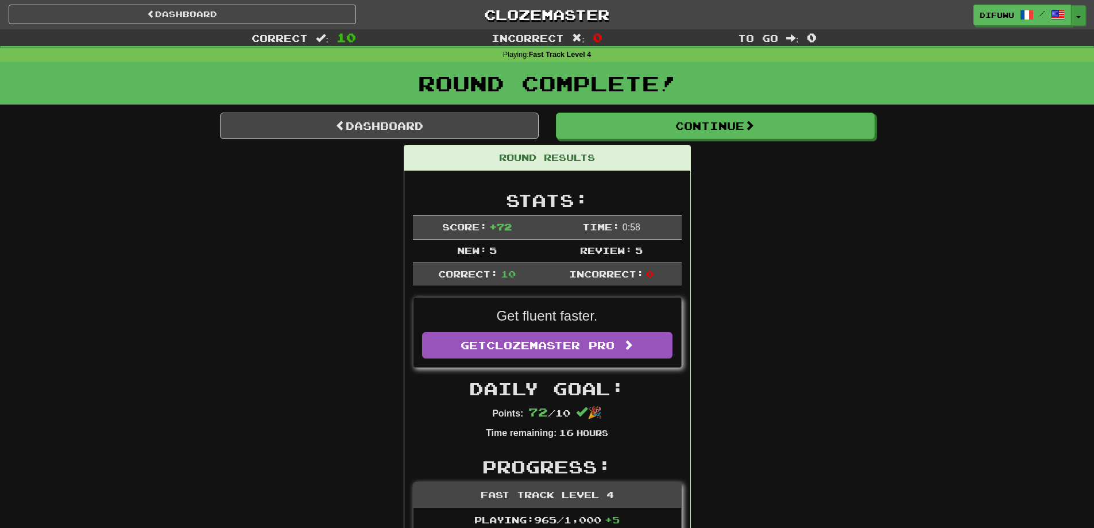
click at [1082, 18] on button "Toggle Dropdown" at bounding box center [1078, 15] width 15 height 21
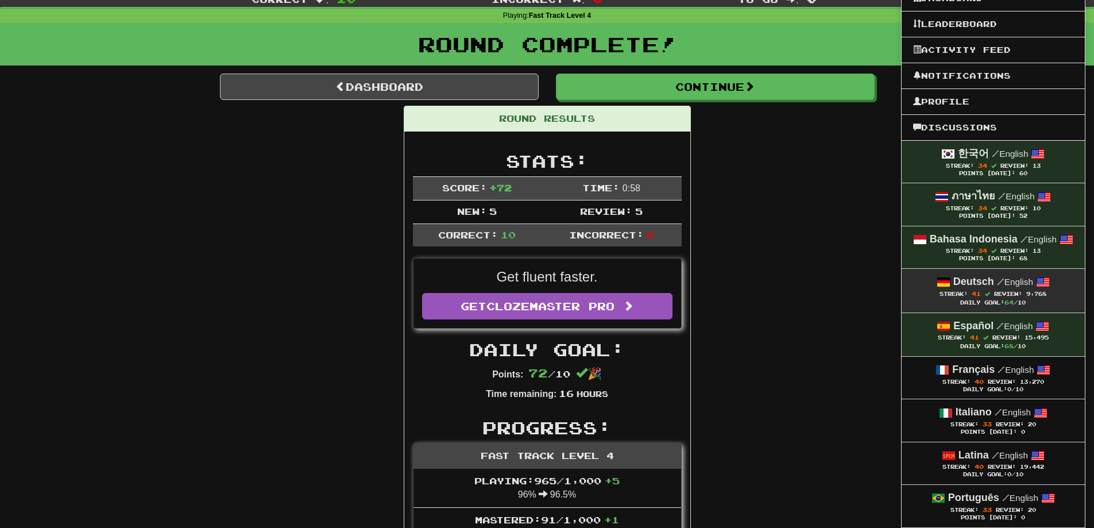
scroll to position [57, 0]
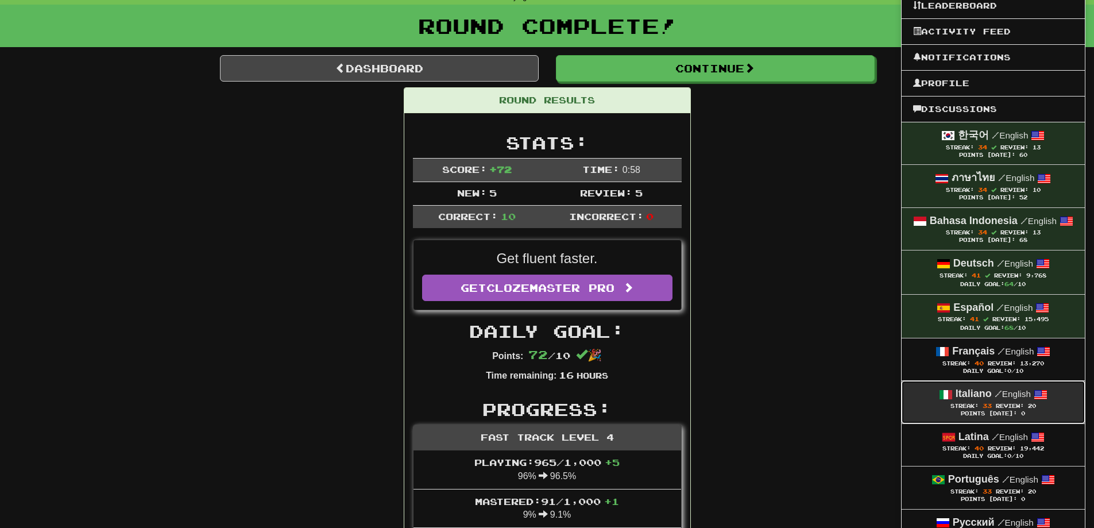
click at [987, 386] on link "Italiano / English Streak: 33 Review: 20 Points [DATE]: 0" at bounding box center [993, 402] width 183 height 42
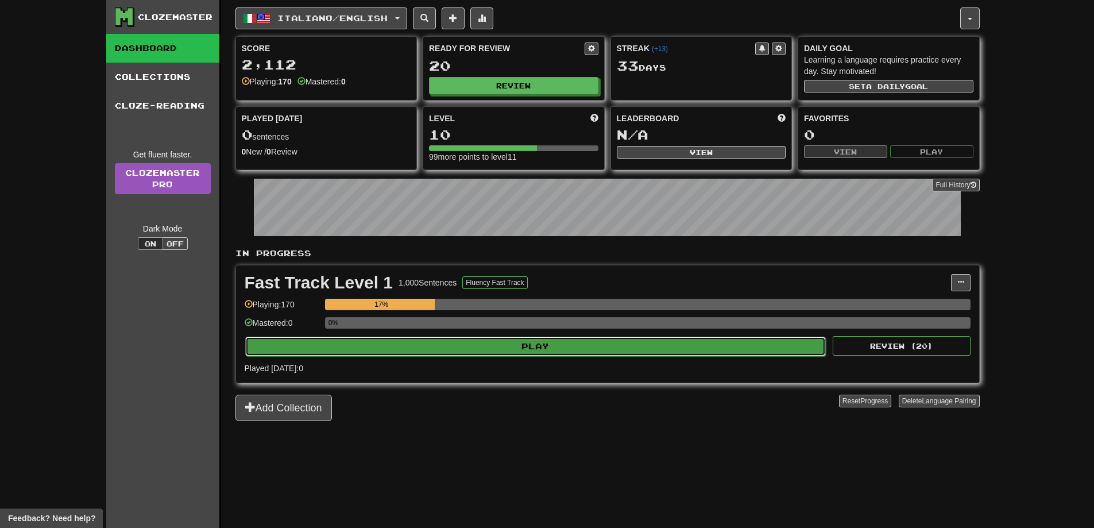
click at [747, 344] on button "Play" at bounding box center [535, 347] width 581 height 20
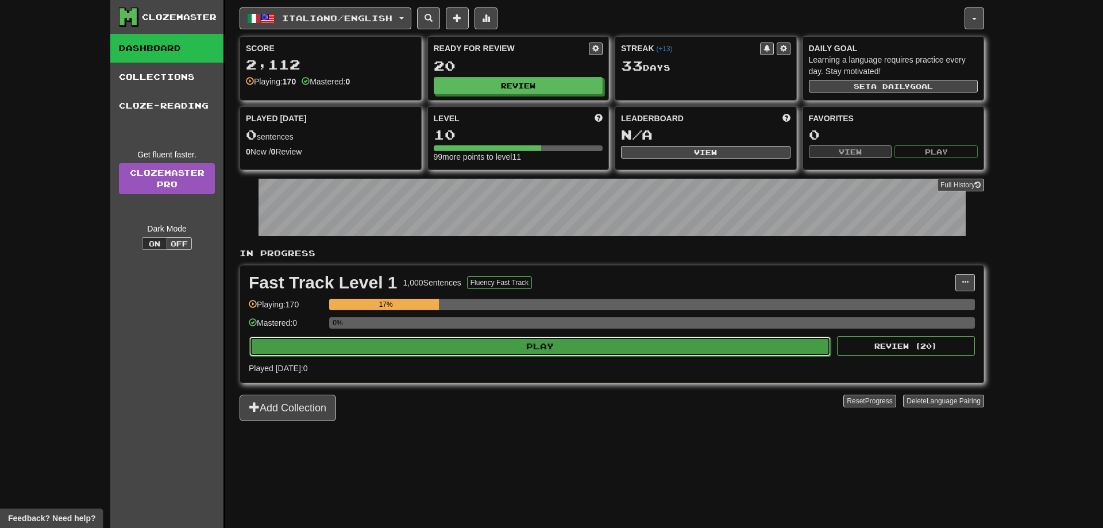
select select "**"
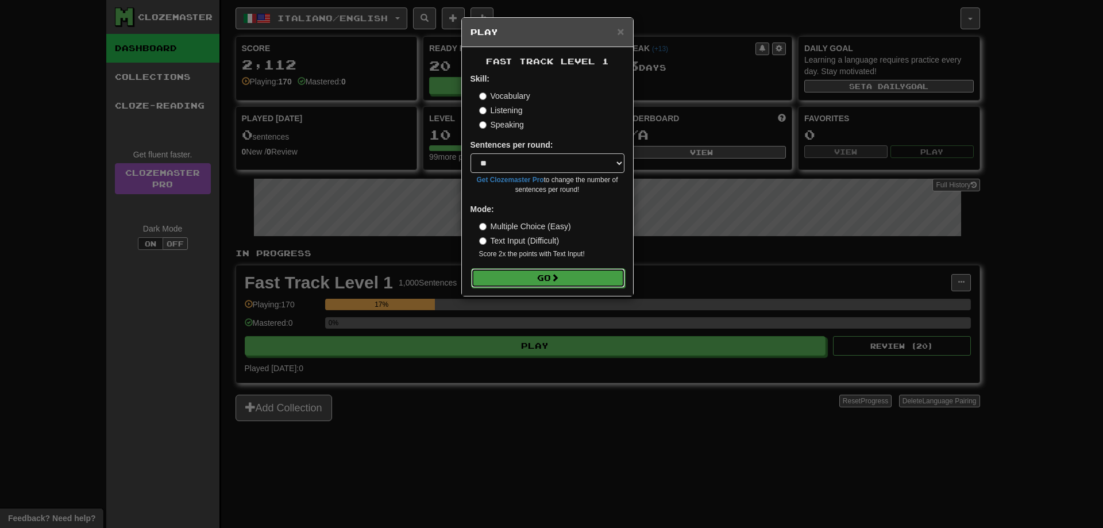
click at [559, 276] on span at bounding box center [555, 277] width 8 height 8
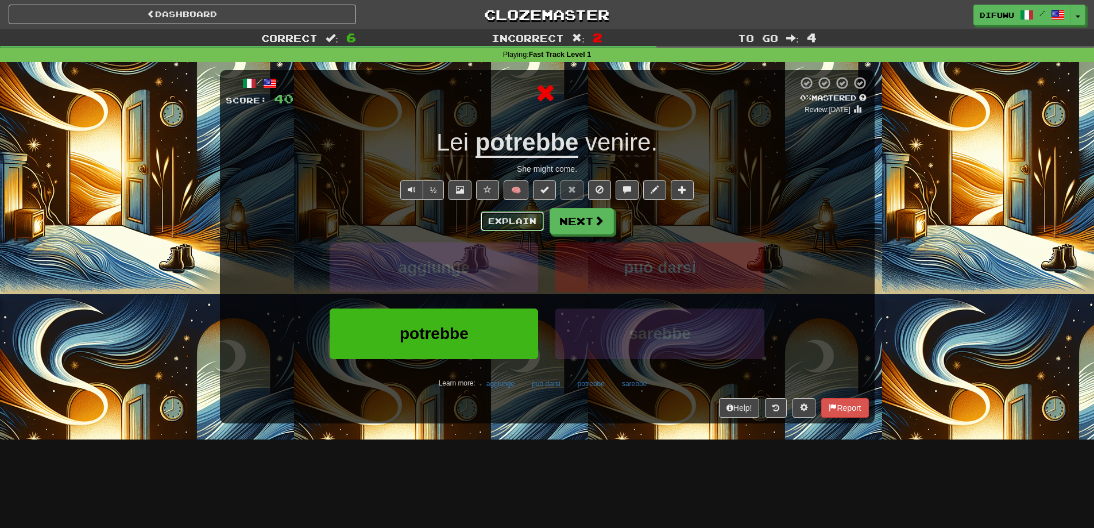
click at [503, 221] on button "Explain" at bounding box center [512, 221] width 63 height 20
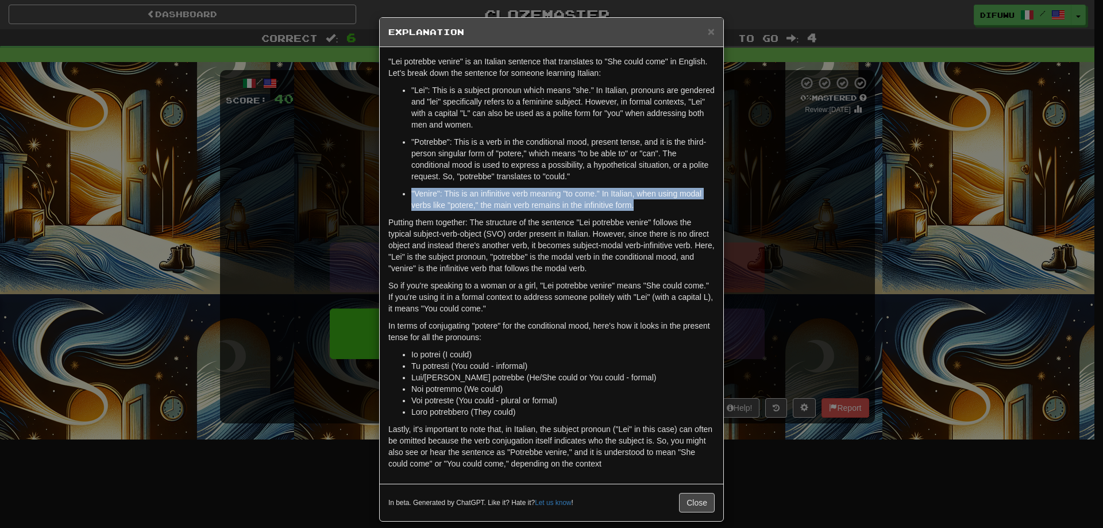
drag, startPoint x: 620, startPoint y: 183, endPoint x: 647, endPoint y: 204, distance: 34.4
click at [647, 204] on ul ""Lei": This is a subject pronoun which means "she." In Italian, pronouns are ge…" at bounding box center [551, 147] width 326 height 126
click at [647, 204] on p ""Venire": This is an infinitive verb meaning "to come." In Italian, when using …" at bounding box center [562, 199] width 303 height 23
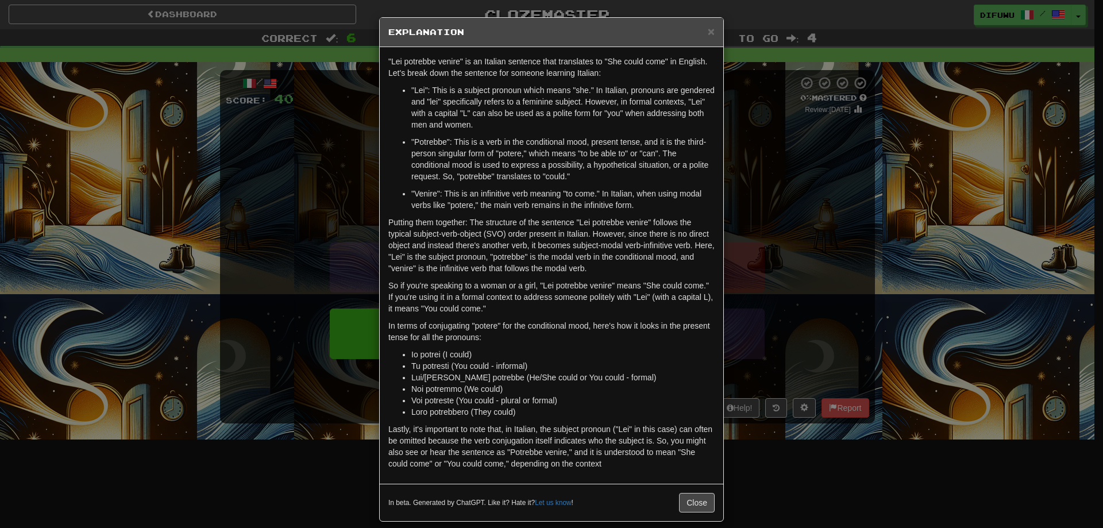
click at [825, 250] on div "× Explanation "Lei potrebbe venire" is an Italian sentence that translates to "…" at bounding box center [551, 264] width 1103 height 528
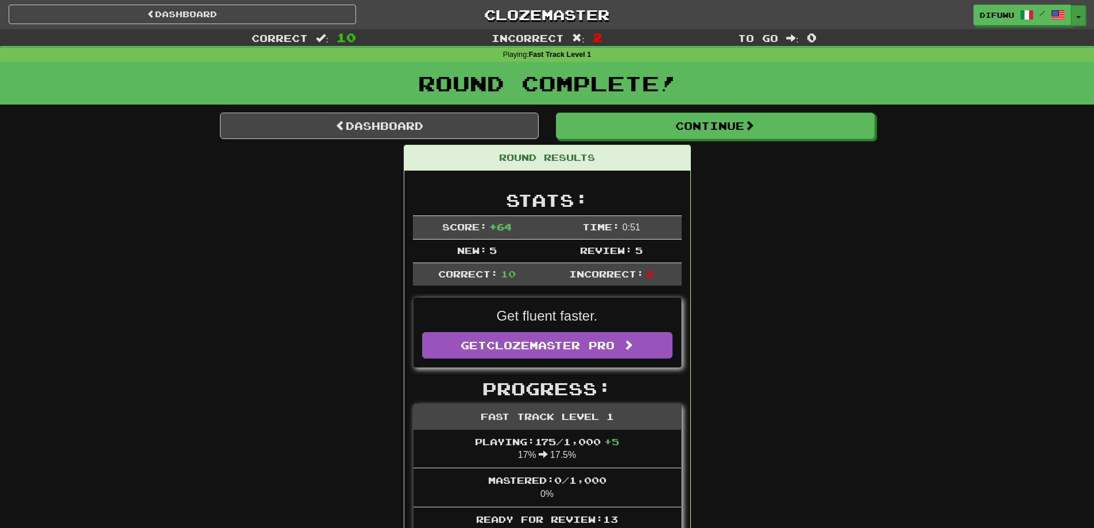
click at [1085, 20] on button "Toggle Dropdown" at bounding box center [1078, 15] width 15 height 21
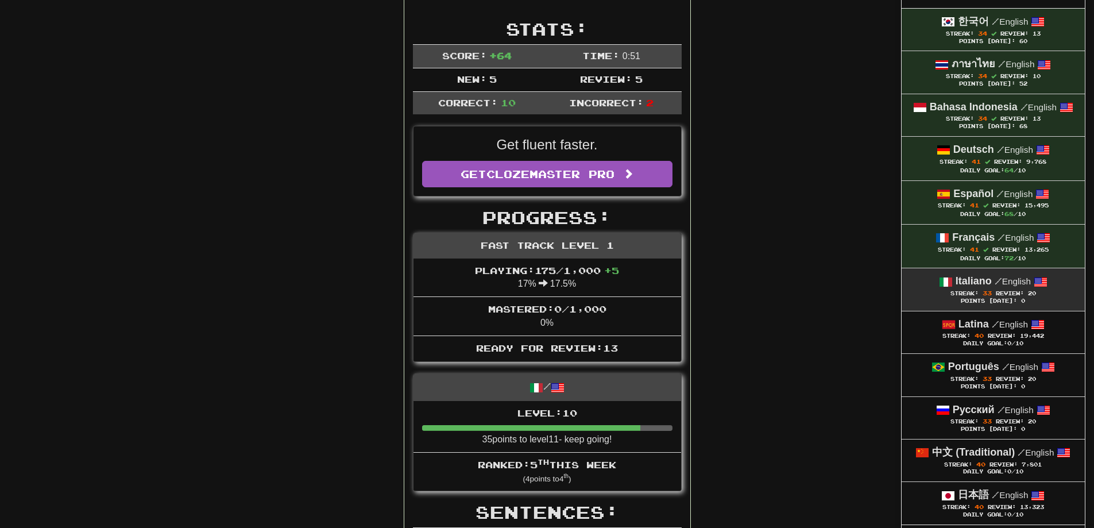
scroll to position [172, 0]
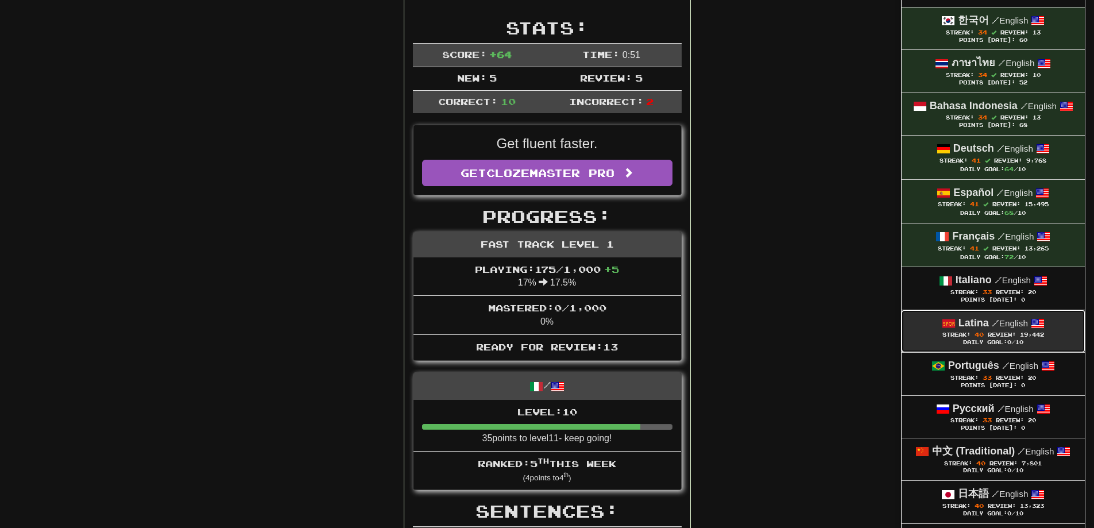
click at [988, 335] on span "Review:" at bounding box center [1002, 334] width 28 height 6
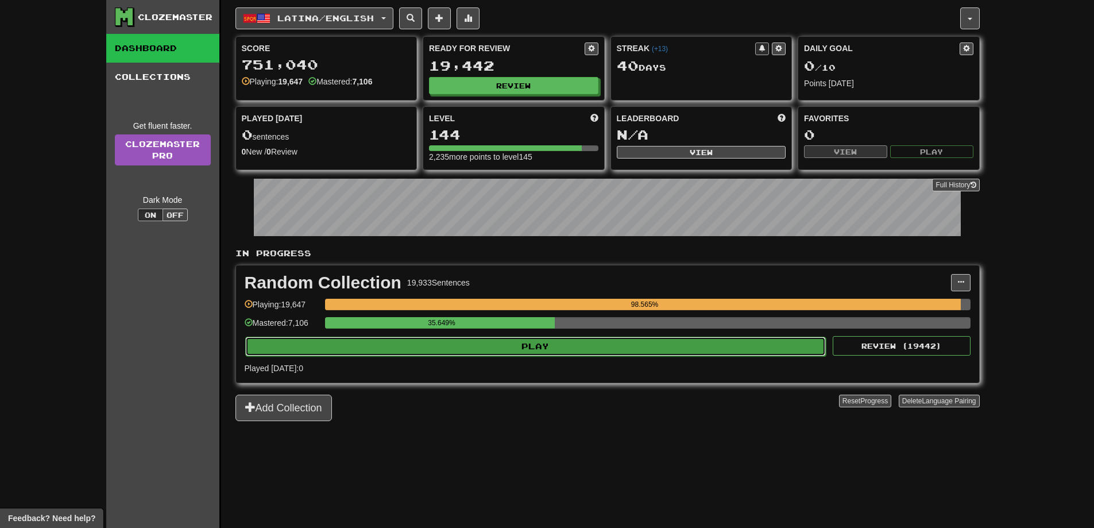
click at [628, 346] on button "Play" at bounding box center [535, 347] width 581 height 20
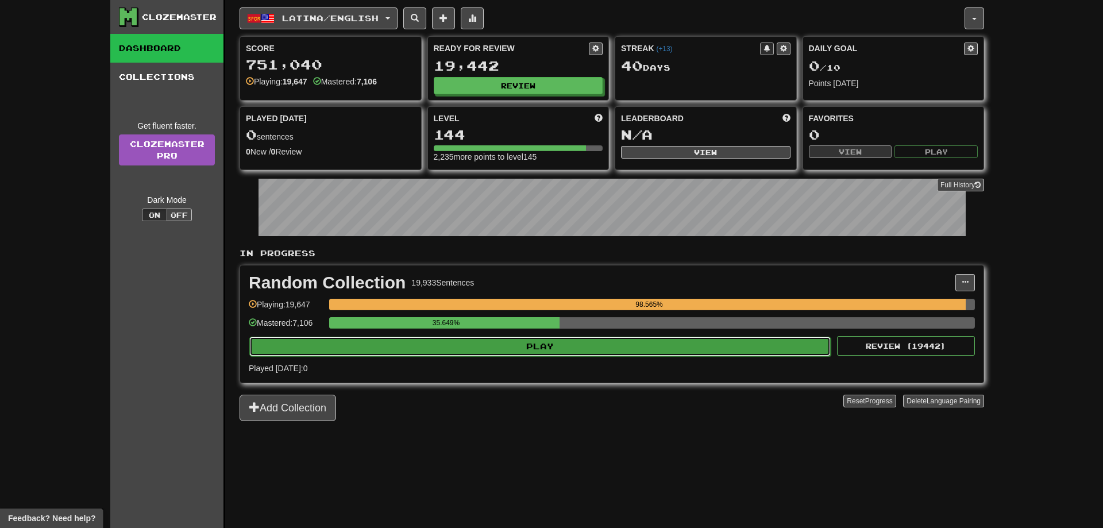
select select "**"
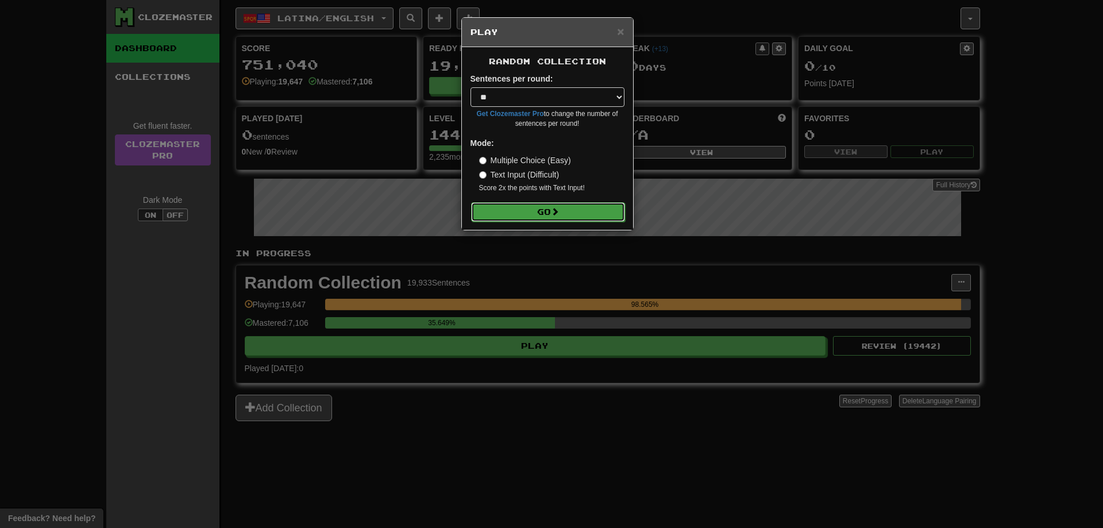
click at [544, 206] on button "Go" at bounding box center [548, 212] width 154 height 20
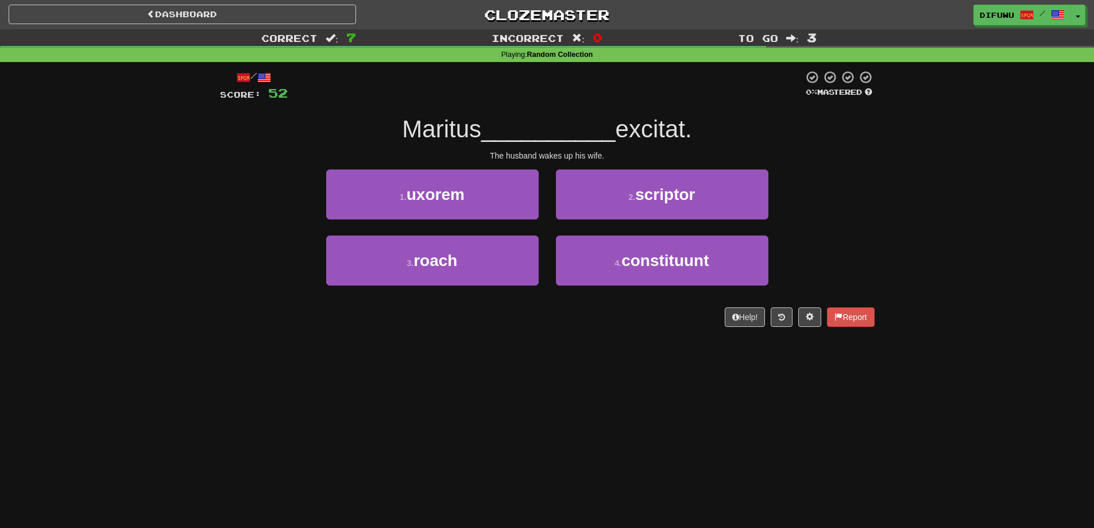
click at [879, 256] on div "/ Score: 52 0 % Mastered Maritus __________ excitat. The husband wakes up his w…" at bounding box center [547, 202] width 672 height 281
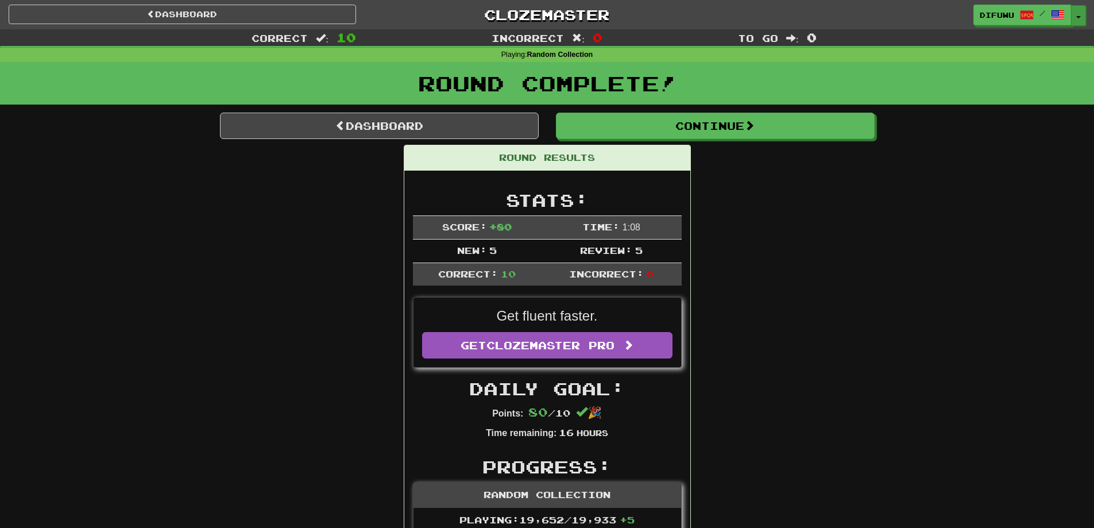
click at [1079, 16] on span "button" at bounding box center [1078, 17] width 5 height 2
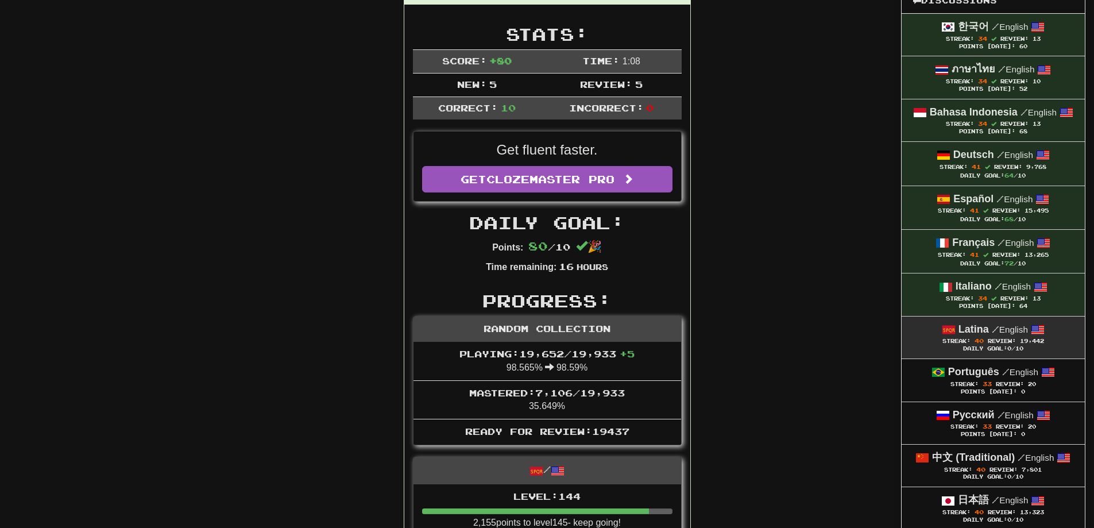
scroll to position [172, 0]
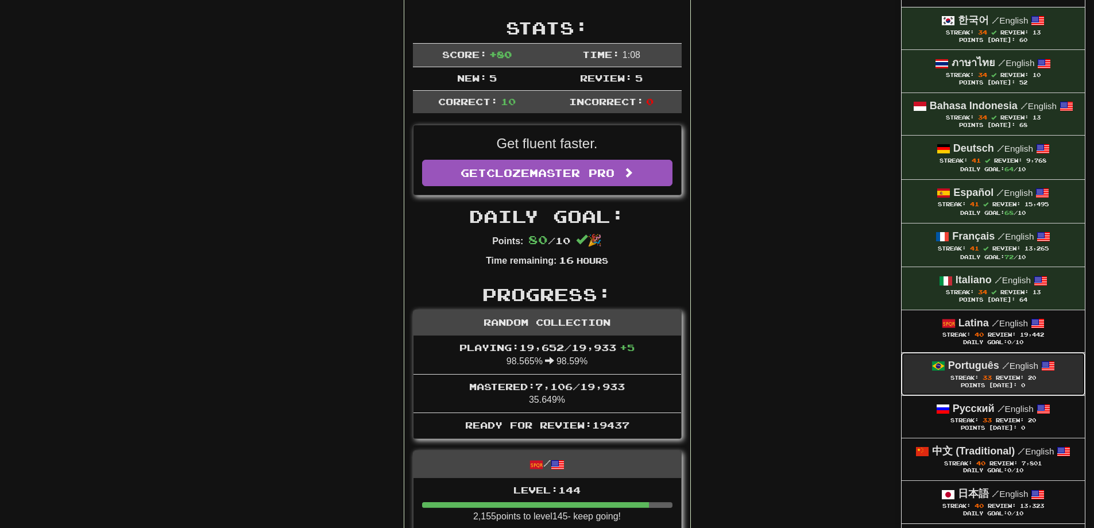
click at [1016, 381] on div "Streak: 33 Review: 20" at bounding box center [993, 377] width 160 height 9
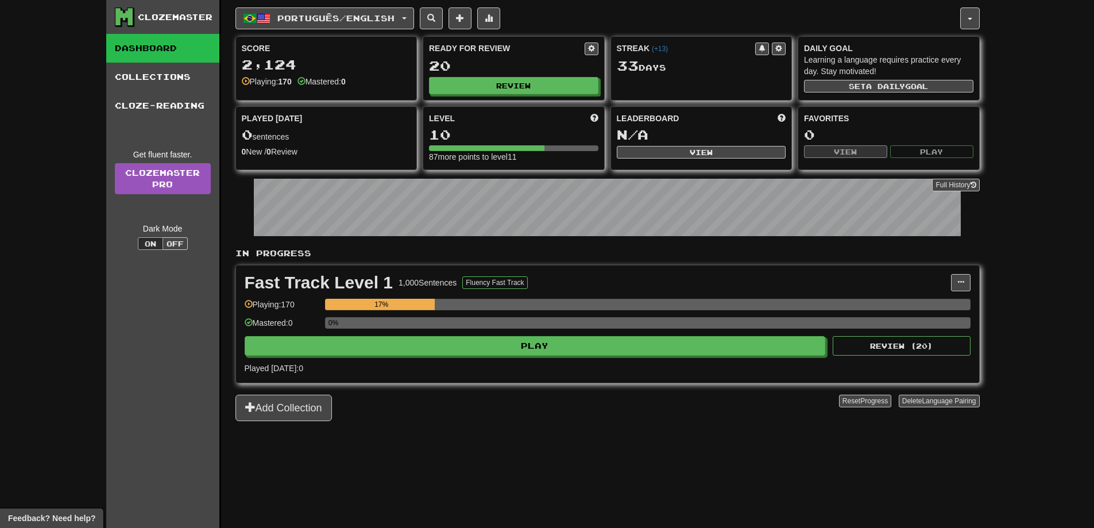
click at [755, 356] on div "Fast Track Level 1 1,000 Sentences Fluency Fast Track Manage Sentences Unpin fr…" at bounding box center [607, 323] width 743 height 117
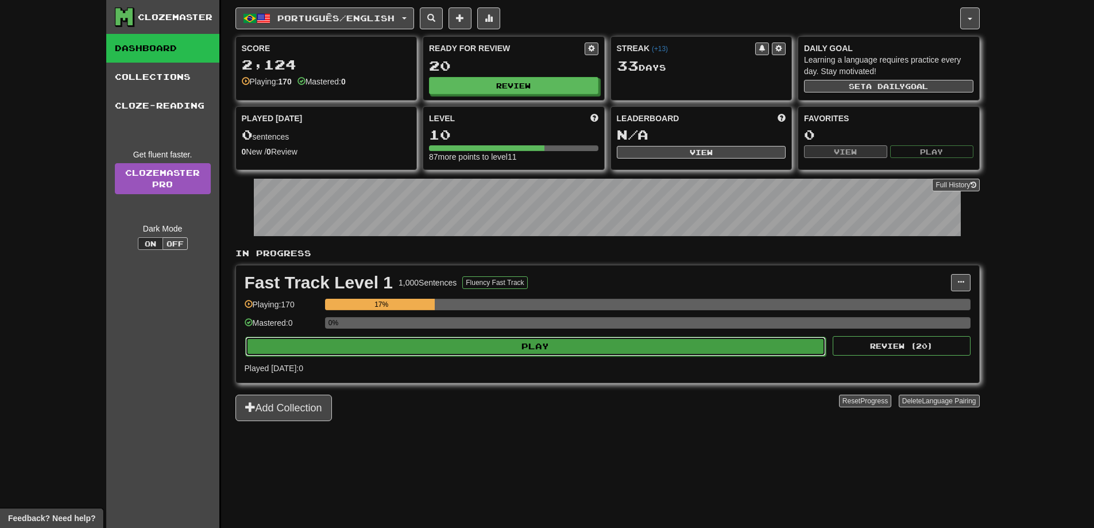
click at [755, 349] on button "Play" at bounding box center [535, 347] width 581 height 20
select select "**"
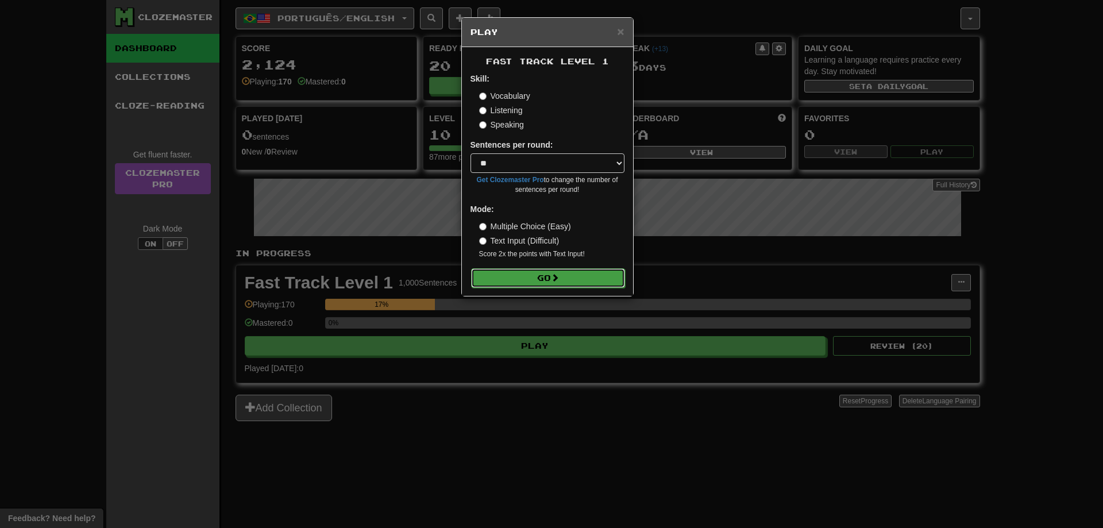
click at [544, 273] on button "Go" at bounding box center [548, 278] width 154 height 20
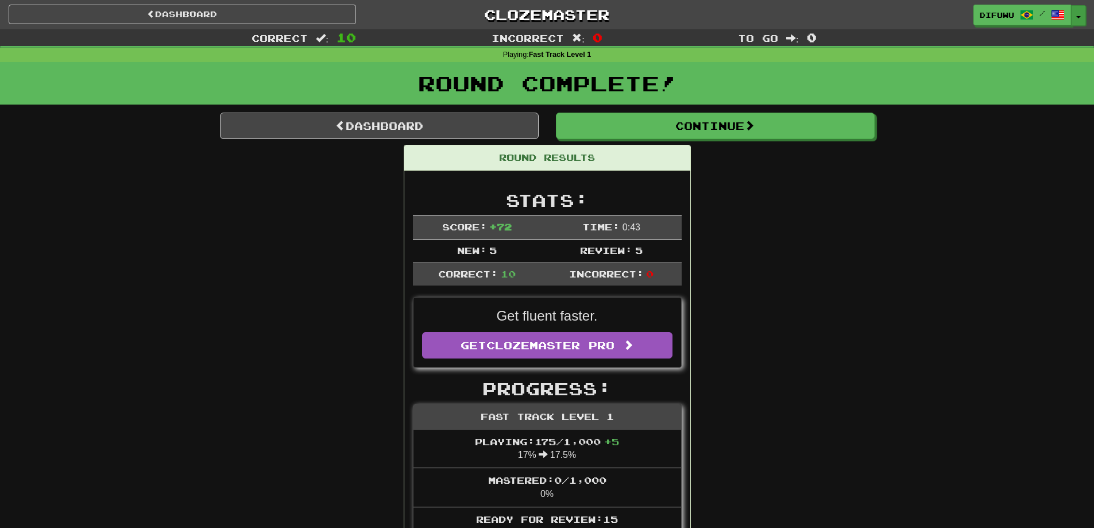
click at [1083, 9] on button "Toggle Dropdown" at bounding box center [1078, 15] width 15 height 21
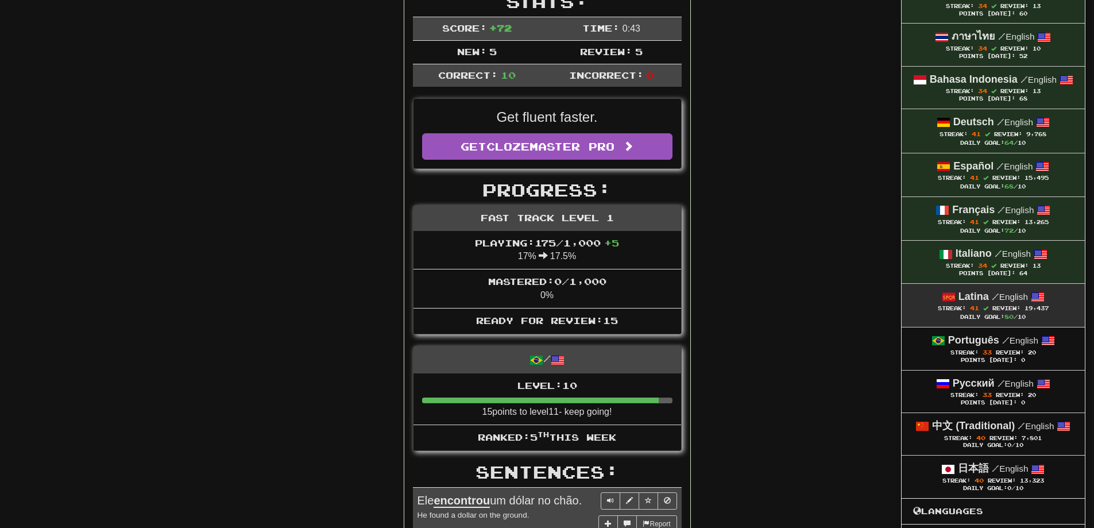
scroll to position [230, 0]
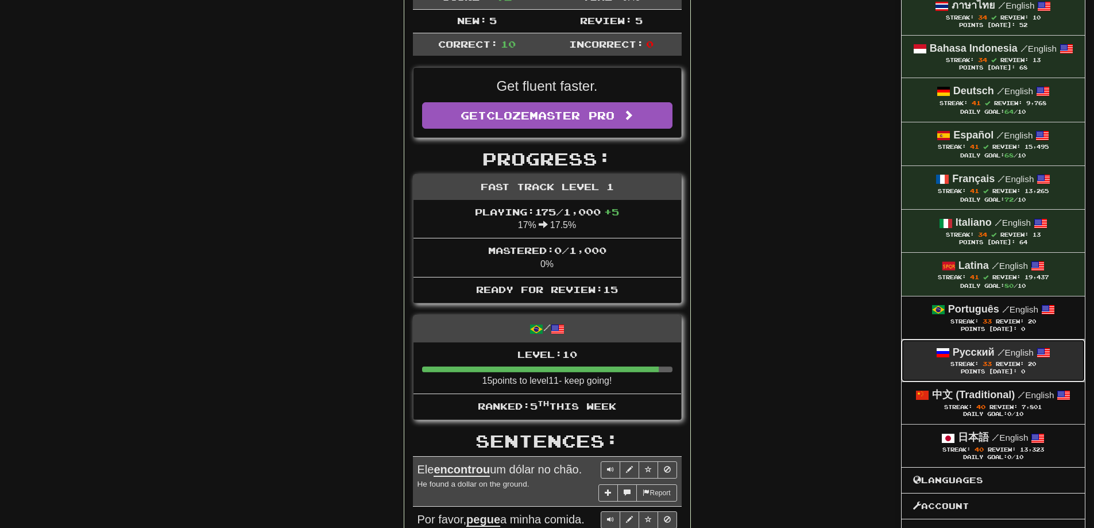
click at [1014, 358] on div "Русский / English" at bounding box center [993, 352] width 160 height 15
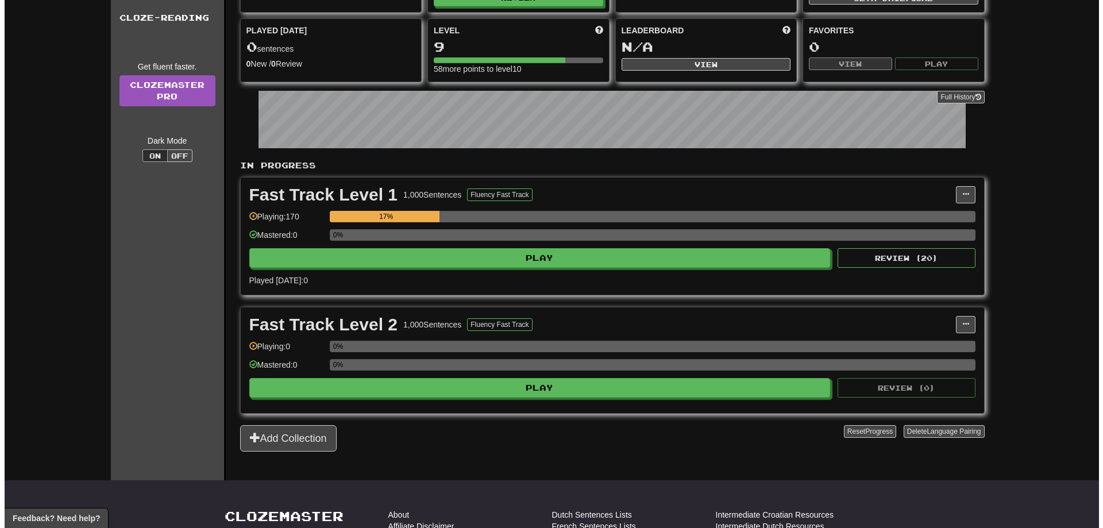
scroll to position [57, 0]
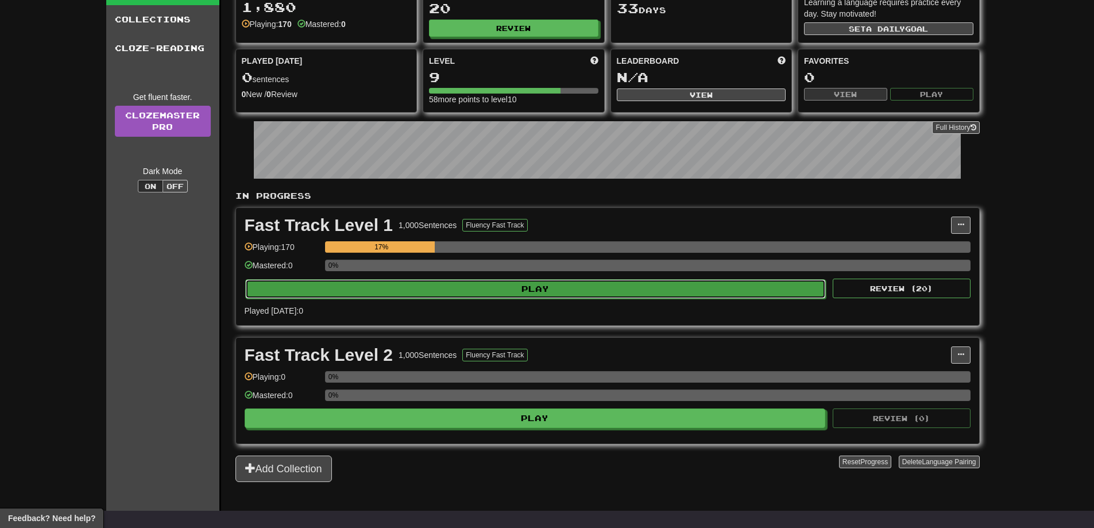
click at [618, 282] on button "Play" at bounding box center [535, 289] width 581 height 20
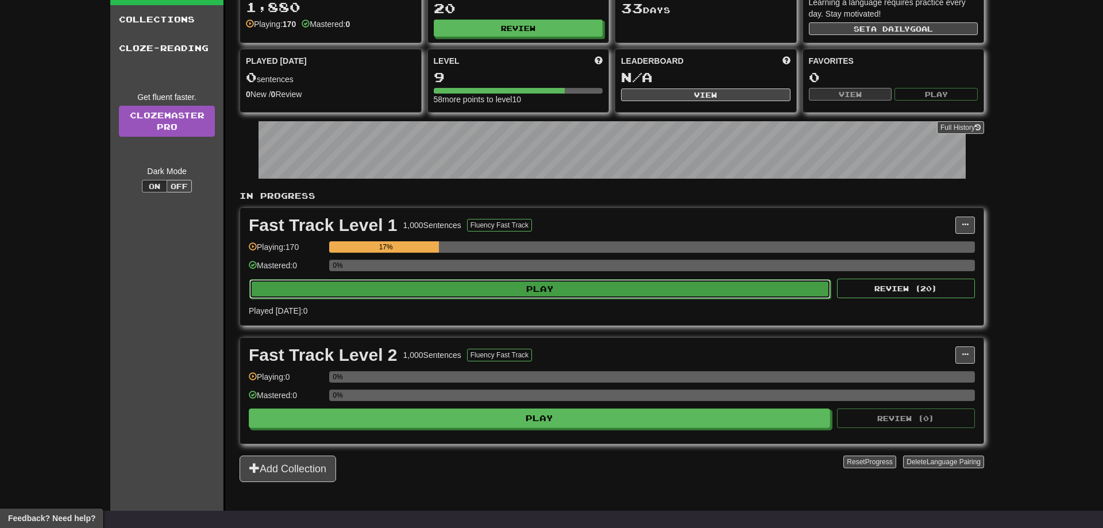
select select "**"
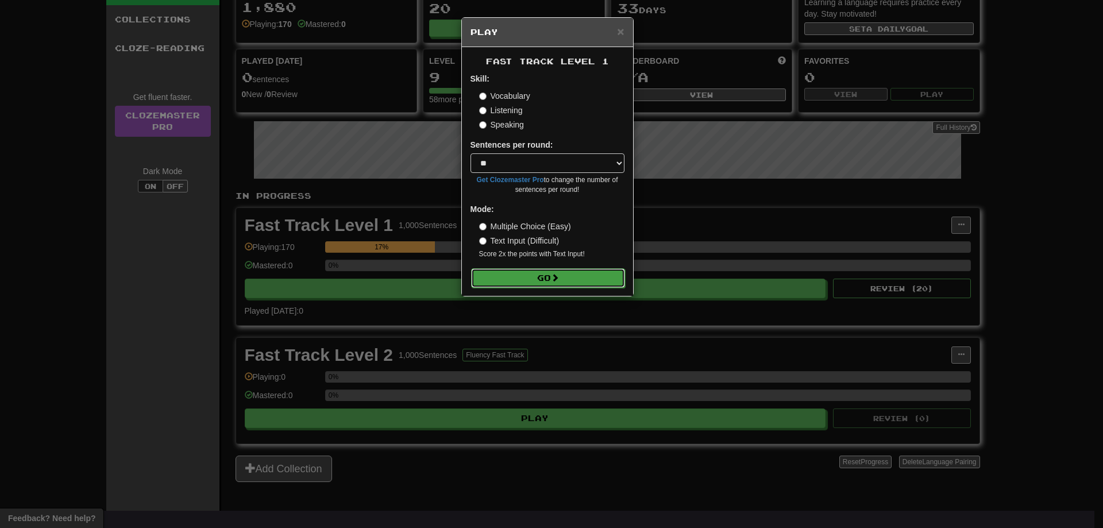
click at [553, 269] on button "Go" at bounding box center [548, 278] width 154 height 20
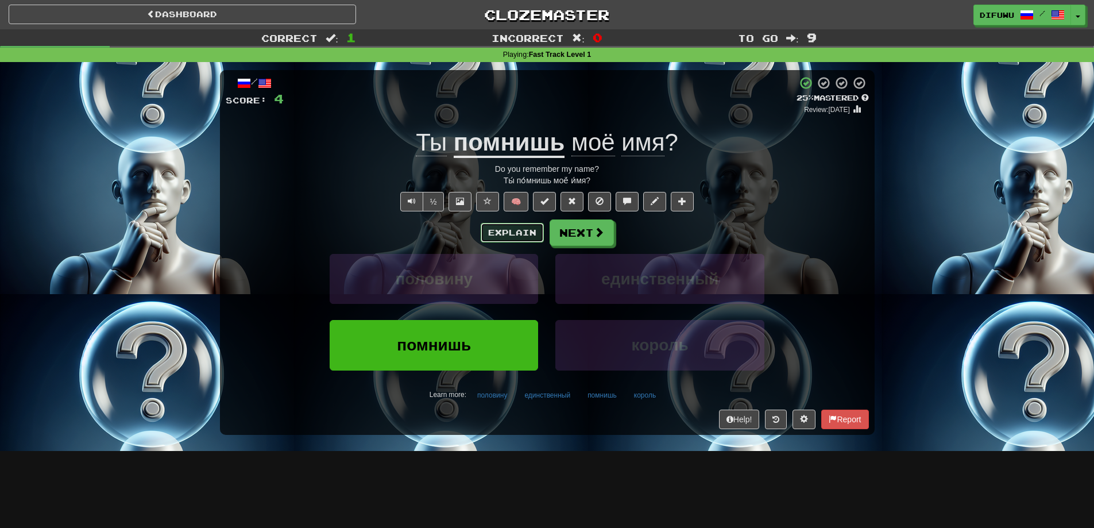
click at [517, 227] on button "Explain" at bounding box center [512, 233] width 63 height 20
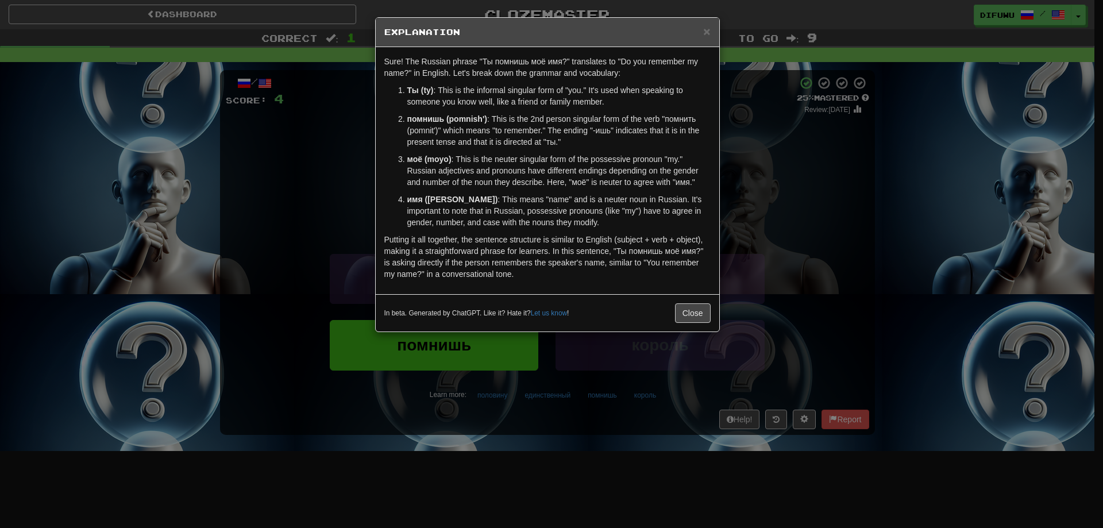
click at [767, 150] on div "× Explanation Sure! The Russian phrase "Ты помнишь моё имя?" translates to "Do …" at bounding box center [551, 264] width 1103 height 528
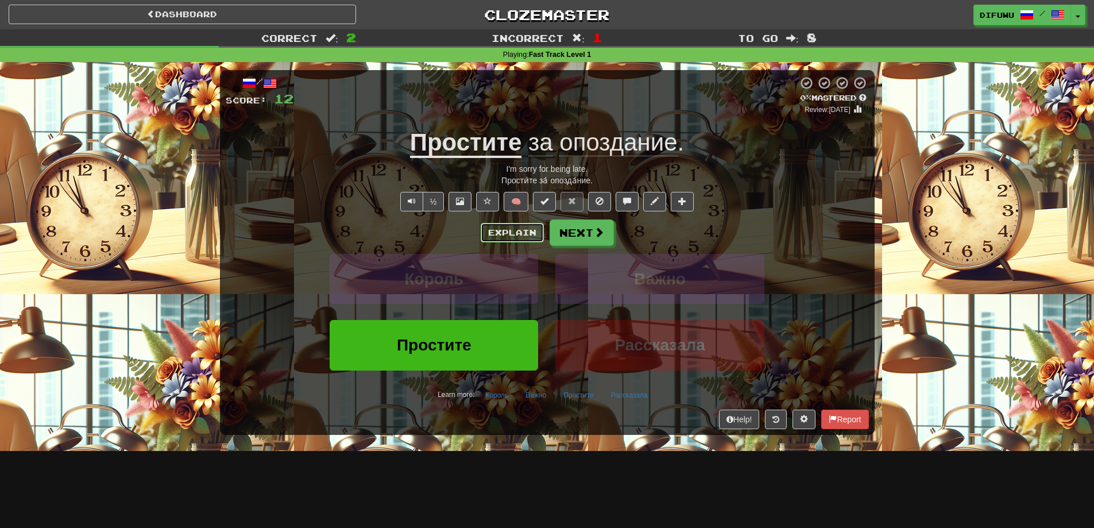
click at [522, 240] on button "Explain" at bounding box center [512, 233] width 63 height 20
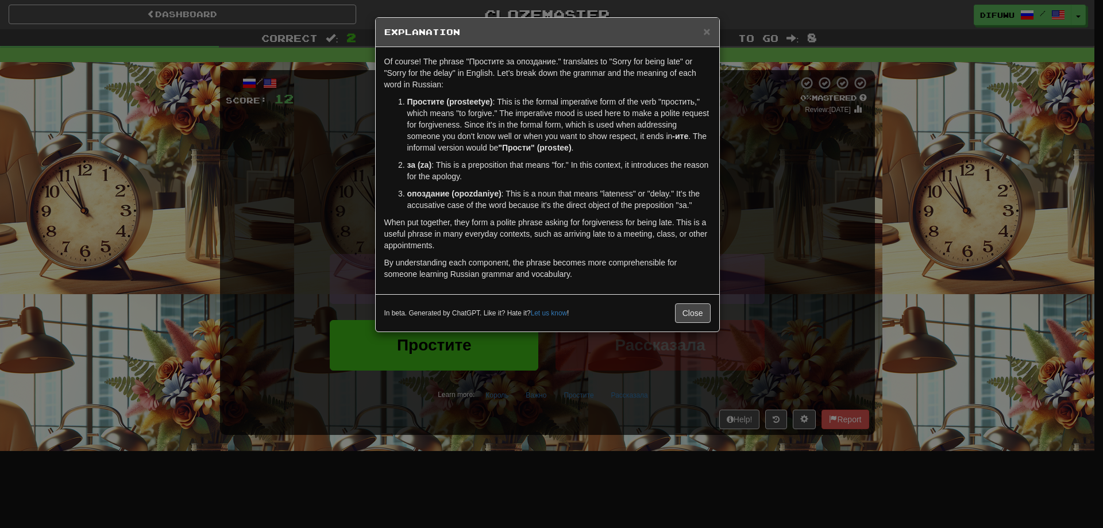
click at [767, 202] on div "× Explanation Of course! The phrase "Простите за опоздание." translates to "Sor…" at bounding box center [551, 264] width 1103 height 528
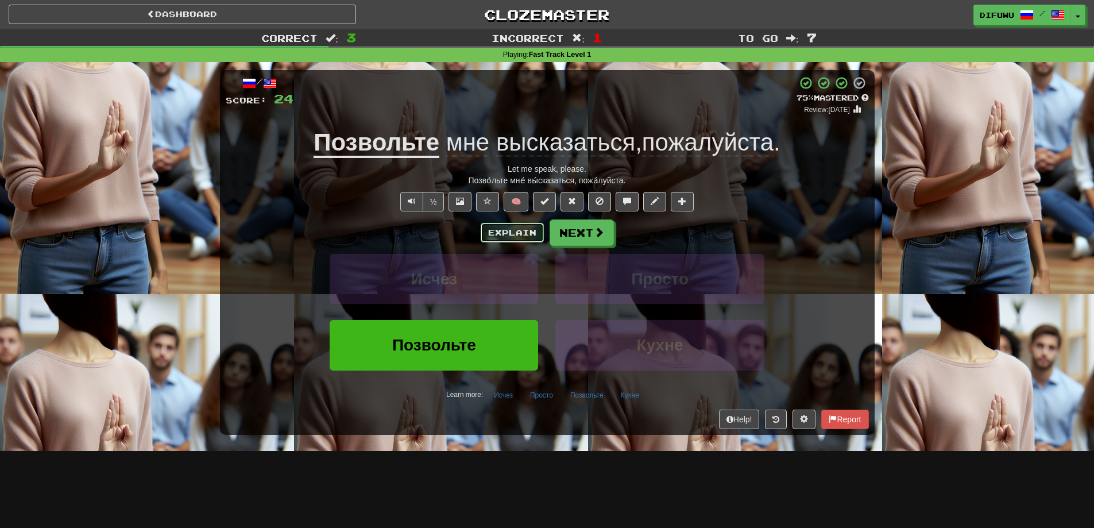
click at [526, 234] on button "Explain" at bounding box center [512, 233] width 63 height 20
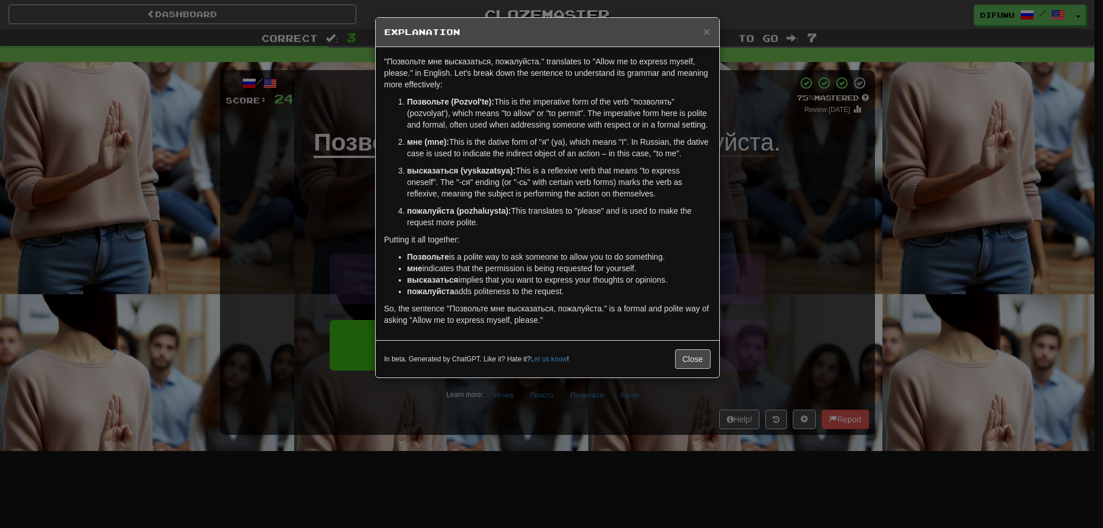
click at [803, 212] on div "× Explanation "Позвольте мне высказаться, пожалуйста." translates to "Allow me …" at bounding box center [551, 264] width 1103 height 528
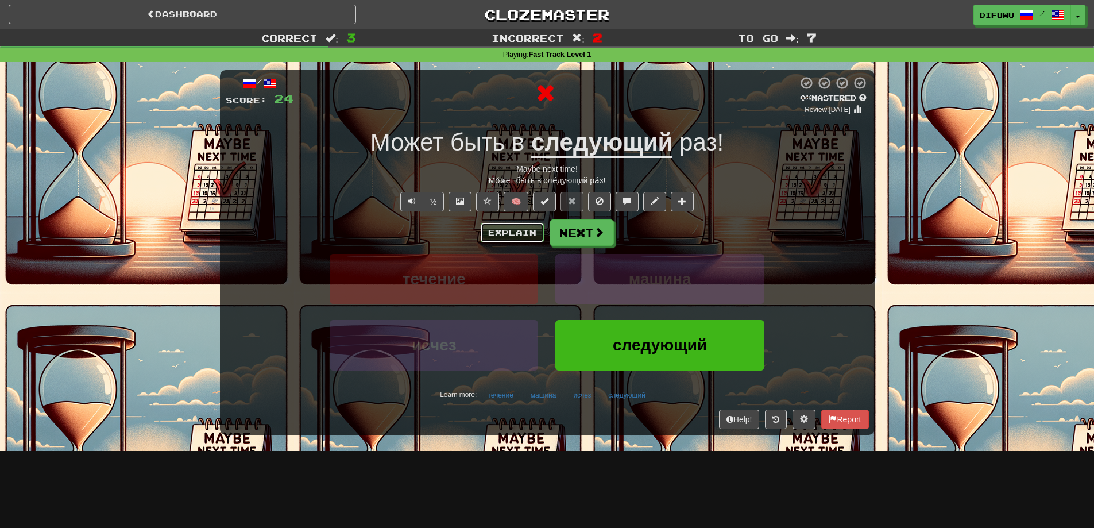
click at [518, 239] on button "Explain" at bounding box center [512, 233] width 63 height 20
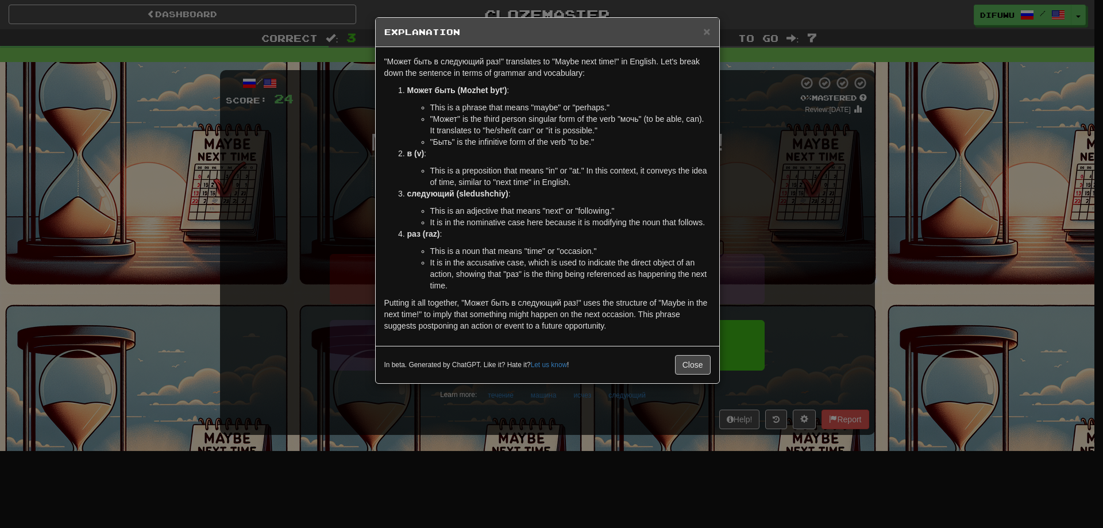
click at [759, 192] on div "× Explanation "Может быть в следующий раз!" translates to "Maybe next time!" in…" at bounding box center [551, 264] width 1103 height 528
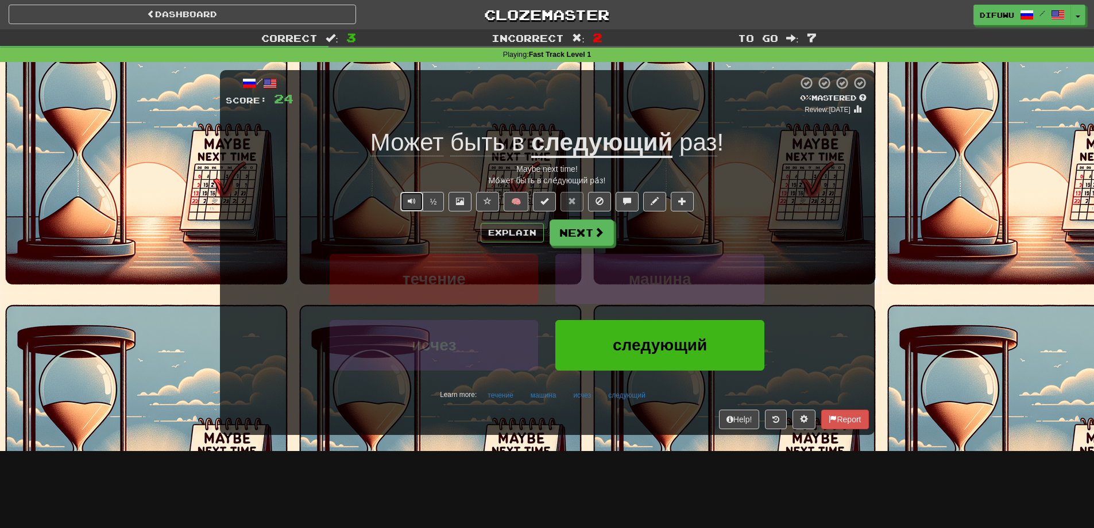
click at [414, 194] on button "Text-to-speech controls" at bounding box center [411, 202] width 23 height 20
click at [404, 198] on button "Text-to-speech controls" at bounding box center [411, 202] width 23 height 20
click at [557, 226] on button "Next" at bounding box center [582, 233] width 64 height 26
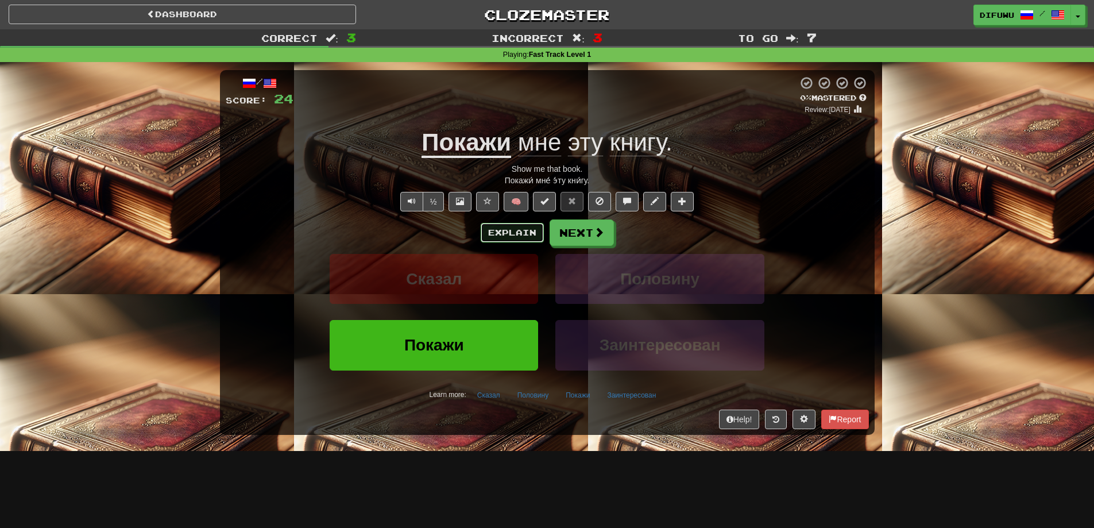
click at [499, 233] on button "Explain" at bounding box center [512, 233] width 63 height 20
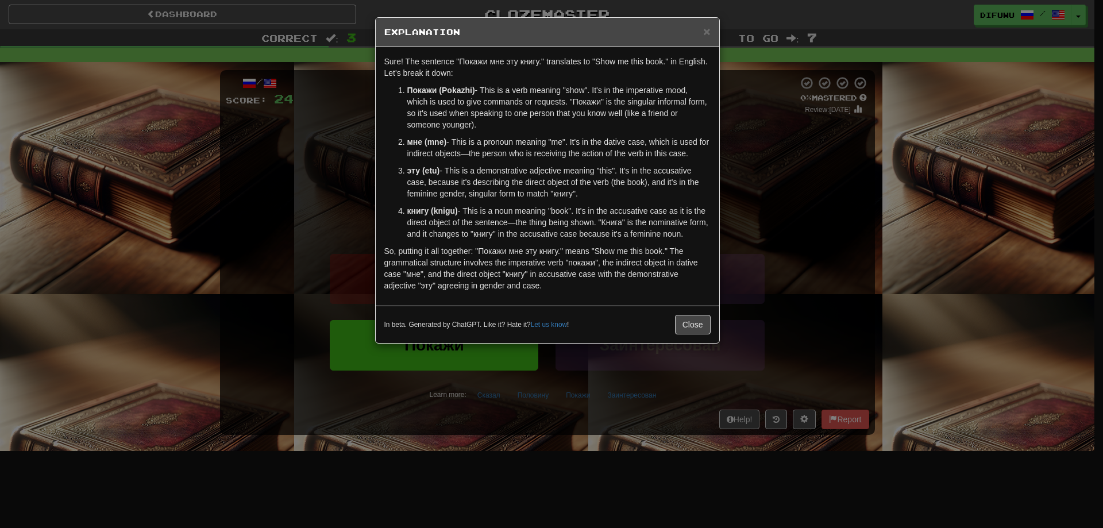
click at [805, 239] on div "× Explanation Sure! The sentence "Покажи мне эту книгу." translates to "Show me…" at bounding box center [551, 264] width 1103 height 528
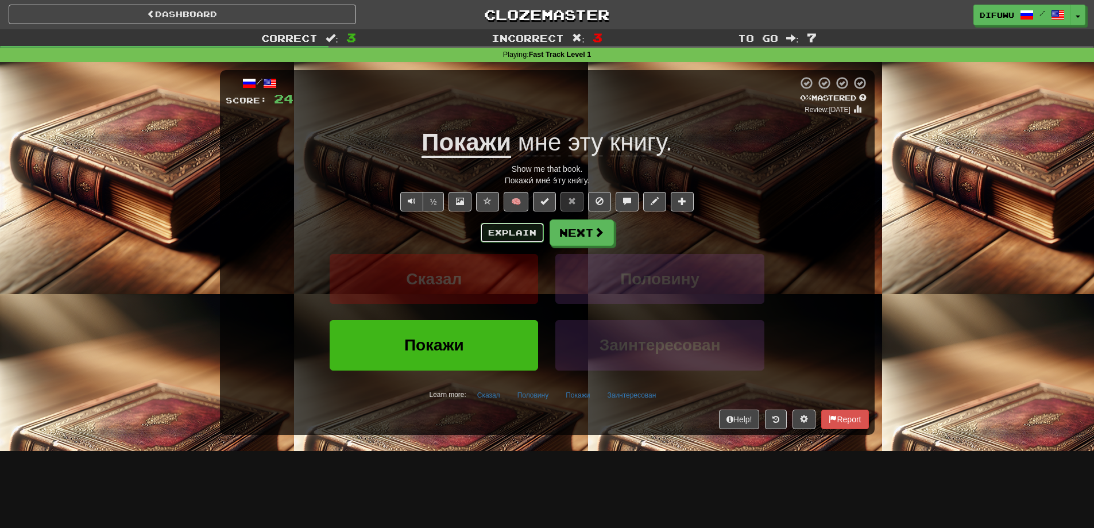
click at [524, 233] on button "Explain" at bounding box center [512, 233] width 63 height 20
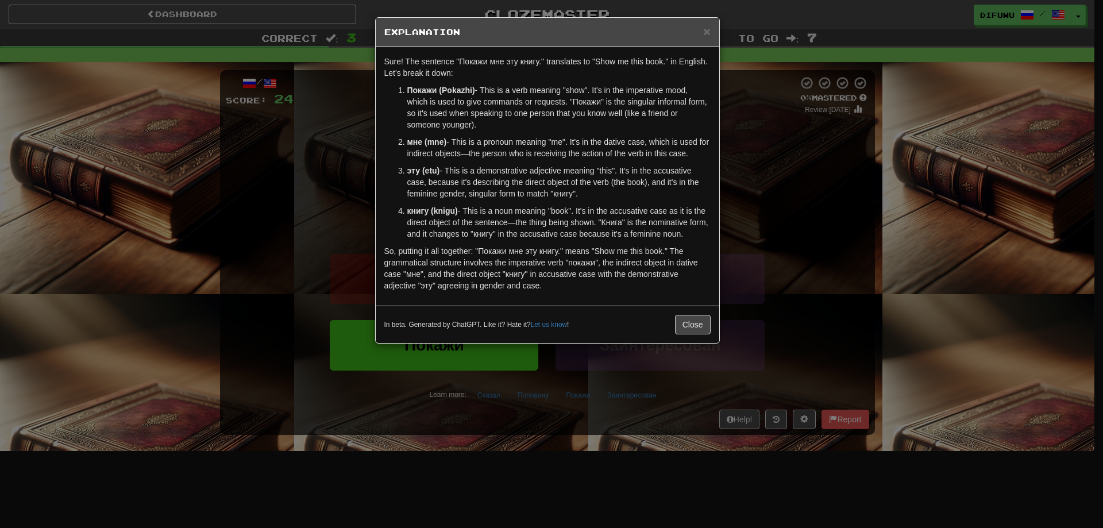
click at [839, 224] on div "× Explanation Sure! The sentence "Покажи мне эту книгу." translates to "Show me…" at bounding box center [551, 264] width 1103 height 528
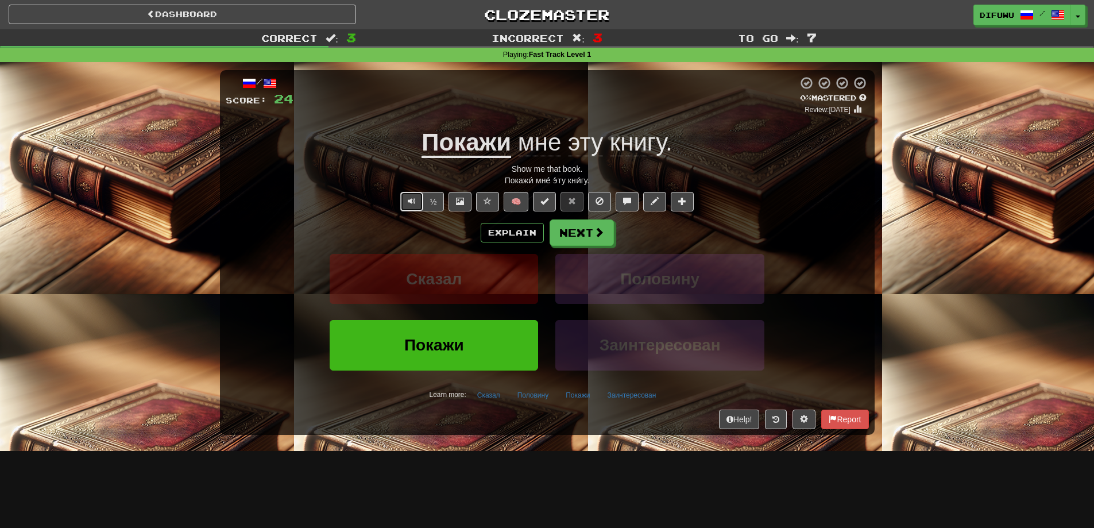
click at [408, 200] on span "Text-to-speech controls" at bounding box center [412, 201] width 8 height 8
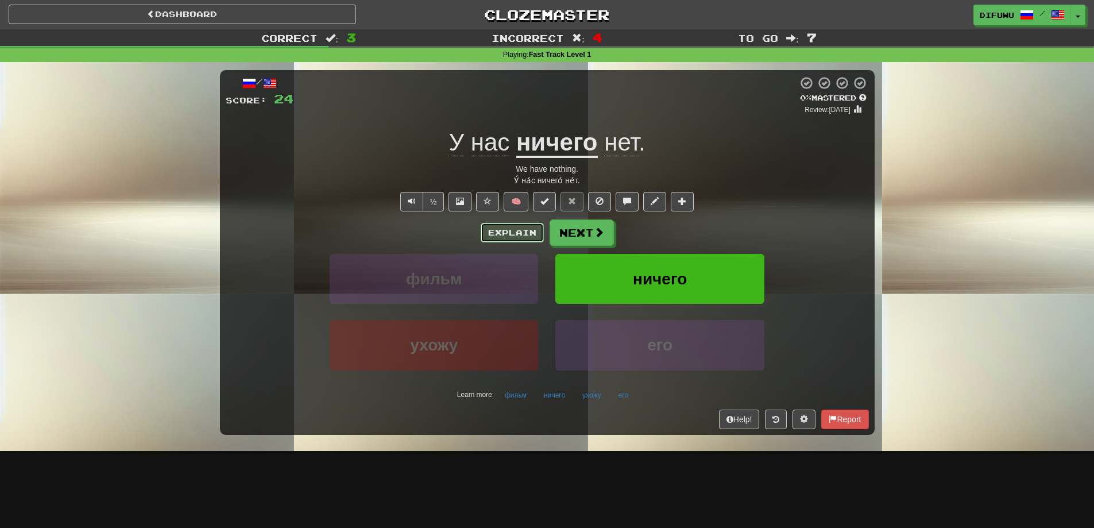
click at [510, 227] on button "Explain" at bounding box center [512, 233] width 63 height 20
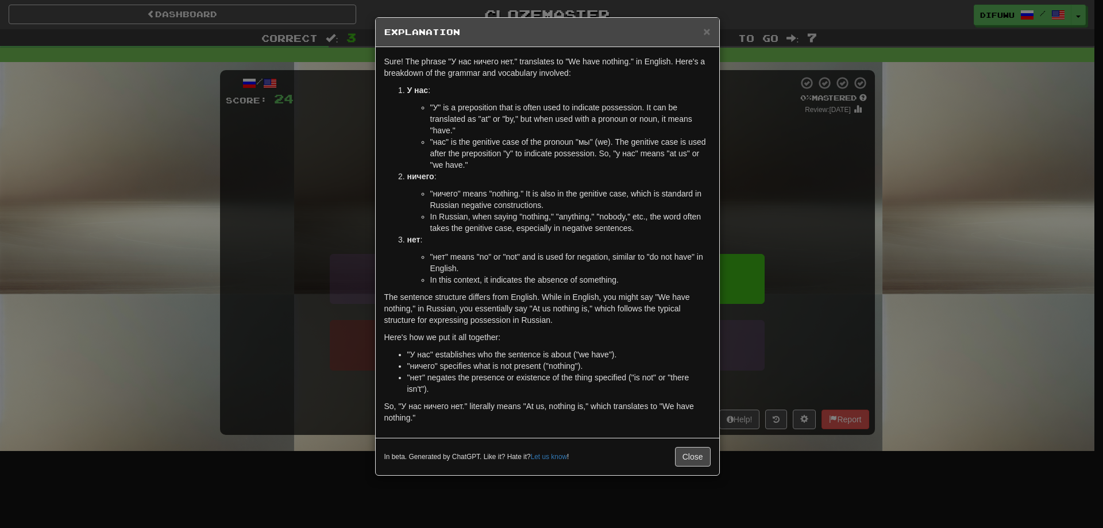
click at [847, 259] on div "× Explanation Sure! The phrase "У нас ничего нет." translates to "We have nothi…" at bounding box center [551, 264] width 1103 height 528
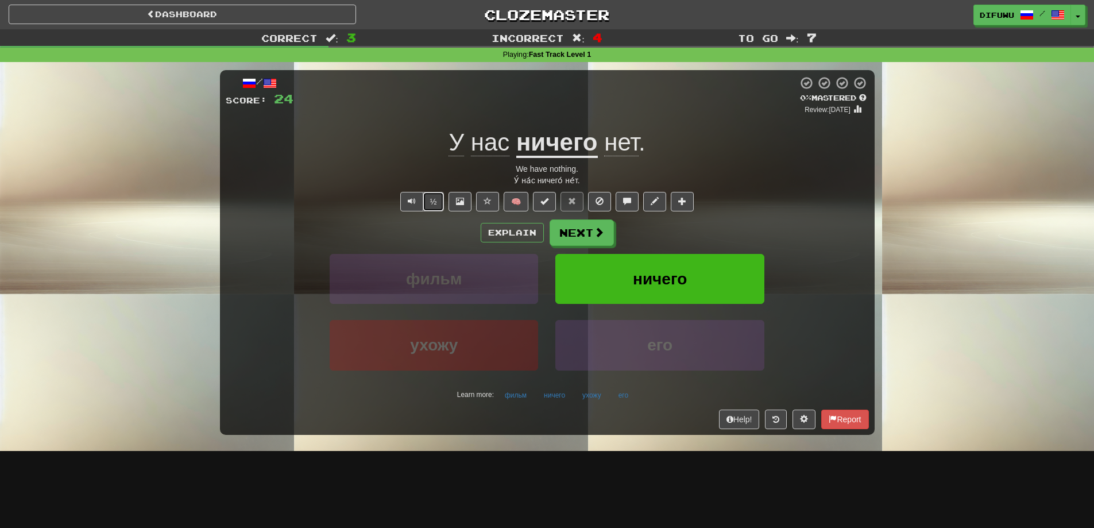
click at [430, 199] on button "½" at bounding box center [434, 202] width 22 height 20
click at [521, 230] on button "Explain" at bounding box center [512, 233] width 63 height 20
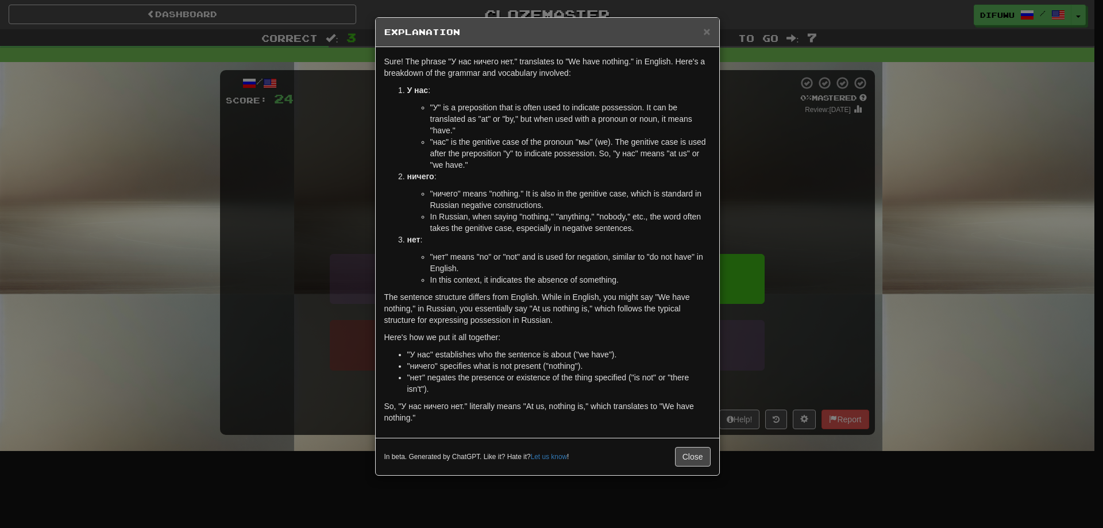
click at [847, 250] on div "× Explanation Sure! The phrase "У нас ничего нет." translates to "We have nothi…" at bounding box center [551, 264] width 1103 height 528
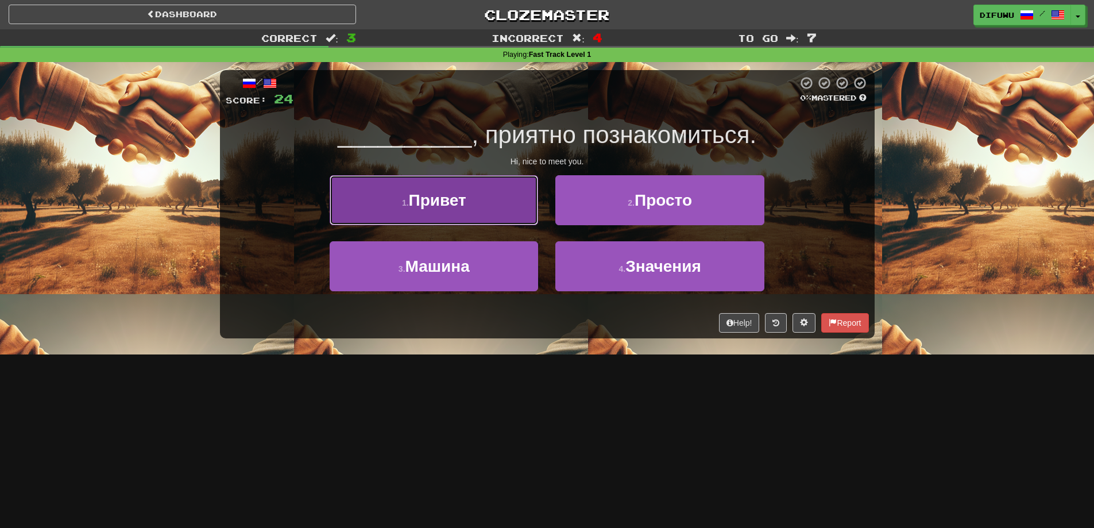
click at [482, 215] on button "1 . Привет" at bounding box center [434, 200] width 208 height 50
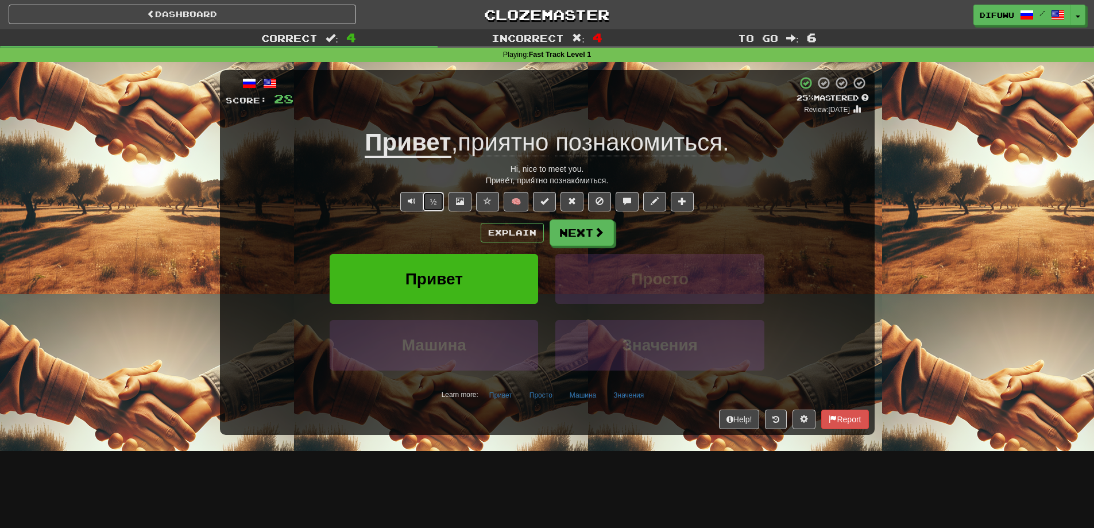
click at [431, 200] on button "½" at bounding box center [434, 202] width 22 height 20
click at [533, 229] on button "Explain" at bounding box center [512, 233] width 63 height 20
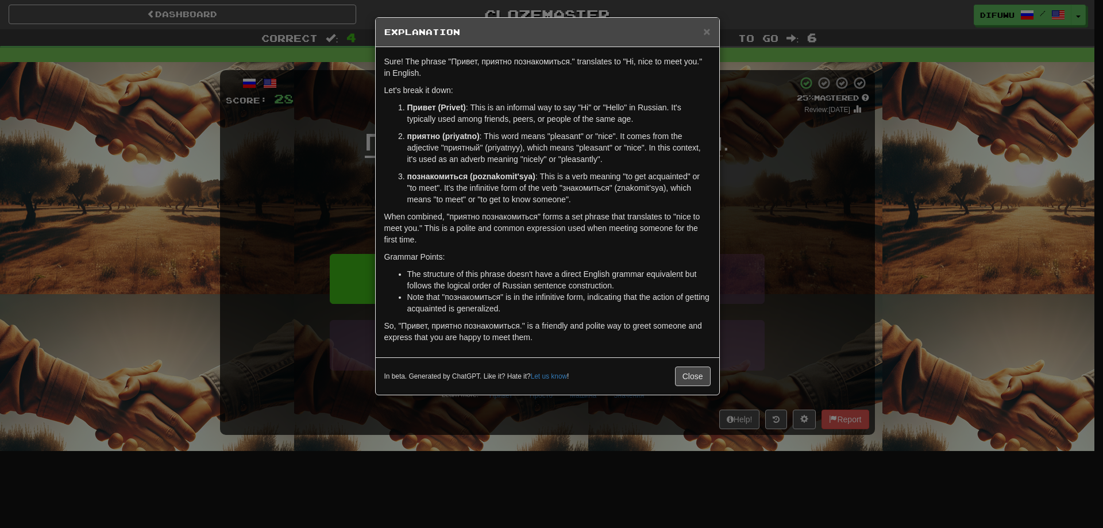
click at [786, 226] on div "× Explanation Sure! The phrase "Привет, приятно познакомиться." translates to "…" at bounding box center [551, 264] width 1103 height 528
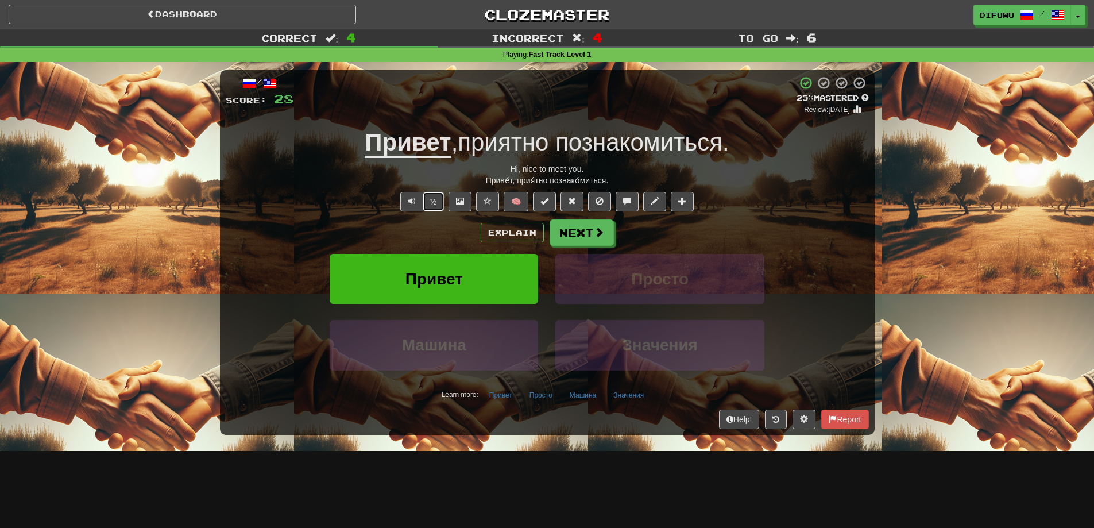
click at [432, 203] on button "½" at bounding box center [434, 202] width 22 height 20
click at [590, 238] on button "Next" at bounding box center [582, 233] width 64 height 26
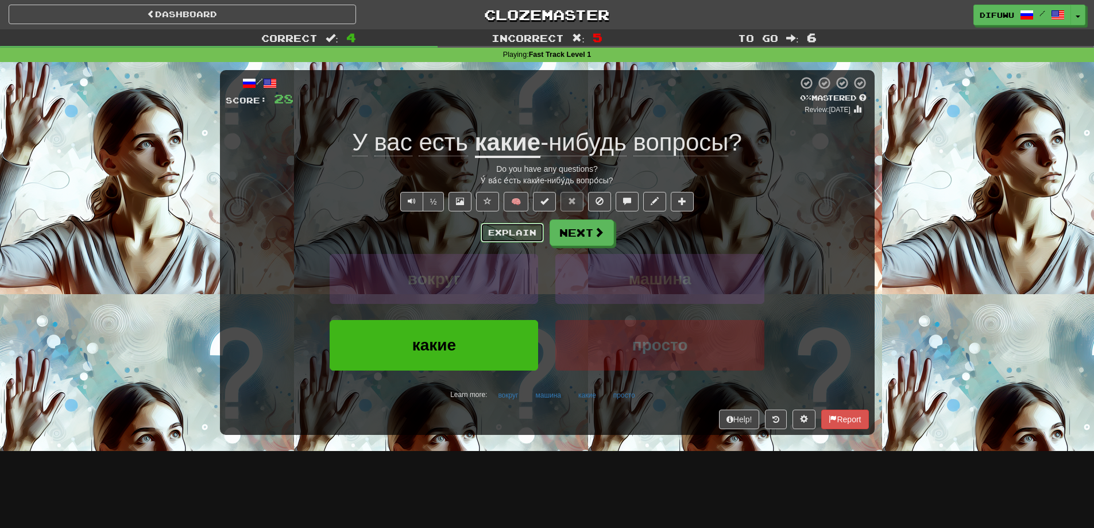
click at [504, 228] on button "Explain" at bounding box center [512, 233] width 63 height 20
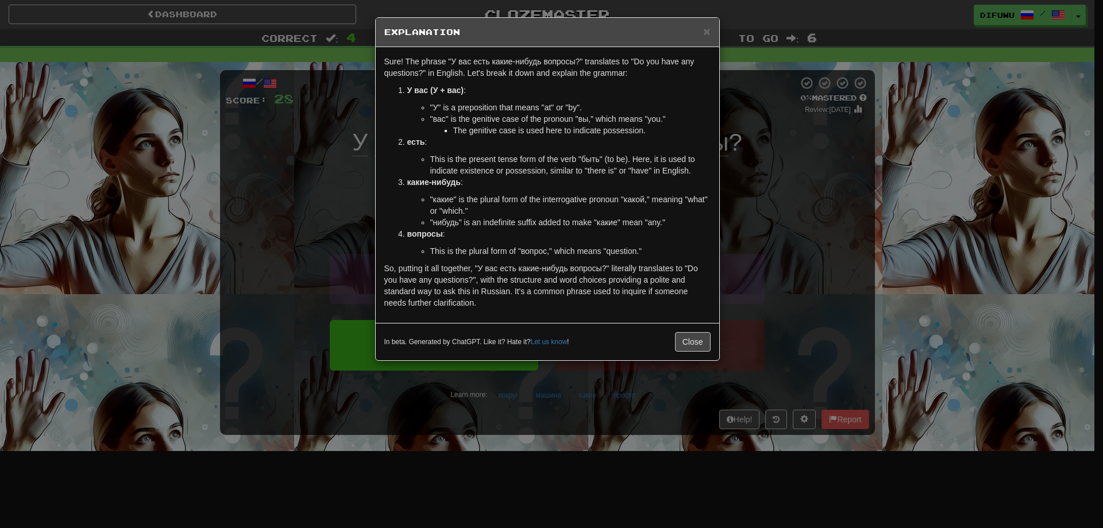
click at [770, 174] on div "× Explanation Sure! The phrase "У вас есть какие-нибудь вопросы?" translates to…" at bounding box center [551, 264] width 1103 height 528
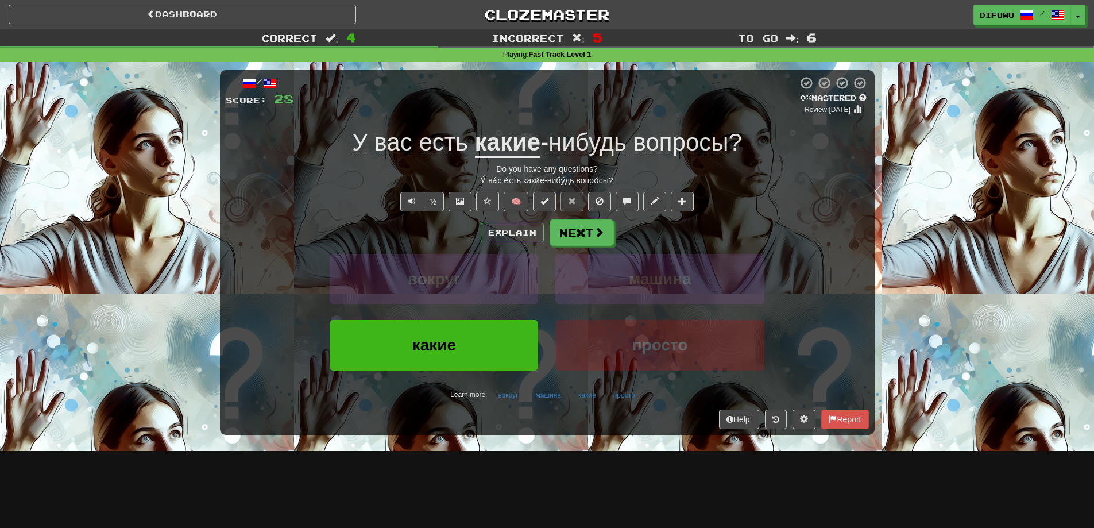
click at [445, 199] on div "½ 🧠" at bounding box center [547, 202] width 643 height 20
click at [440, 196] on button "½" at bounding box center [434, 202] width 22 height 20
click at [572, 230] on button "Next" at bounding box center [582, 233] width 64 height 26
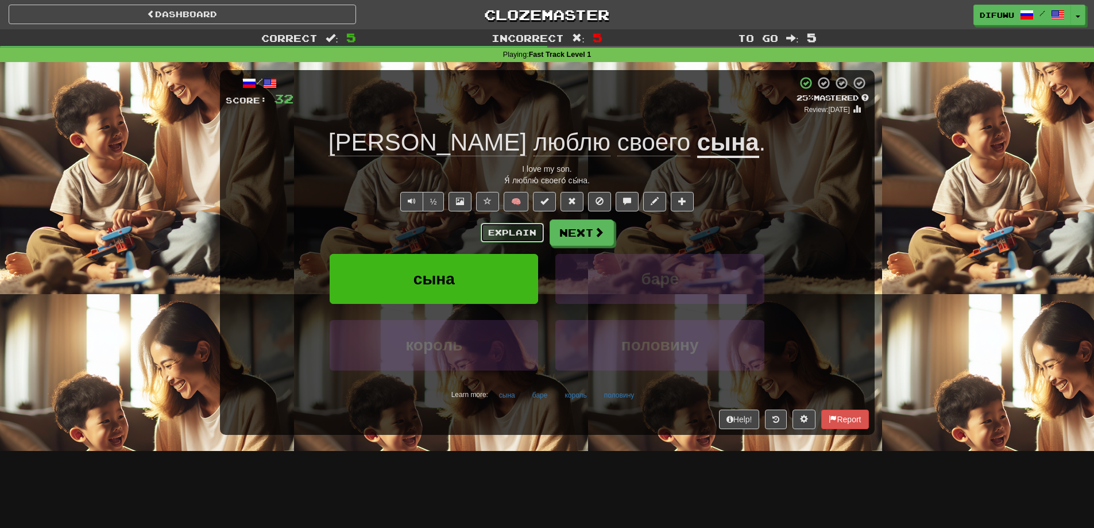
click at [520, 223] on button "Explain" at bounding box center [512, 233] width 63 height 20
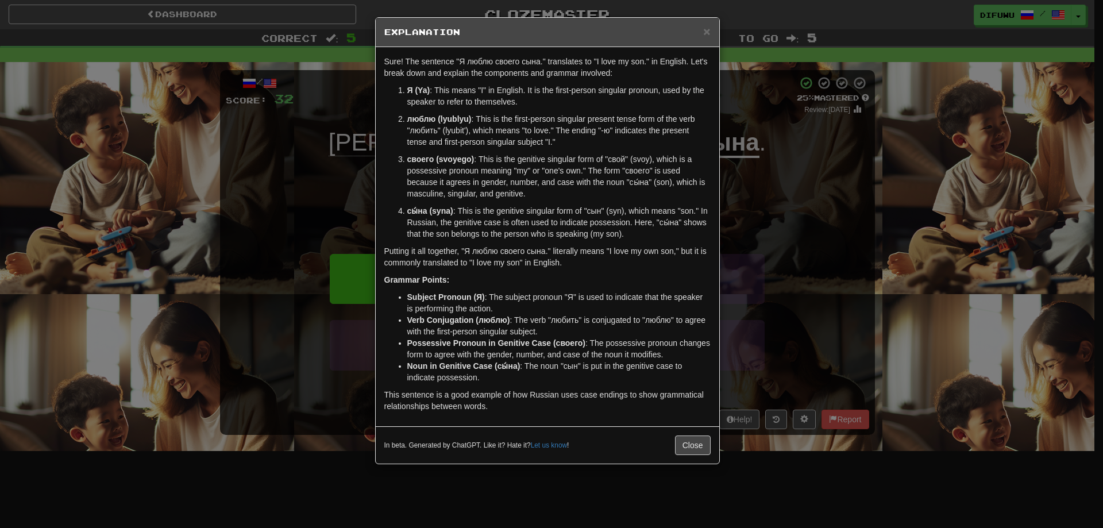
click at [843, 279] on div "× Explanation Sure! The sentence "Я люблю своего сына." translates to "I love m…" at bounding box center [551, 264] width 1103 height 528
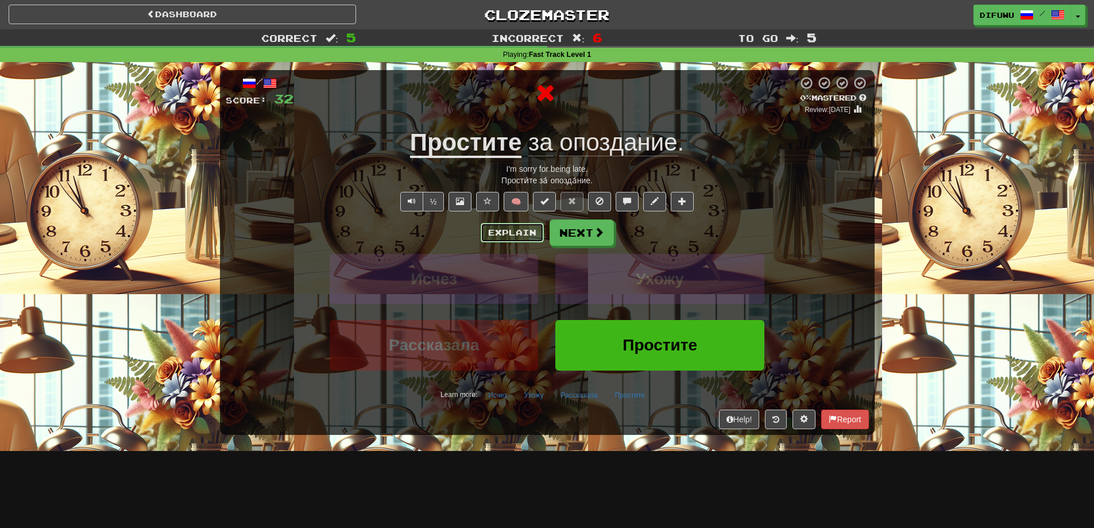
click at [526, 239] on button "Explain" at bounding box center [512, 233] width 63 height 20
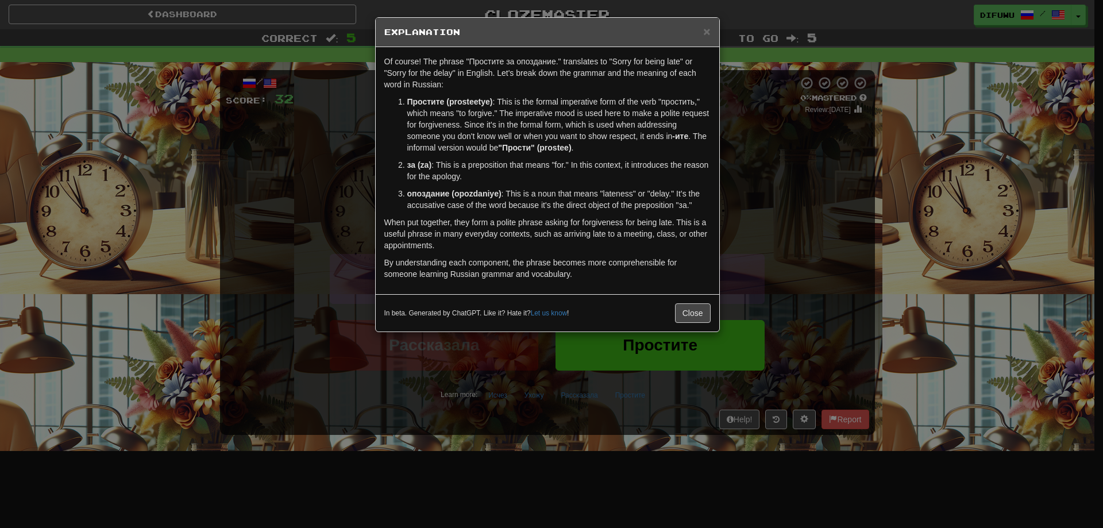
click at [808, 226] on div "× Explanation Of course! The phrase "Простите за опоздание." translates to "Sor…" at bounding box center [551, 264] width 1103 height 528
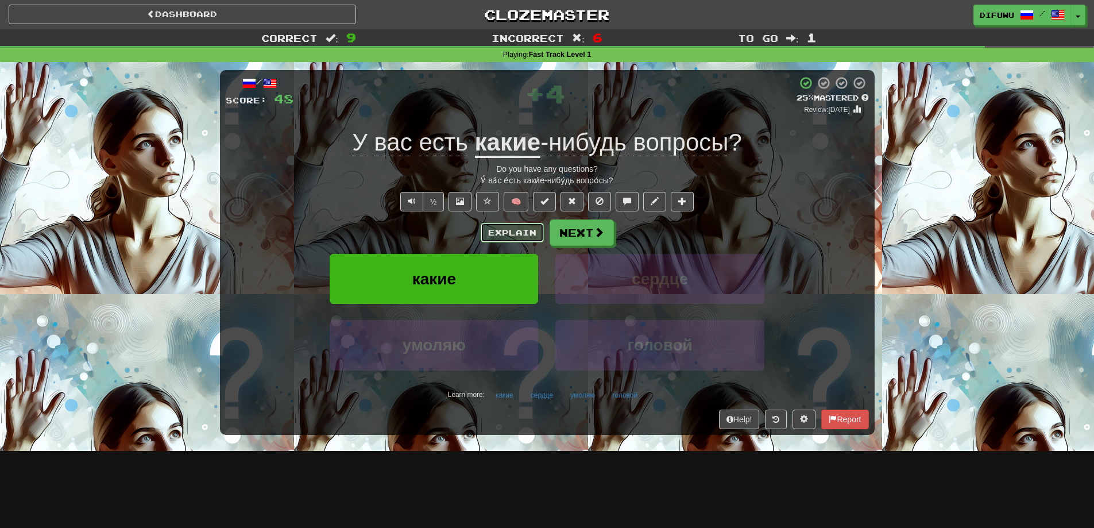
click at [498, 234] on button "Explain" at bounding box center [512, 233] width 63 height 20
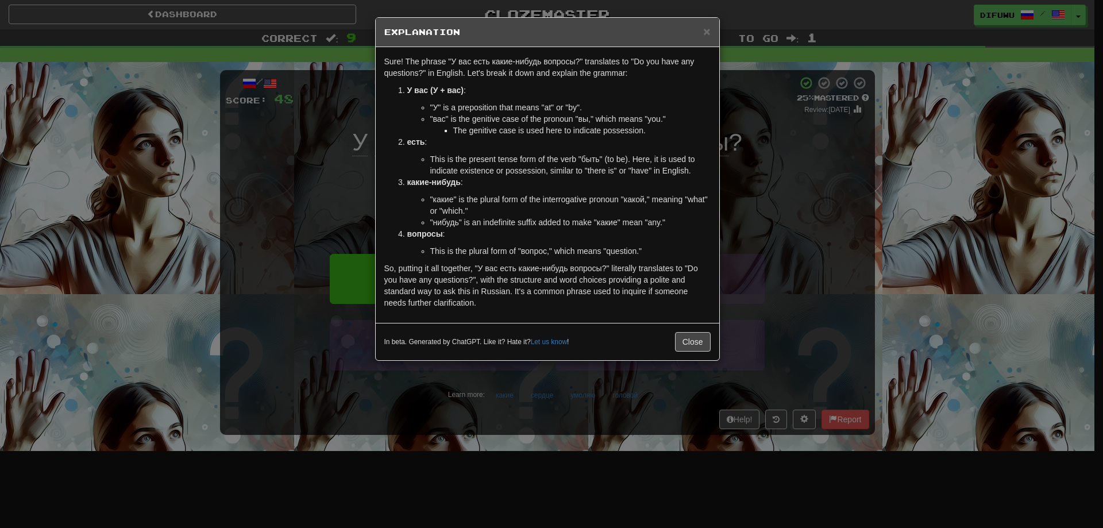
click at [790, 217] on div "× Explanation Sure! The phrase "У вас есть какие-нибудь вопросы?" translates to…" at bounding box center [551, 264] width 1103 height 528
